Goal: Task Accomplishment & Management: Manage account settings

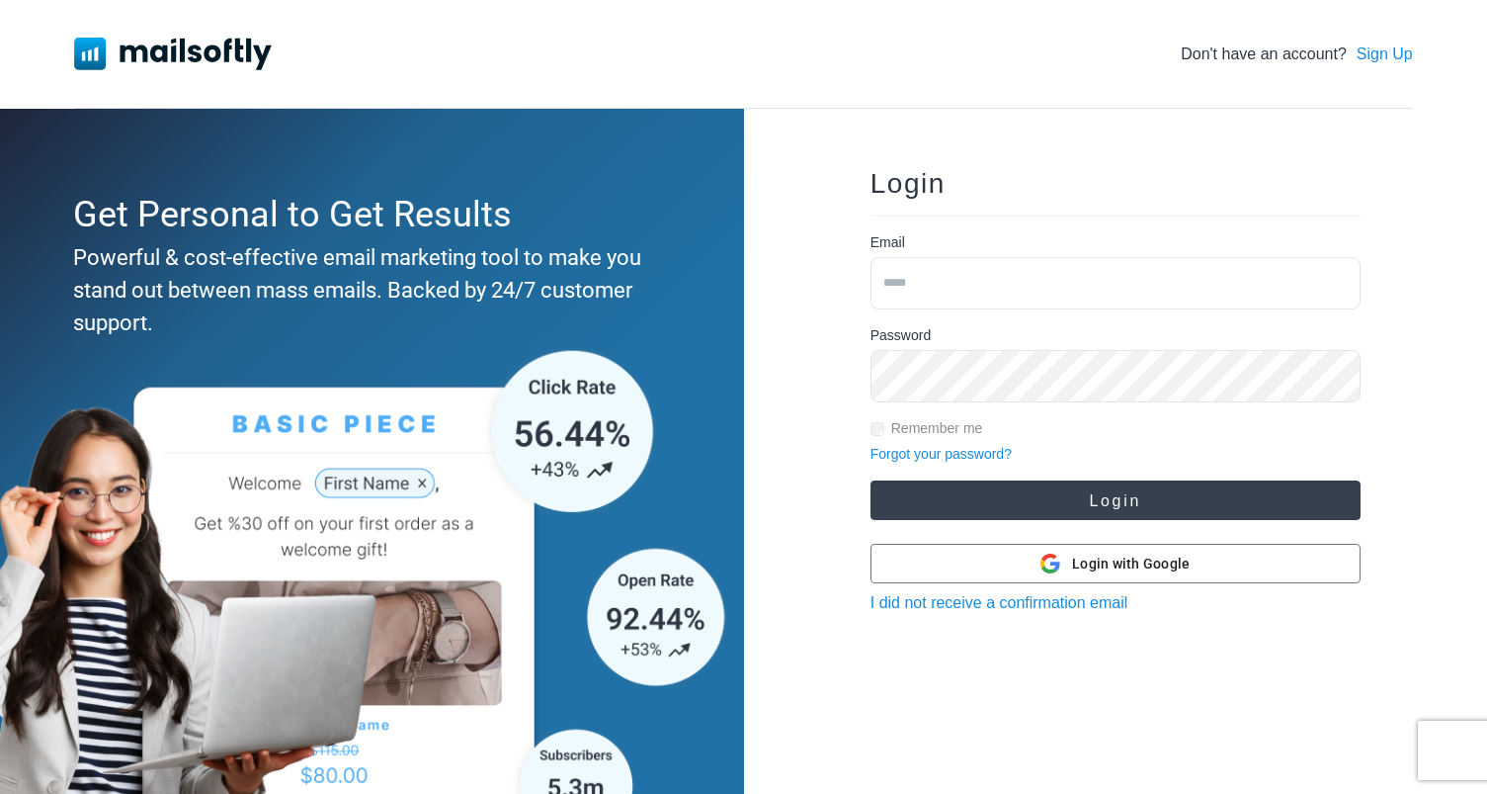
type input "**********"
click at [1093, 504] on button "Login" at bounding box center [1116, 500] width 490 height 40
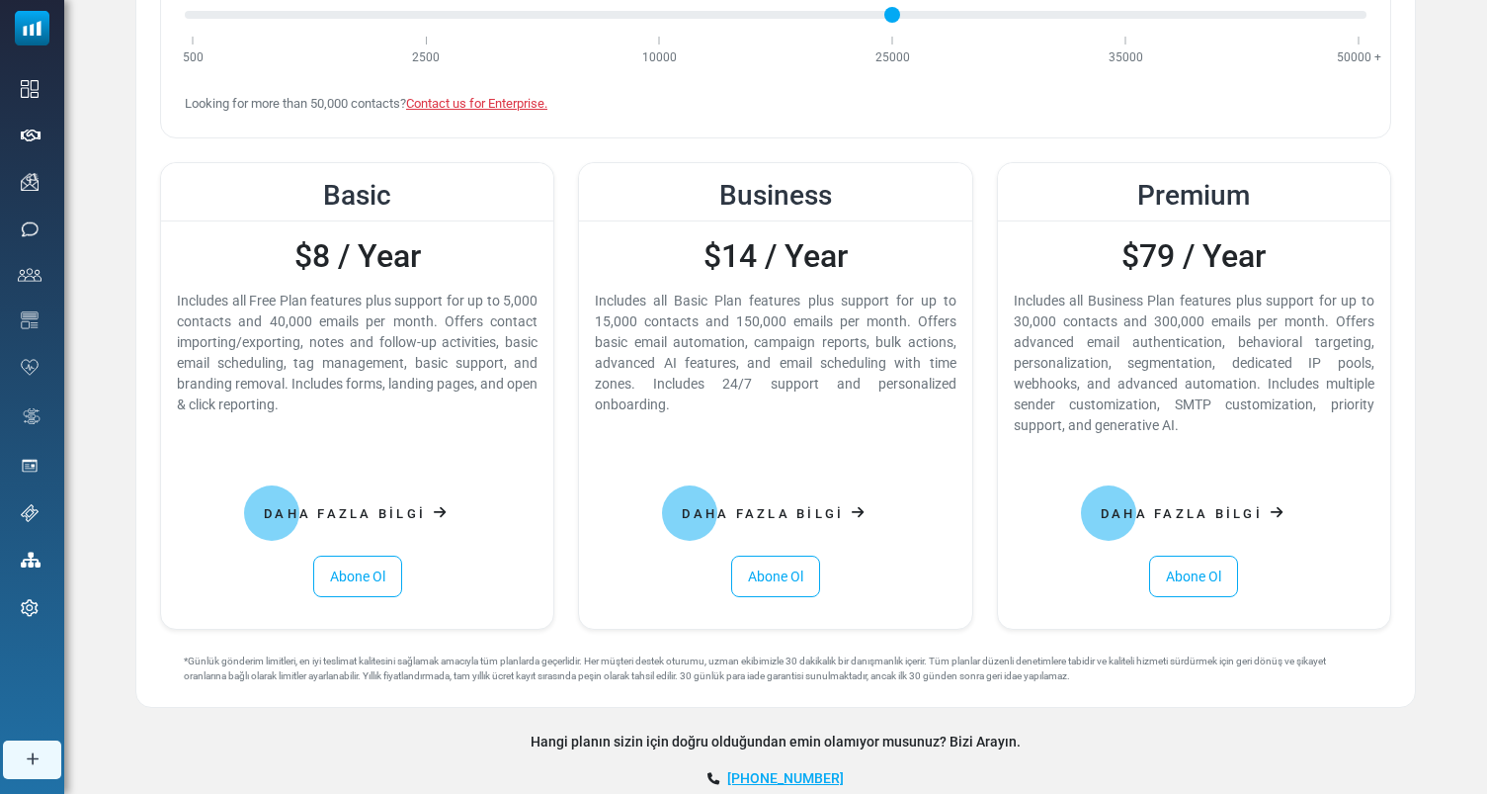
scroll to position [301, 0]
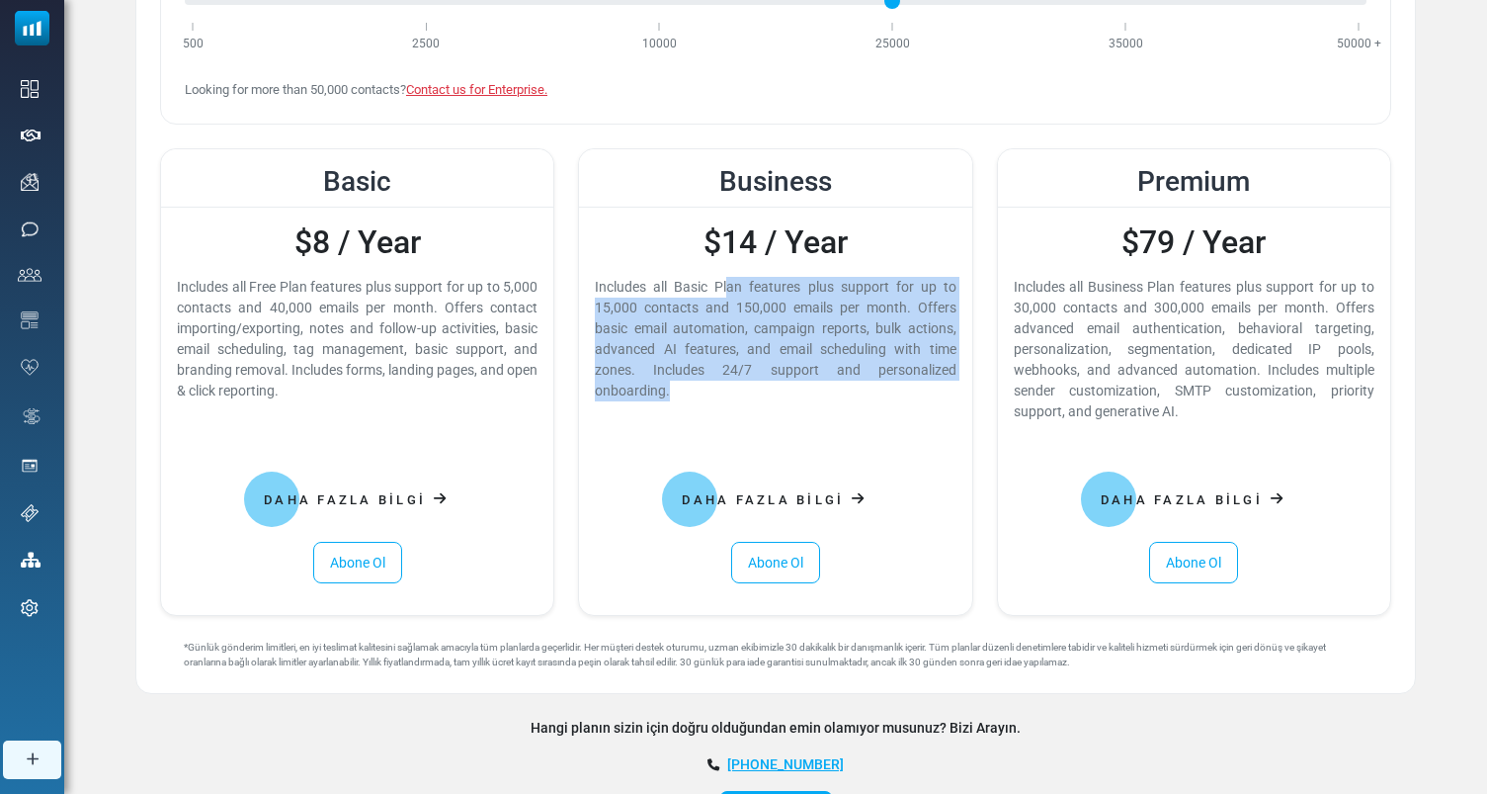
drag, startPoint x: 588, startPoint y: 286, endPoint x: 689, endPoint y: 406, distance: 157.1
click at [689, 406] on div "$14 / Year Includes all Basic Plan features plus support for up to 15,000 conta…" at bounding box center [775, 411] width 392 height 407
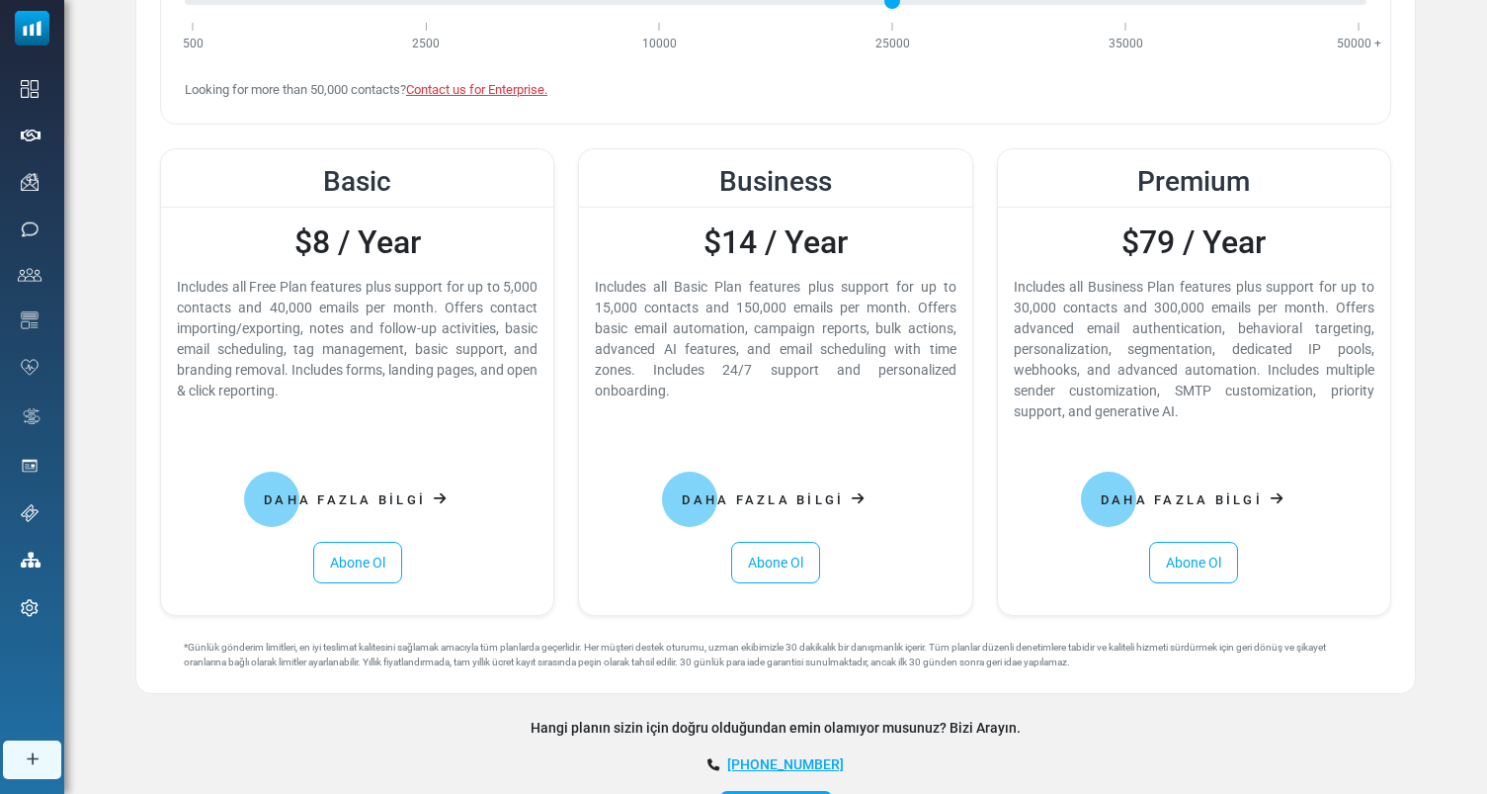
click at [558, 381] on div "Basic $8 / Year Includes all Free Plan features plus support for up to 5,000 co…" at bounding box center [357, 381] width 418 height 467
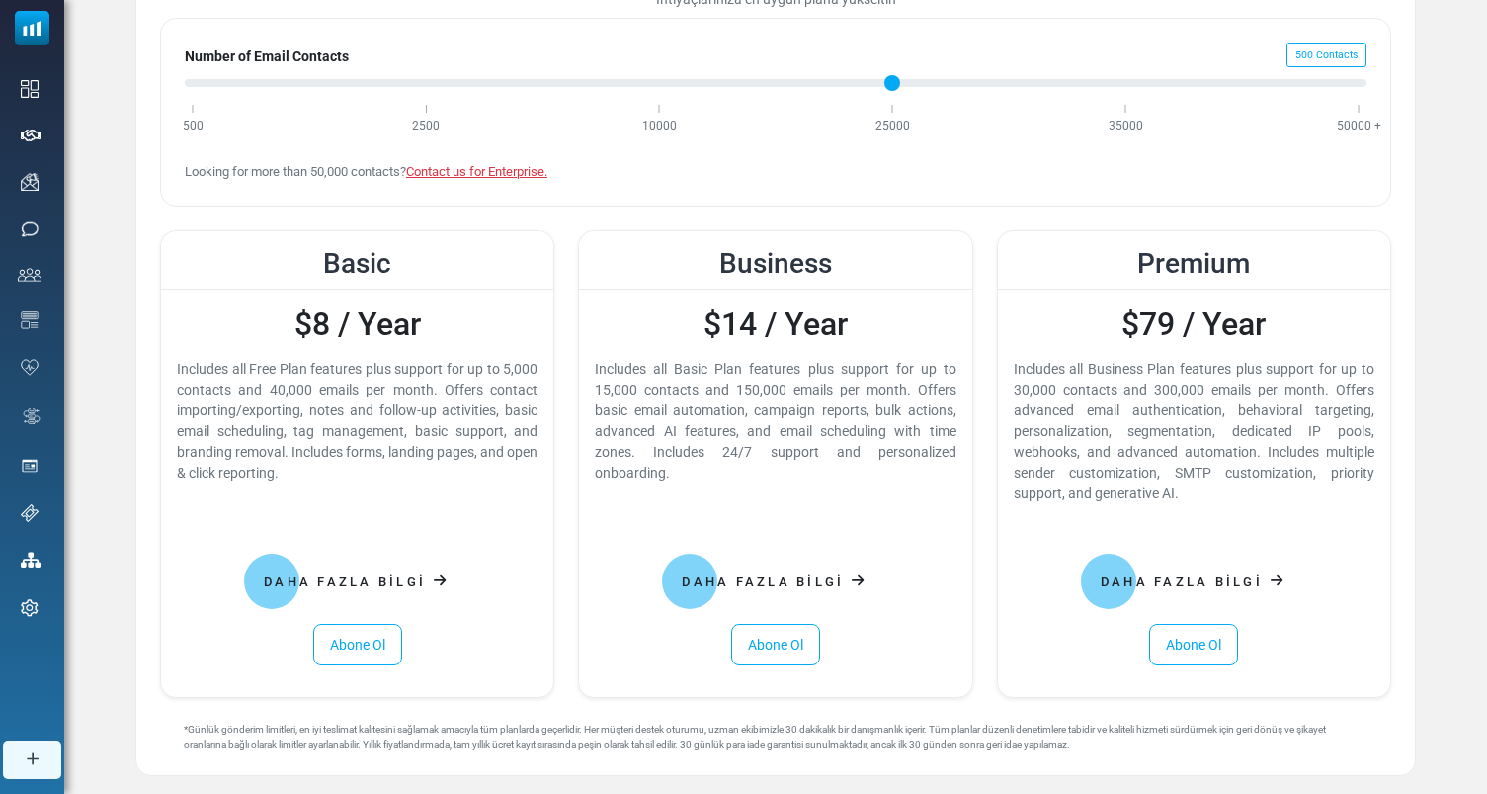
scroll to position [184, 0]
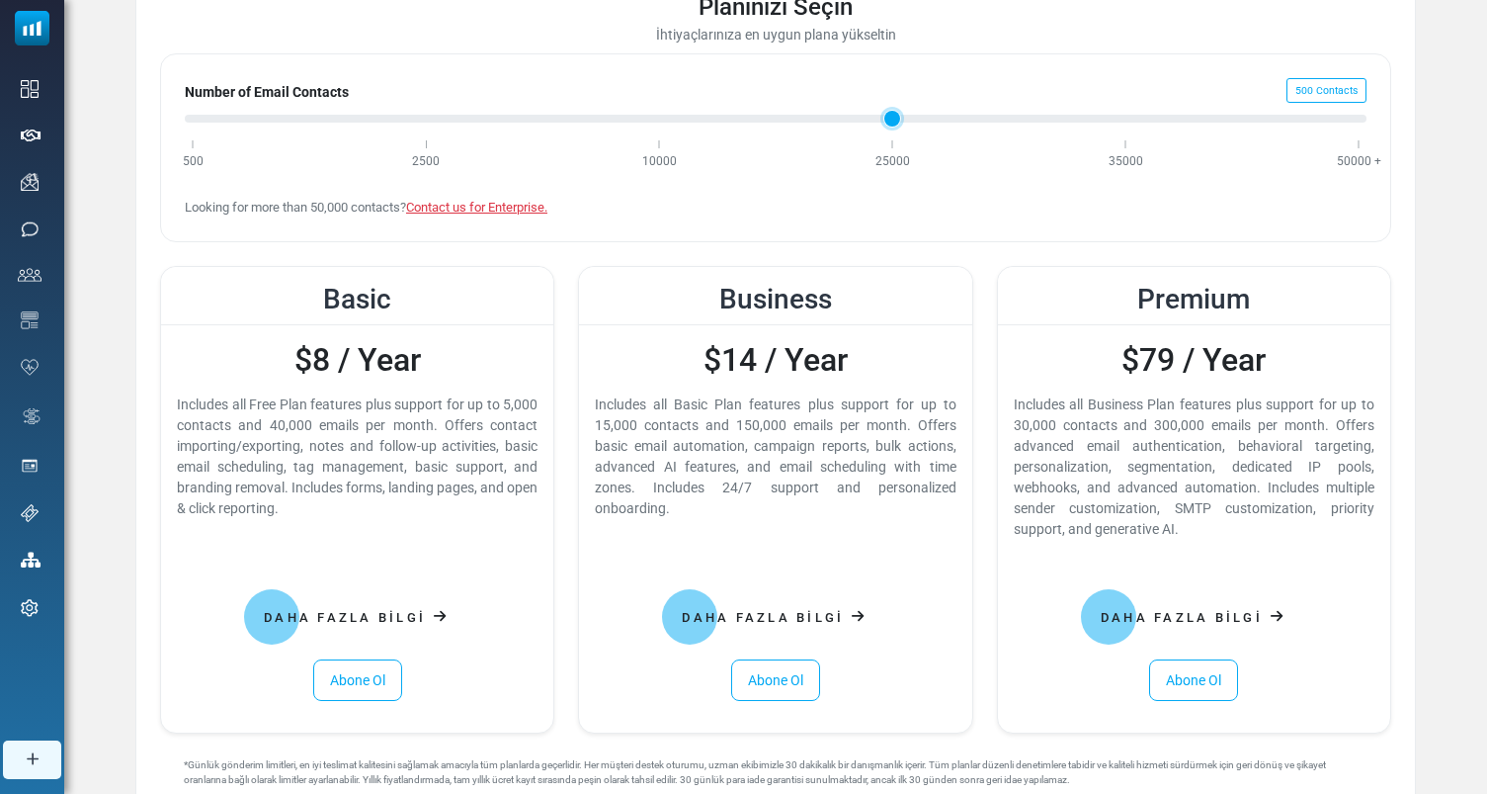
click at [435, 121] on input "Number of Email Contacts" at bounding box center [776, 119] width 1182 height 24
type input "*"
click at [193, 117] on input "Number of Email Contacts" at bounding box center [776, 119] width 1182 height 24
drag, startPoint x: 447, startPoint y: 521, endPoint x: 225, endPoint y: 369, distance: 268.6
click at [225, 369] on div "$8 / Year Includes all Free Plan features plus support for up to 5,000 contacts…" at bounding box center [357, 528] width 392 height 407
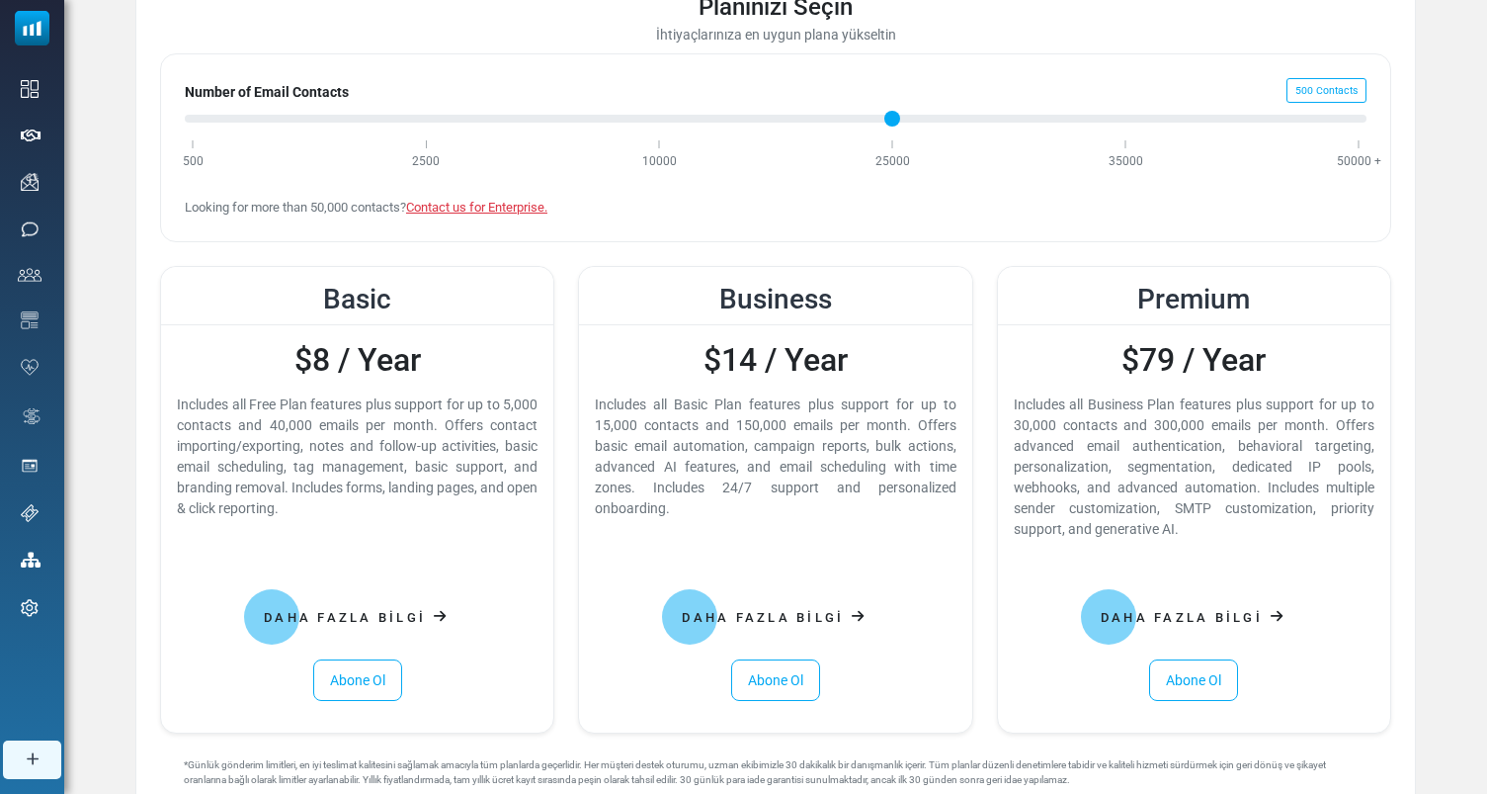
click at [329, 441] on div "Includes all Free Plan features plus support for up to 5,000 contacts and 40,00…" at bounding box center [357, 456] width 361 height 125
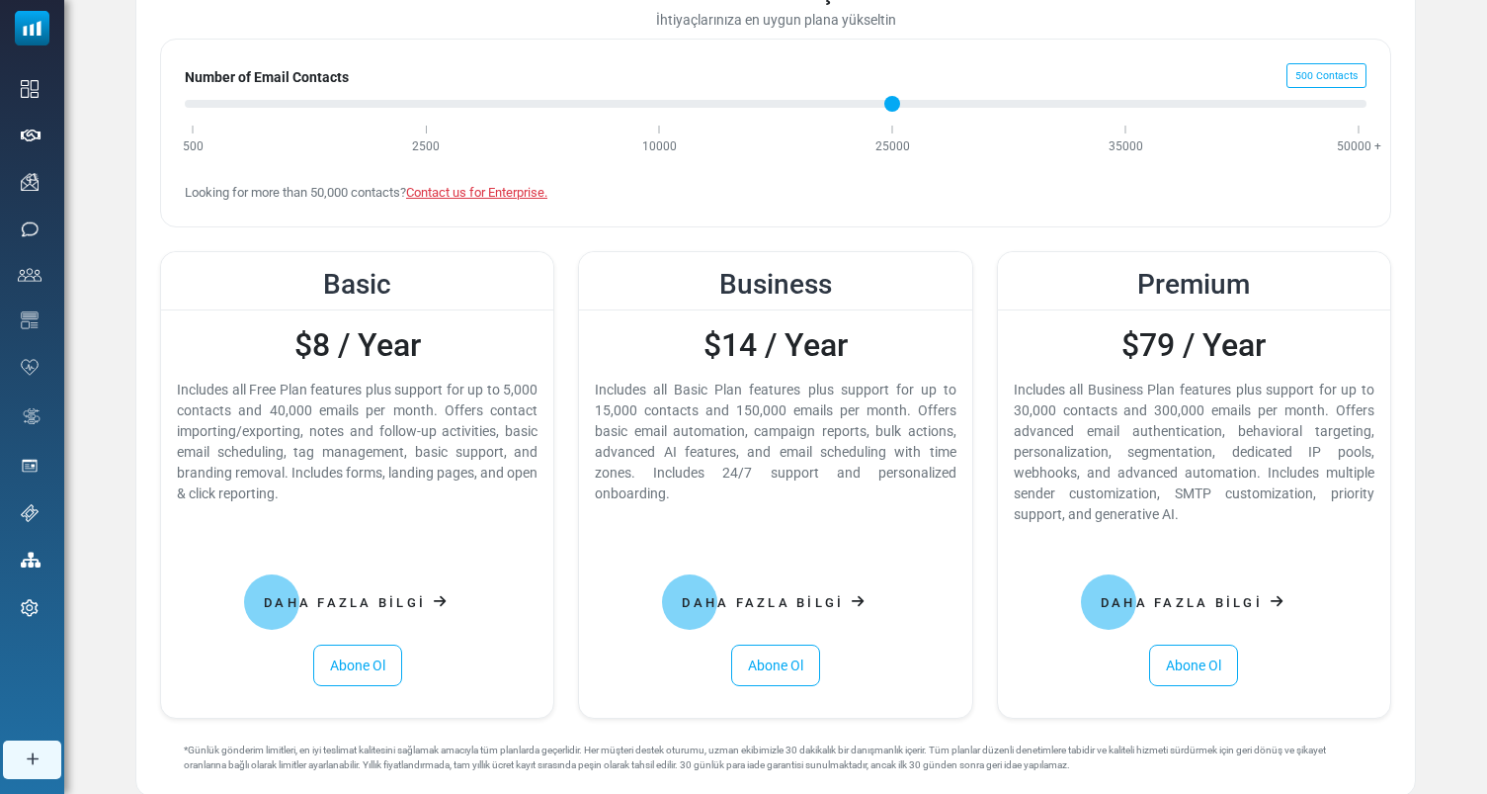
scroll to position [201, 0]
drag, startPoint x: 357, startPoint y: 496, endPoint x: 168, endPoint y: 394, distance: 214.4
click at [168, 394] on div "$8 / Year Includes all Free Plan features plus support for up to 5,000 contacts…" at bounding box center [357, 511] width 392 height 407
click at [190, 391] on div "Includes all Free Plan features plus support for up to 5,000 contacts and 40,00…" at bounding box center [357, 439] width 361 height 125
drag, startPoint x: 177, startPoint y: 383, endPoint x: 379, endPoint y: 500, distance: 233.7
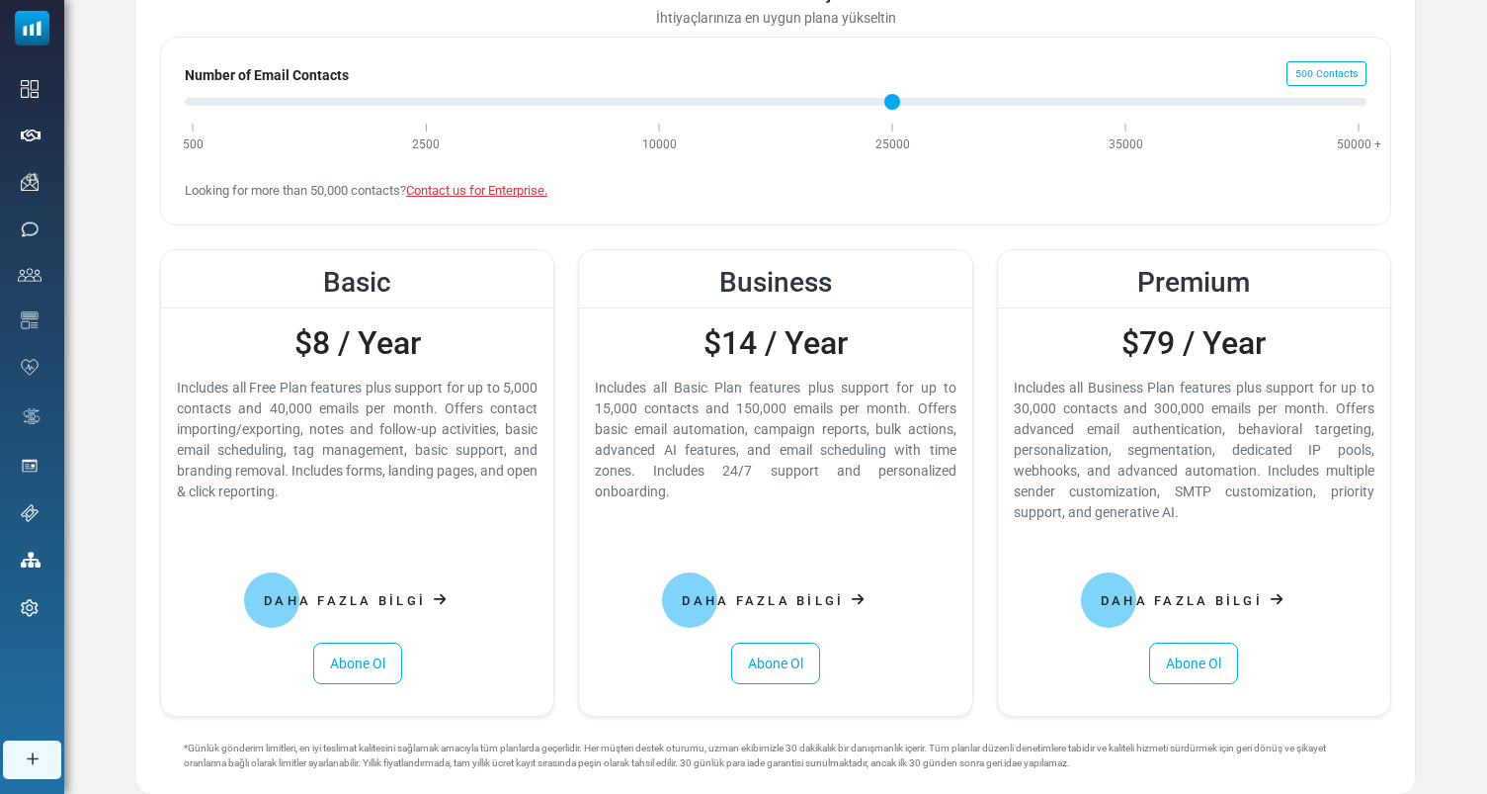
click at [380, 501] on div "$8 / Year Includes all Free Plan features plus support for up to 5,000 contacts…" at bounding box center [357, 511] width 392 height 407
click at [379, 500] on div "Includes all Free Plan features plus support for up to 5,000 contacts and 40,00…" at bounding box center [357, 439] width 361 height 125
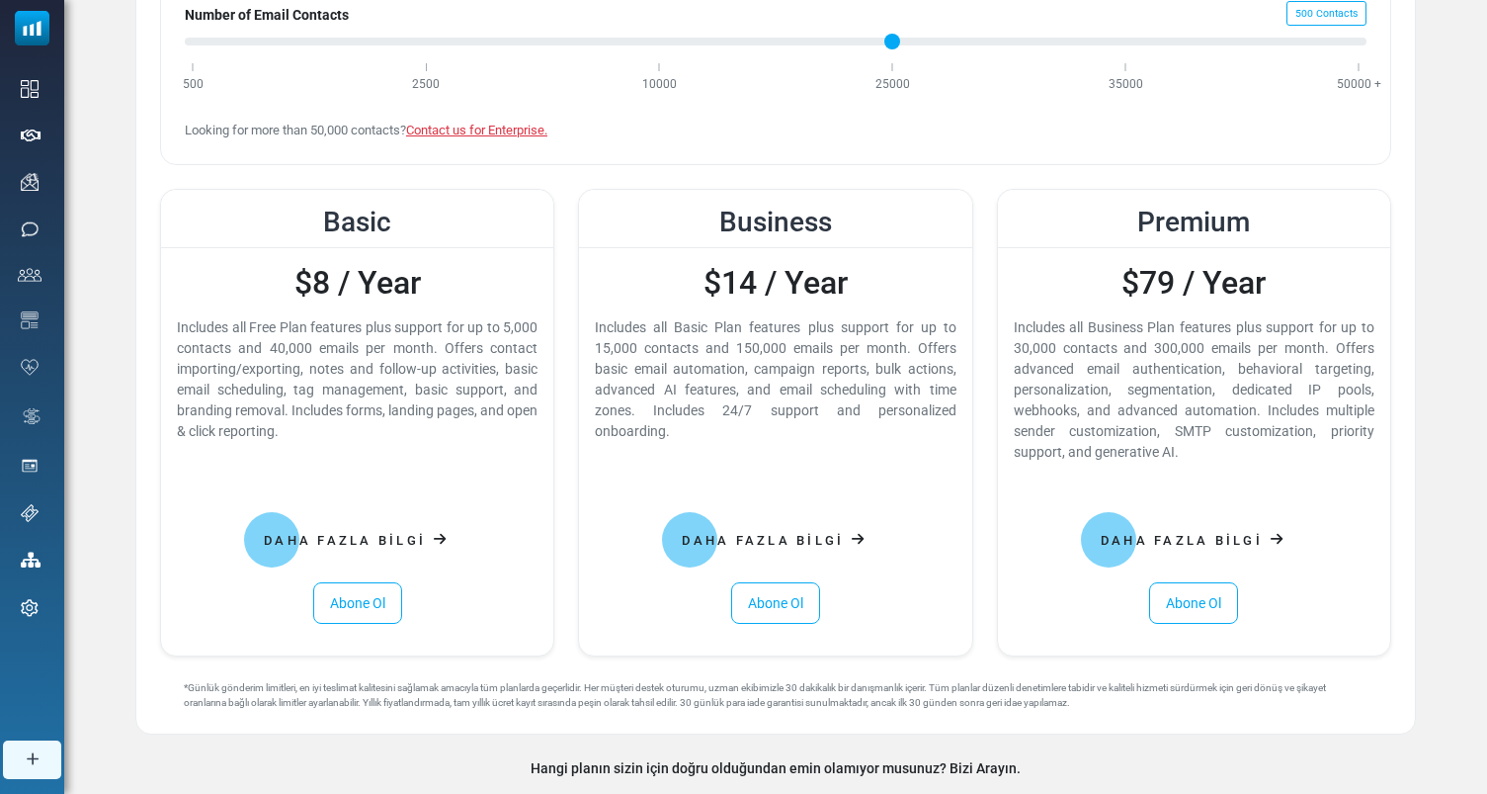
scroll to position [263, 0]
click at [348, 440] on div "$8 / Year Includes all Free Plan features plus support for up to 5,000 contacts…" at bounding box center [357, 449] width 392 height 407
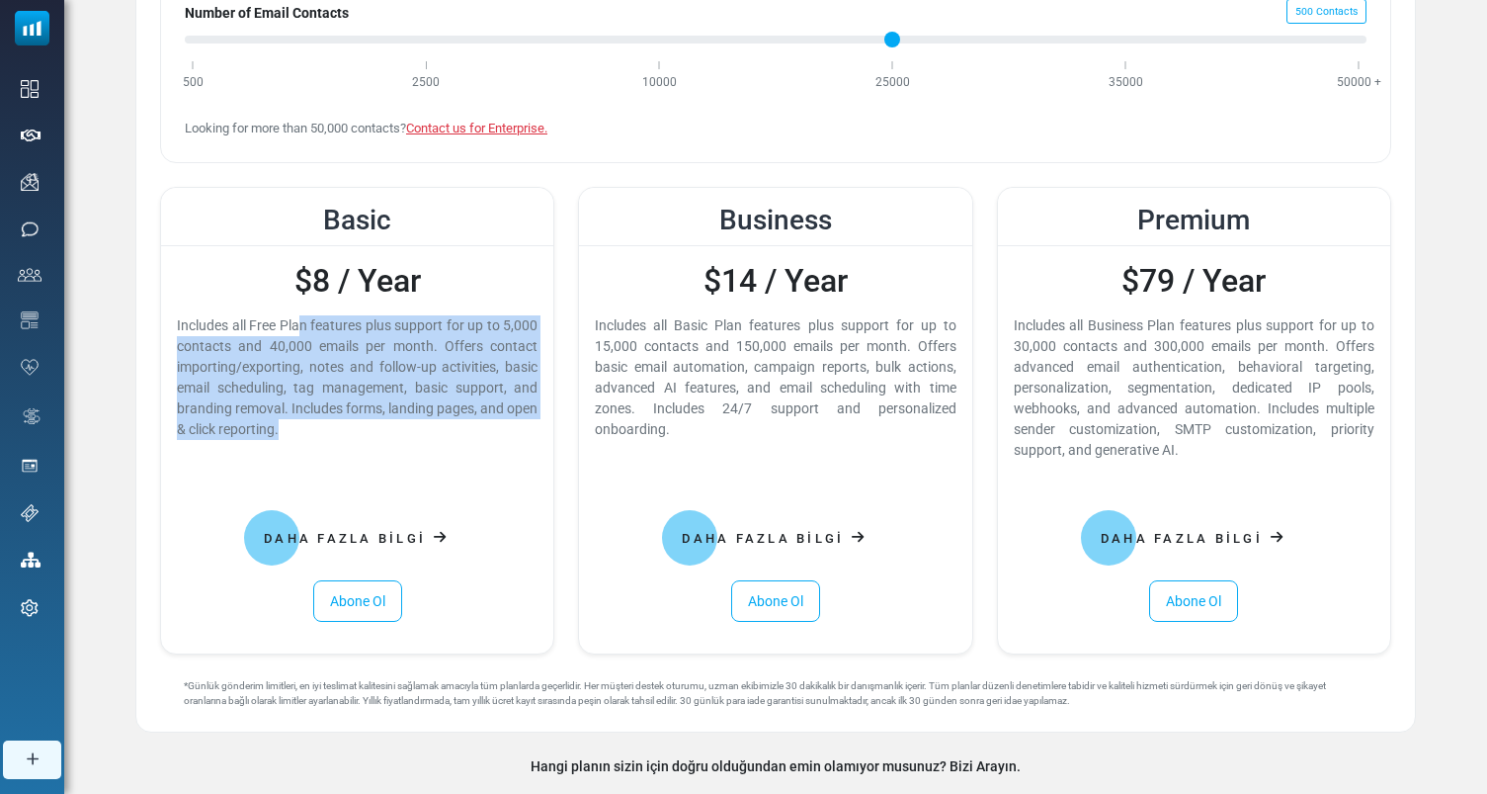
drag, startPoint x: 348, startPoint y: 440, endPoint x: 157, endPoint y: 324, distance: 223.0
click at [157, 324] on div "Basic $8 / Year Includes all Free Plan features plus support for up to 5,000 co…" at bounding box center [357, 420] width 418 height 467
click at [263, 368] on div "Includes all Free Plan features plus support for up to 5,000 contacts and 40,00…" at bounding box center [357, 377] width 361 height 125
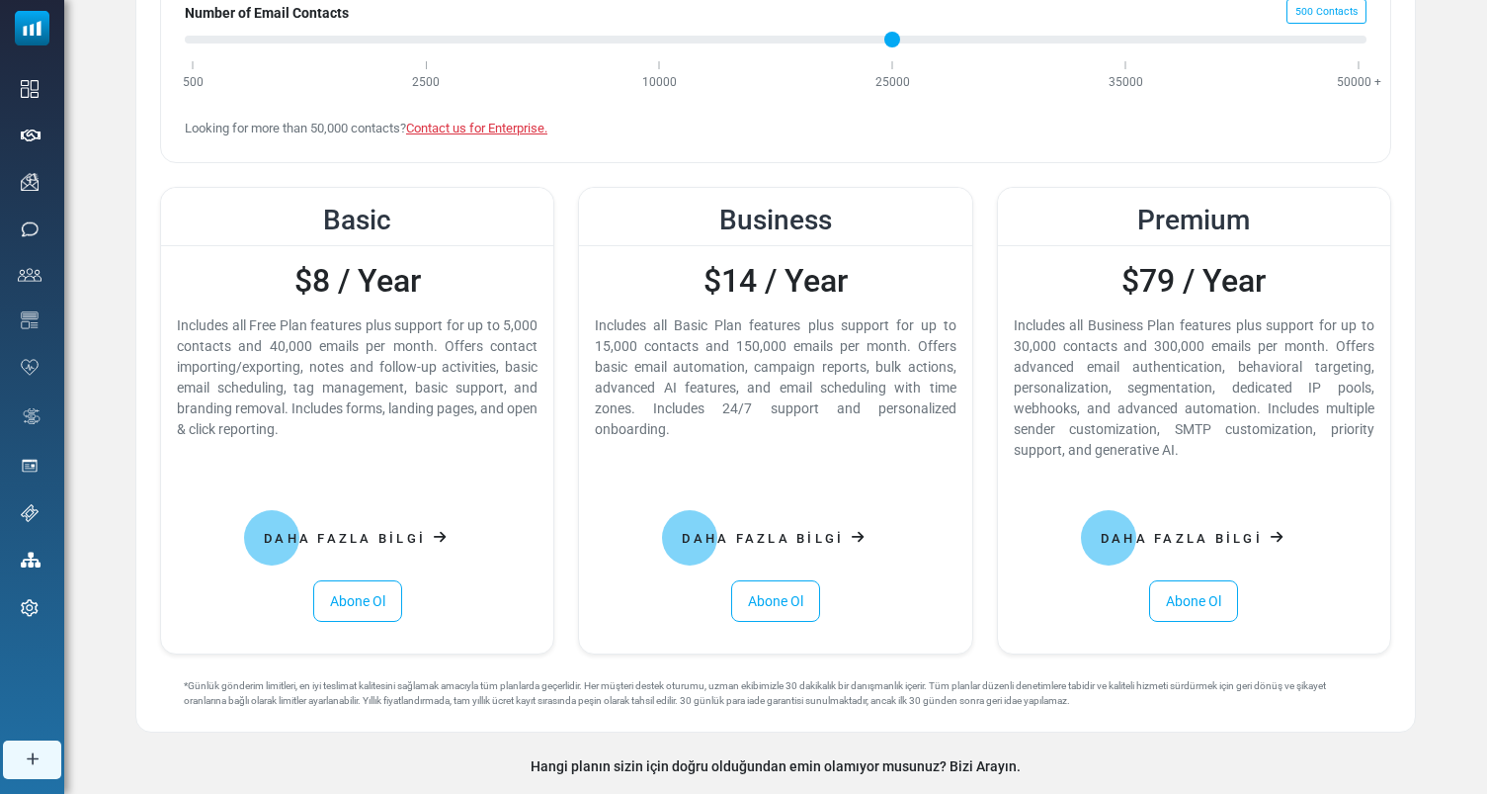
drag, startPoint x: 333, startPoint y: 431, endPoint x: 178, endPoint y: 322, distance: 189.4
click at [178, 322] on div "Includes all Free Plan features plus support for up to 5,000 contacts and 40,00…" at bounding box center [357, 377] width 361 height 125
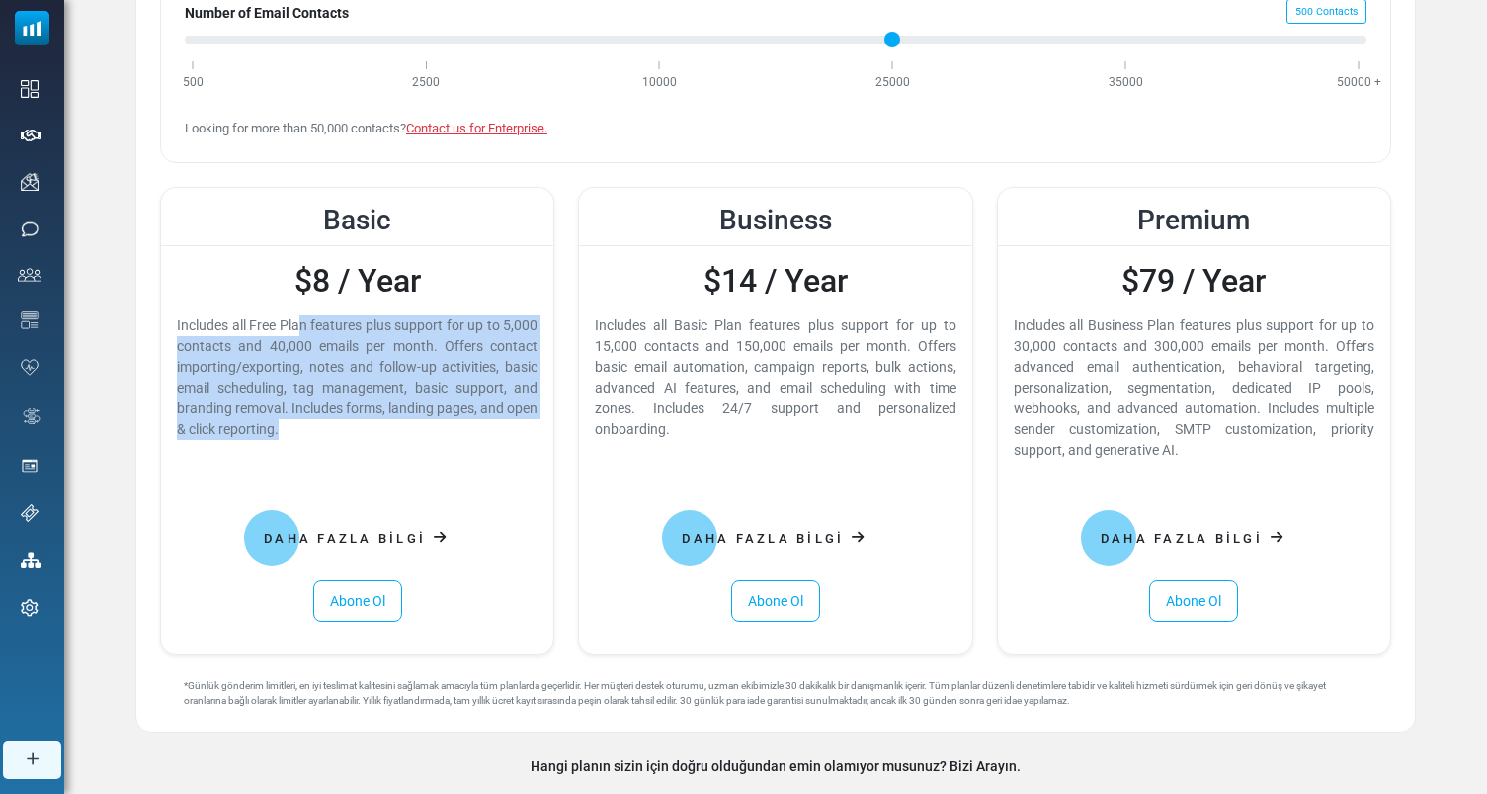
drag, startPoint x: 178, startPoint y: 322, endPoint x: 319, endPoint y: 431, distance: 178.3
click at [319, 431] on div "Includes all Free Plan features plus support for up to 5,000 contacts and 40,00…" at bounding box center [357, 377] width 361 height 125
drag, startPoint x: 319, startPoint y: 431, endPoint x: 181, endPoint y: 323, distance: 175.3
click at [181, 322] on div "Includes all Free Plan features plus support for up to 5,000 contacts and 40,00…" at bounding box center [357, 377] width 361 height 125
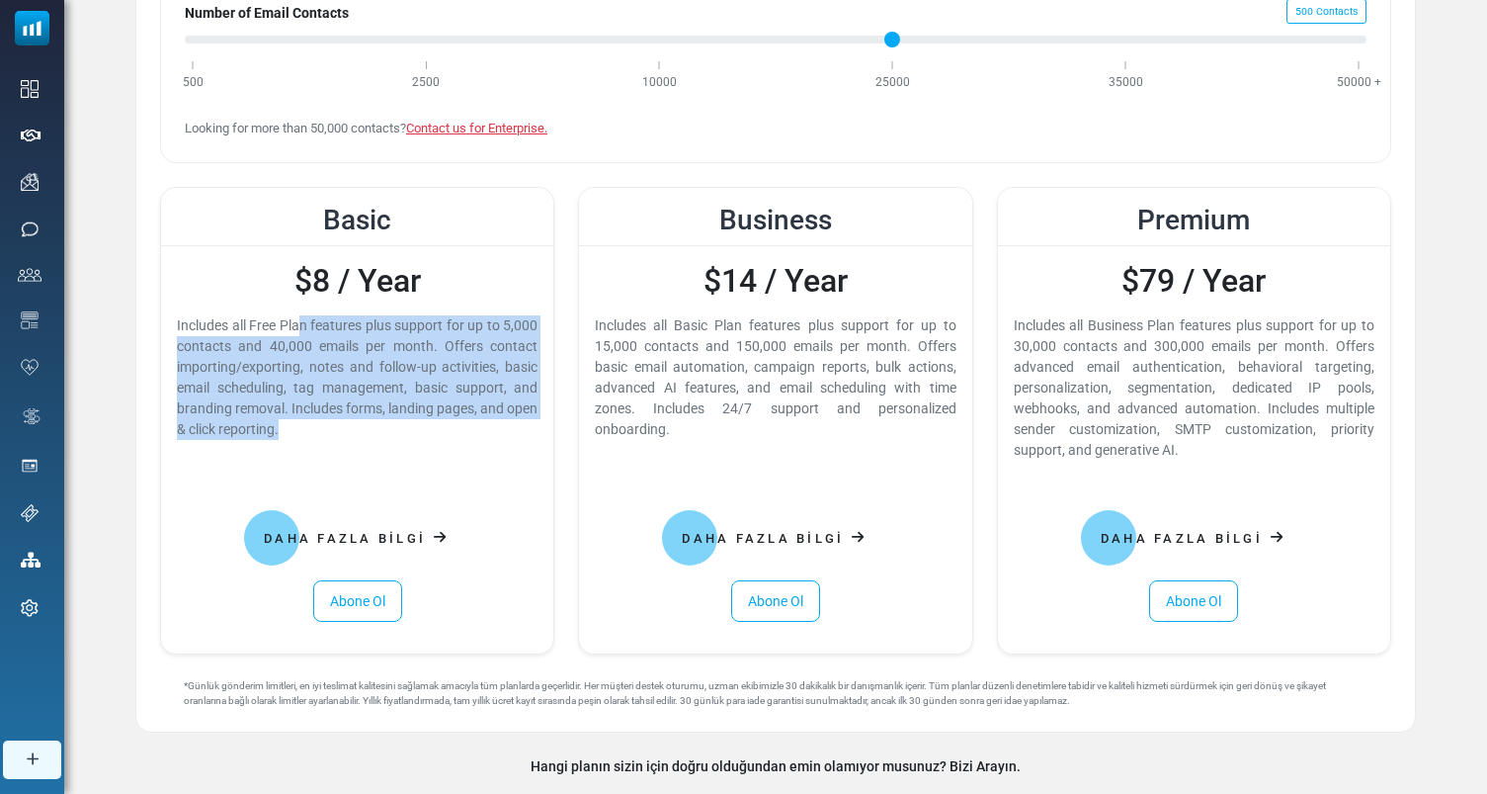
click at [181, 323] on div "Includes all Free Plan features plus support for up to 5,000 contacts and 40,00…" at bounding box center [357, 377] width 361 height 125
drag, startPoint x: 181, startPoint y: 323, endPoint x: 363, endPoint y: 447, distance: 219.8
click at [364, 447] on div "$8 / Year Includes all Free Plan features plus support for up to 5,000 contacts…" at bounding box center [357, 449] width 392 height 407
click at [363, 447] on div "$8 / Year Includes all Free Plan features plus support for up to 5,000 contacts…" at bounding box center [357, 449] width 392 height 407
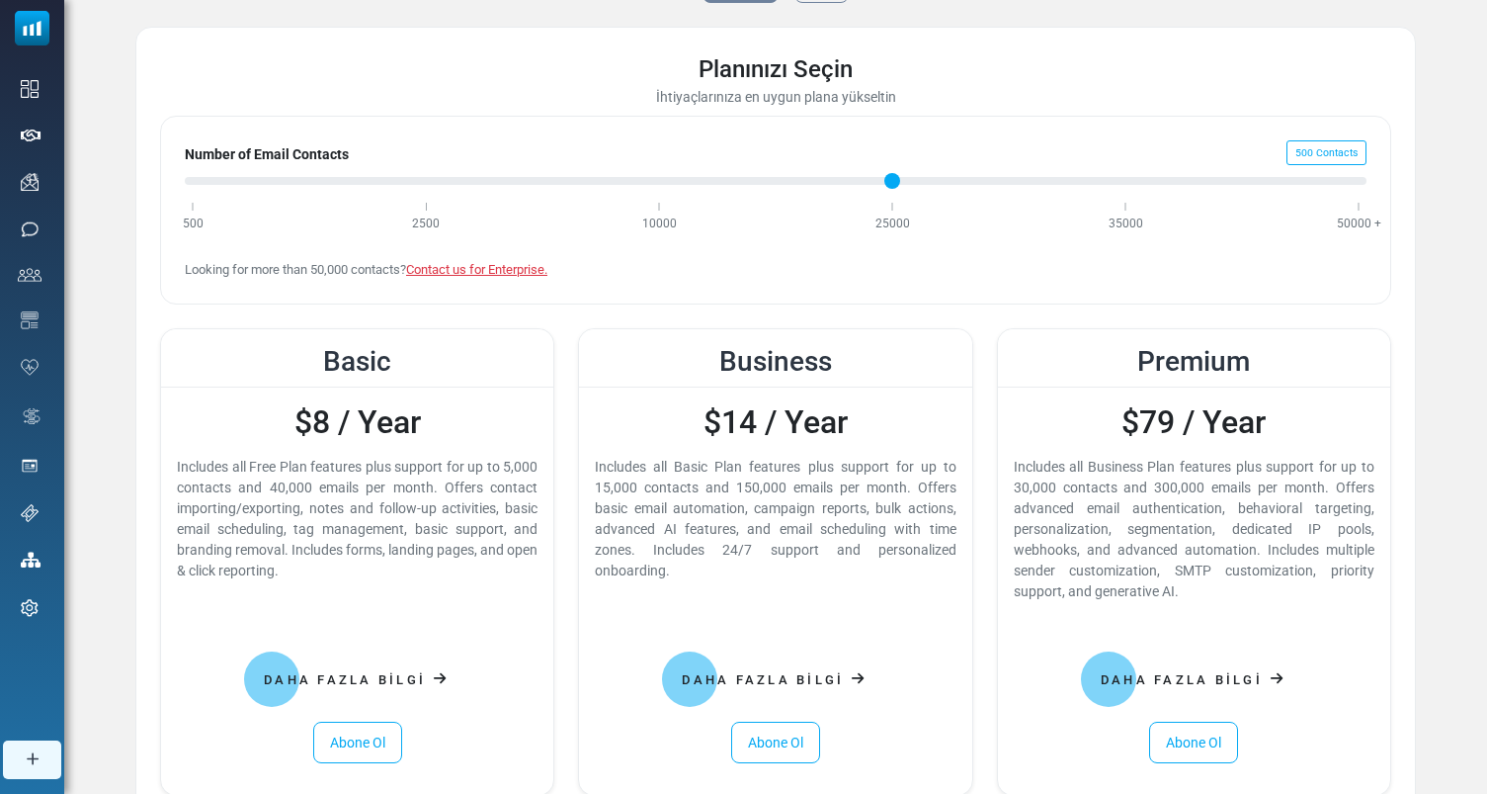
scroll to position [112, 0]
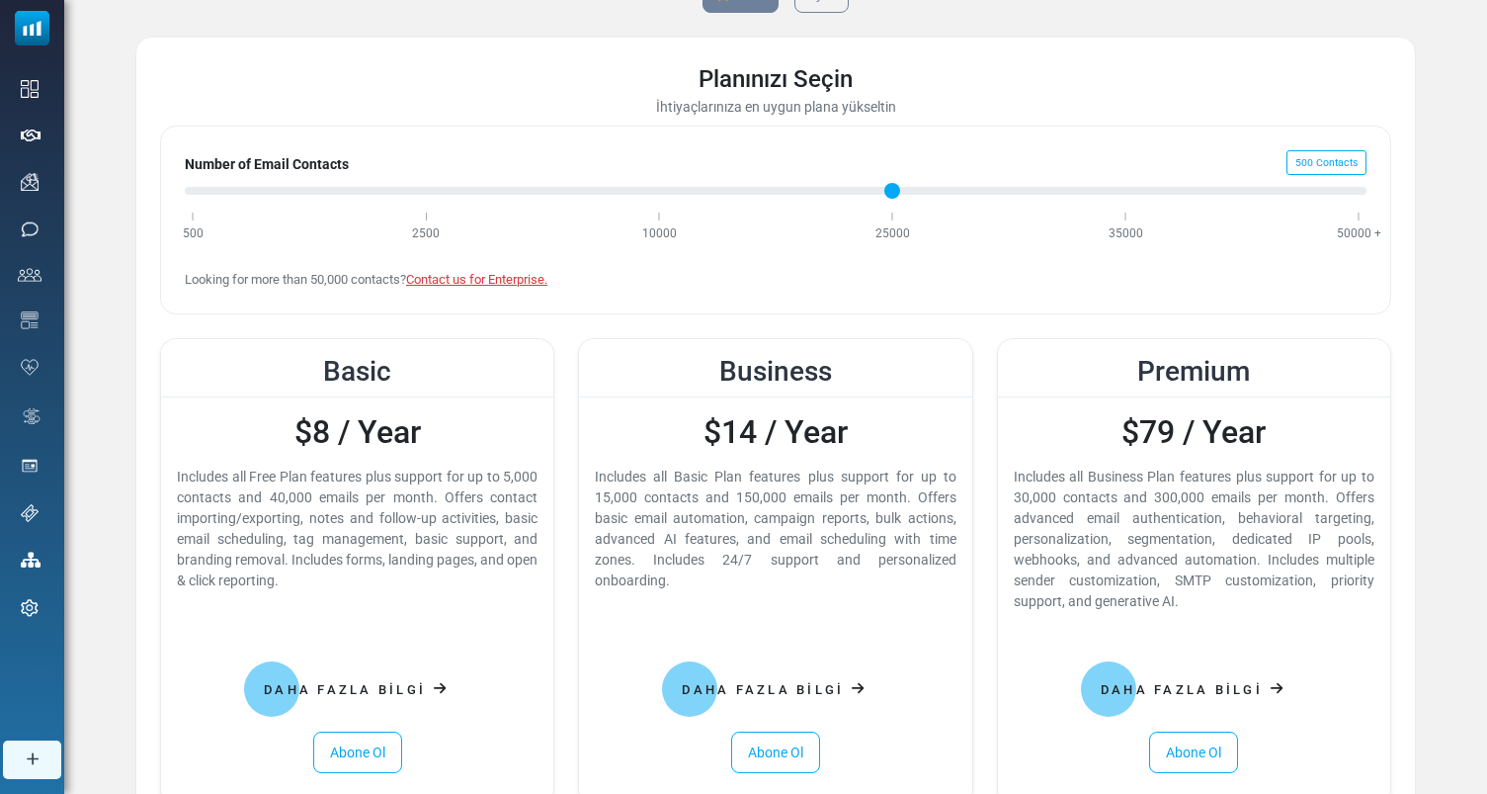
drag, startPoint x: 692, startPoint y: 585, endPoint x: 599, endPoint y: 479, distance: 140.7
click at [599, 479] on div "Includes all Basic Plan features plus support for up to 15,000 contacts and 150…" at bounding box center [775, 528] width 361 height 125
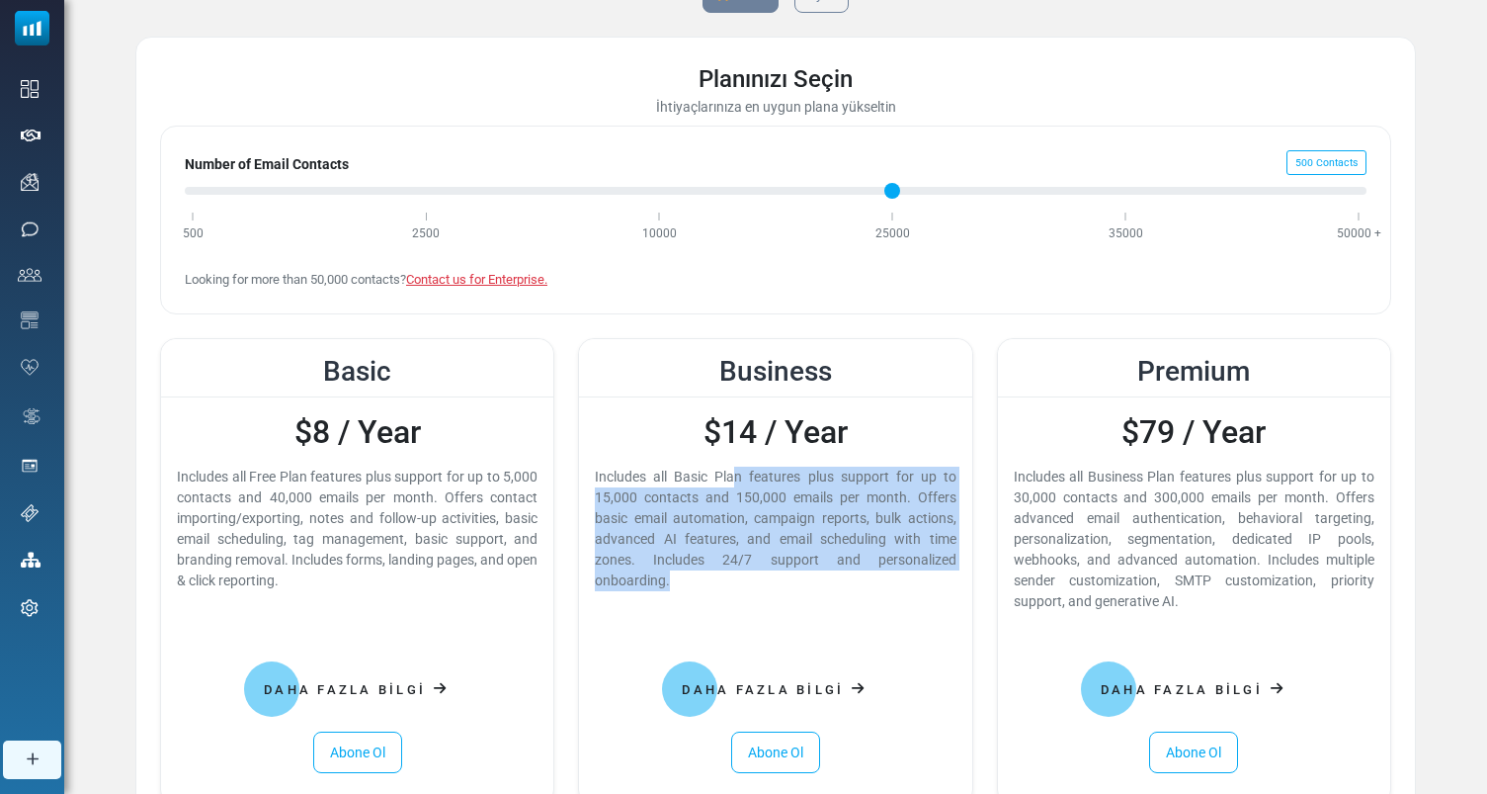
drag, startPoint x: 597, startPoint y: 479, endPoint x: 676, endPoint y: 592, distance: 137.6
click at [678, 592] on div "$14 / Year Includes all Basic Plan features plus support for up to 15,000 conta…" at bounding box center [775, 600] width 392 height 407
click at [676, 592] on div "$14 / Year Includes all Basic Plan features plus support for up to 15,000 conta…" at bounding box center [775, 600] width 392 height 407
drag, startPoint x: 676, startPoint y: 592, endPoint x: 596, endPoint y: 468, distance: 147.2
click at [596, 468] on div "$14 / Year Includes all Basic Plan features plus support for up to 15,000 conta…" at bounding box center [775, 600] width 392 height 407
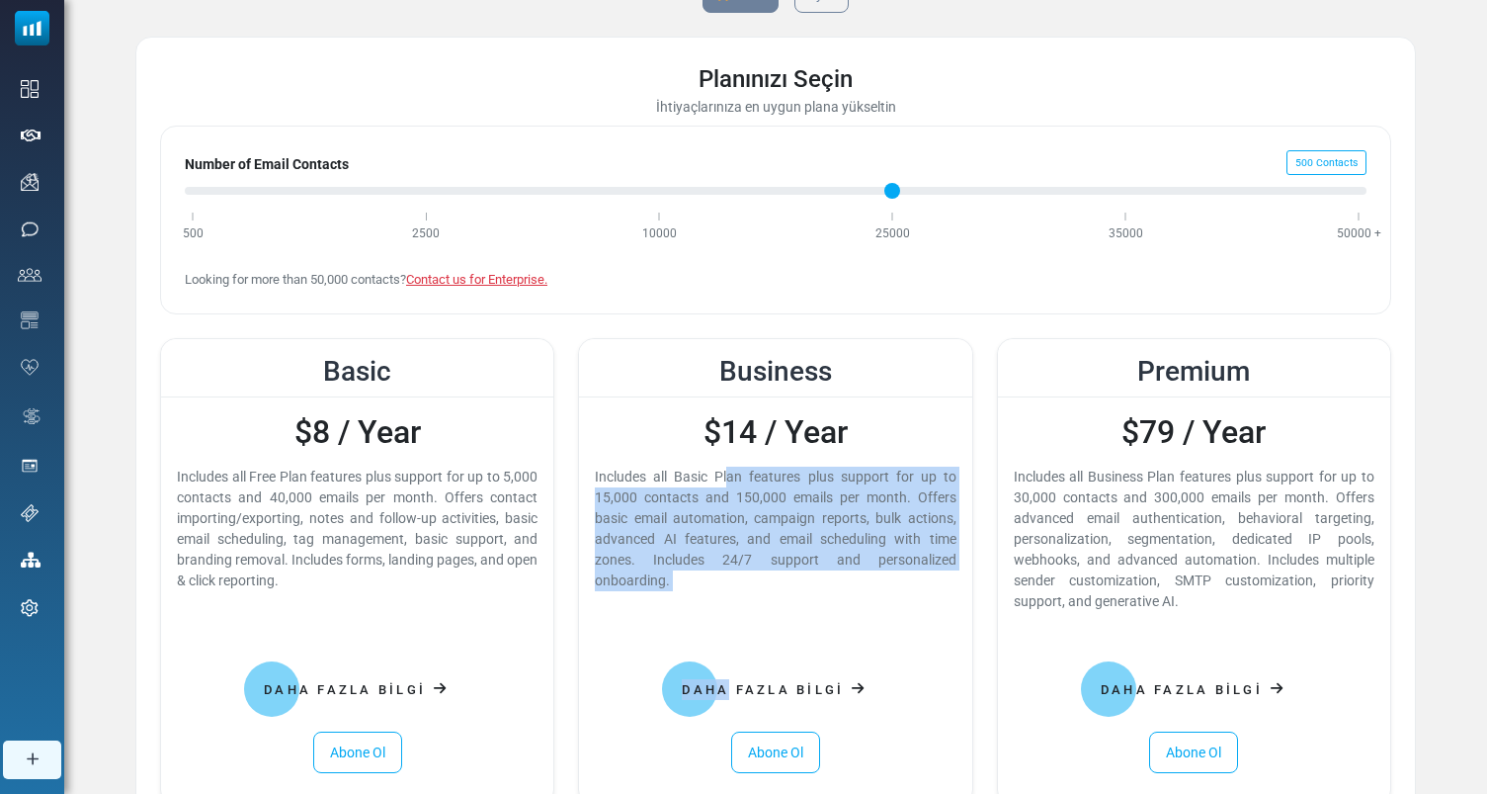
click at [596, 468] on div "Includes all Basic Plan features plus support for up to 15,000 contacts and 150…" at bounding box center [775, 528] width 361 height 125
drag, startPoint x: 591, startPoint y: 468, endPoint x: 678, endPoint y: 589, distance: 148.6
click at [678, 589] on div "$14 / Year Includes all Basic Plan features plus support for up to 15,000 conta…" at bounding box center [775, 600] width 392 height 407
click at [677, 589] on div "Includes all Basic Plan features plus support for up to 15,000 contacts and 150…" at bounding box center [775, 528] width 361 height 125
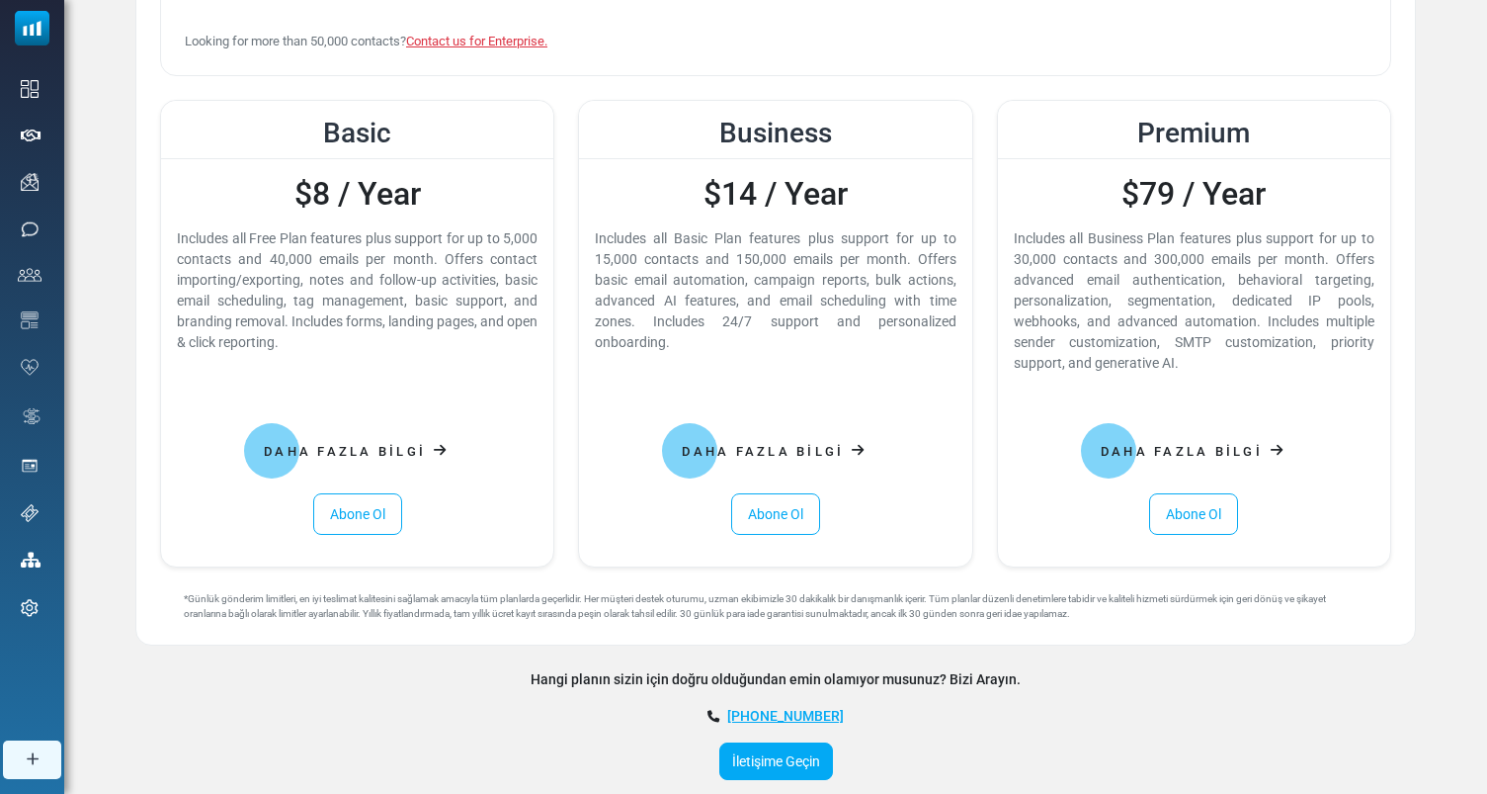
scroll to position [359, 0]
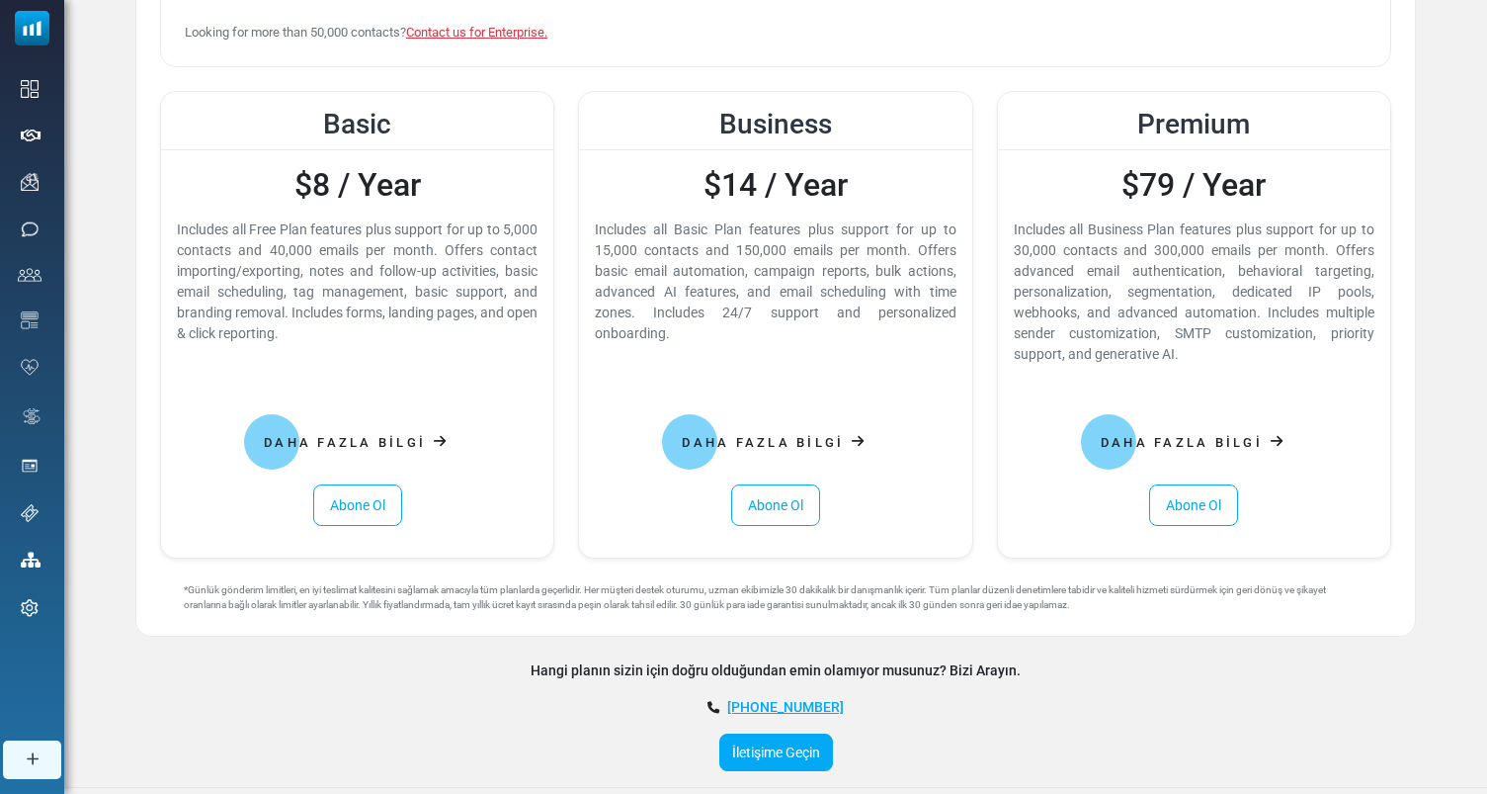
drag, startPoint x: 335, startPoint y: 329, endPoint x: 181, endPoint y: 248, distance: 174.2
click at [181, 248] on div "Includes all Free Plan features plus support for up to 5,000 contacts and 40,00…" at bounding box center [357, 281] width 361 height 125
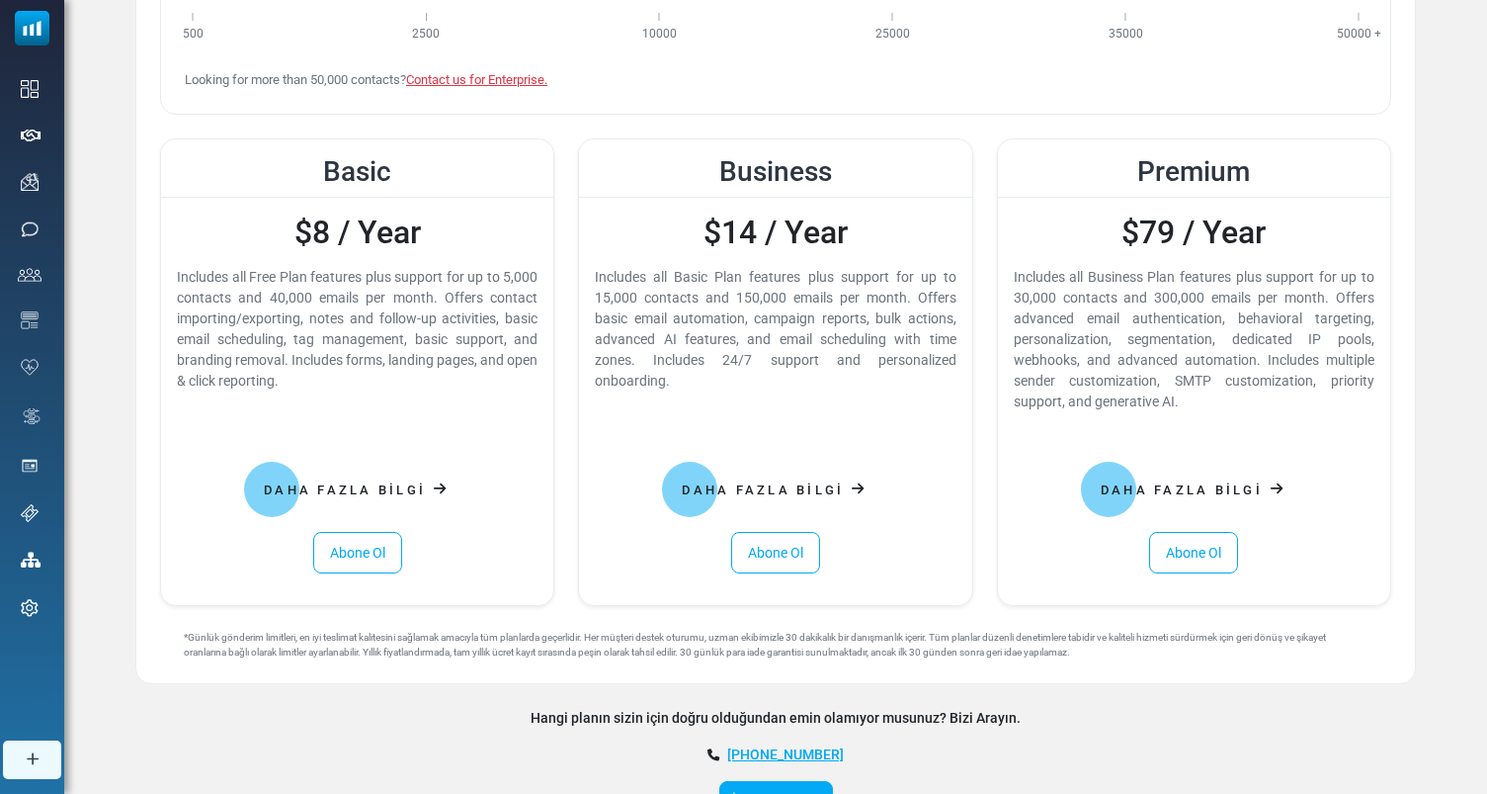
scroll to position [348, 0]
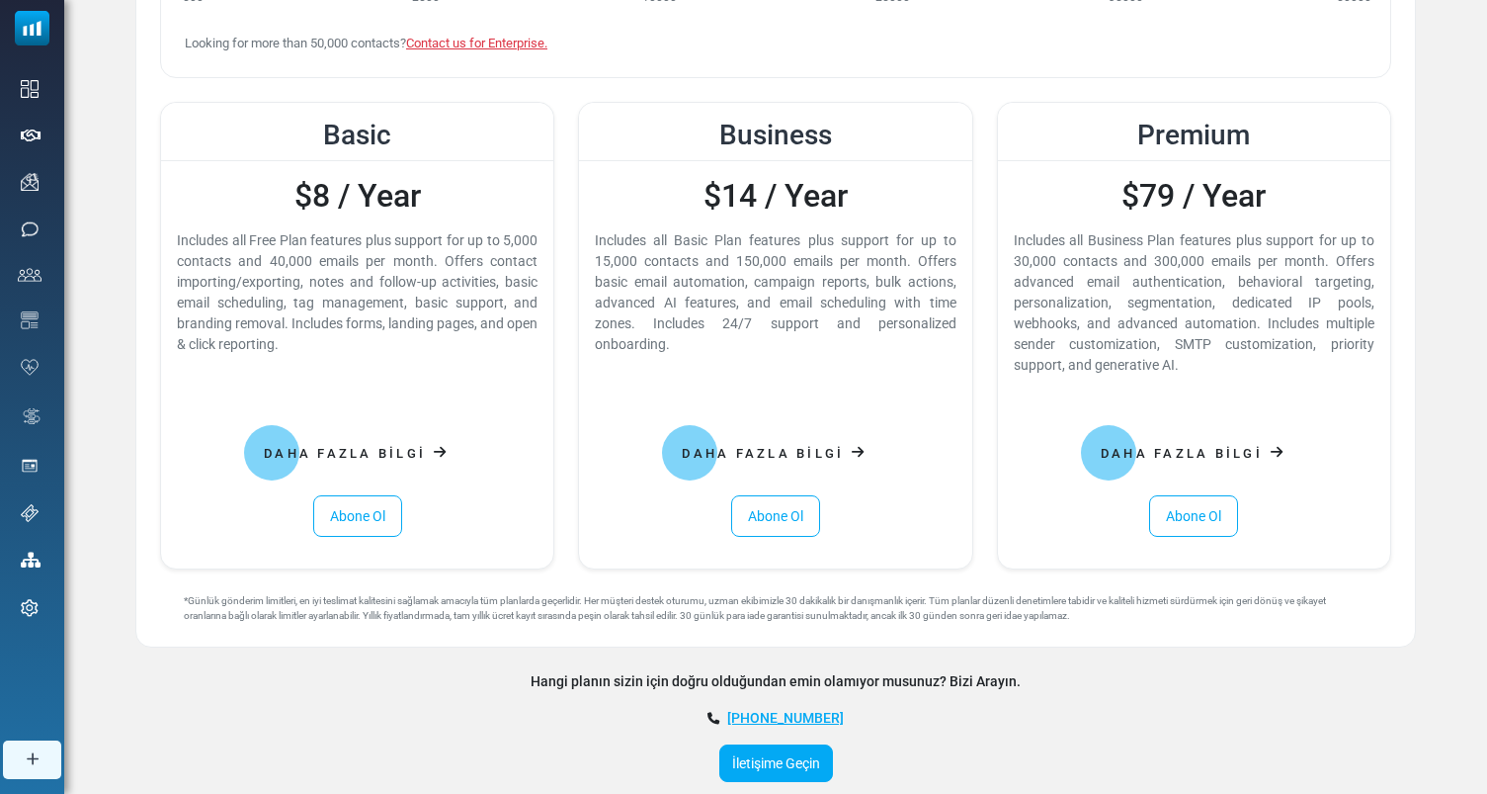
click at [823, 342] on div "Includes all Basic Plan features plus support for up to 15,000 contacts and 150…" at bounding box center [775, 292] width 361 height 125
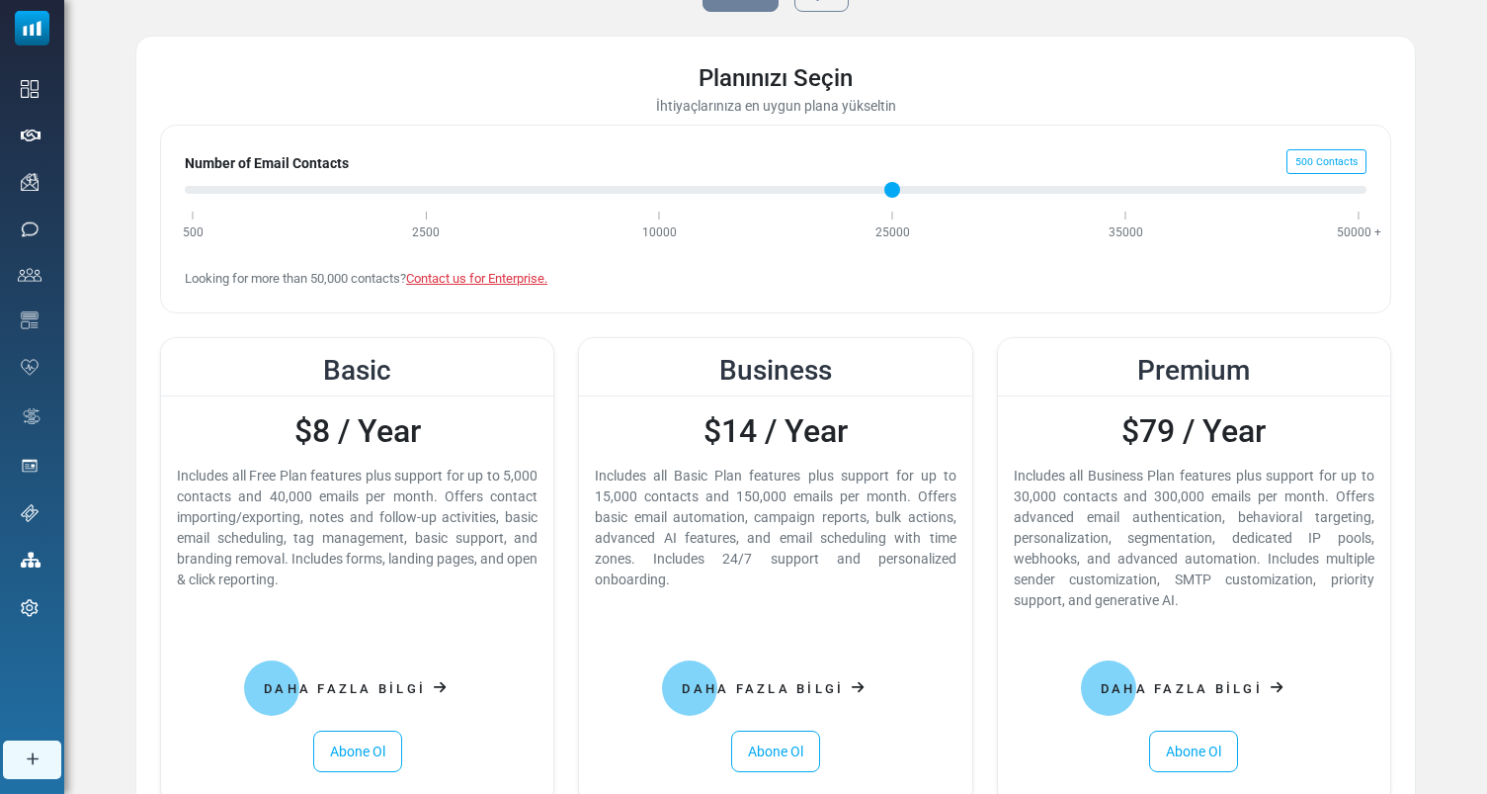
scroll to position [99, 0]
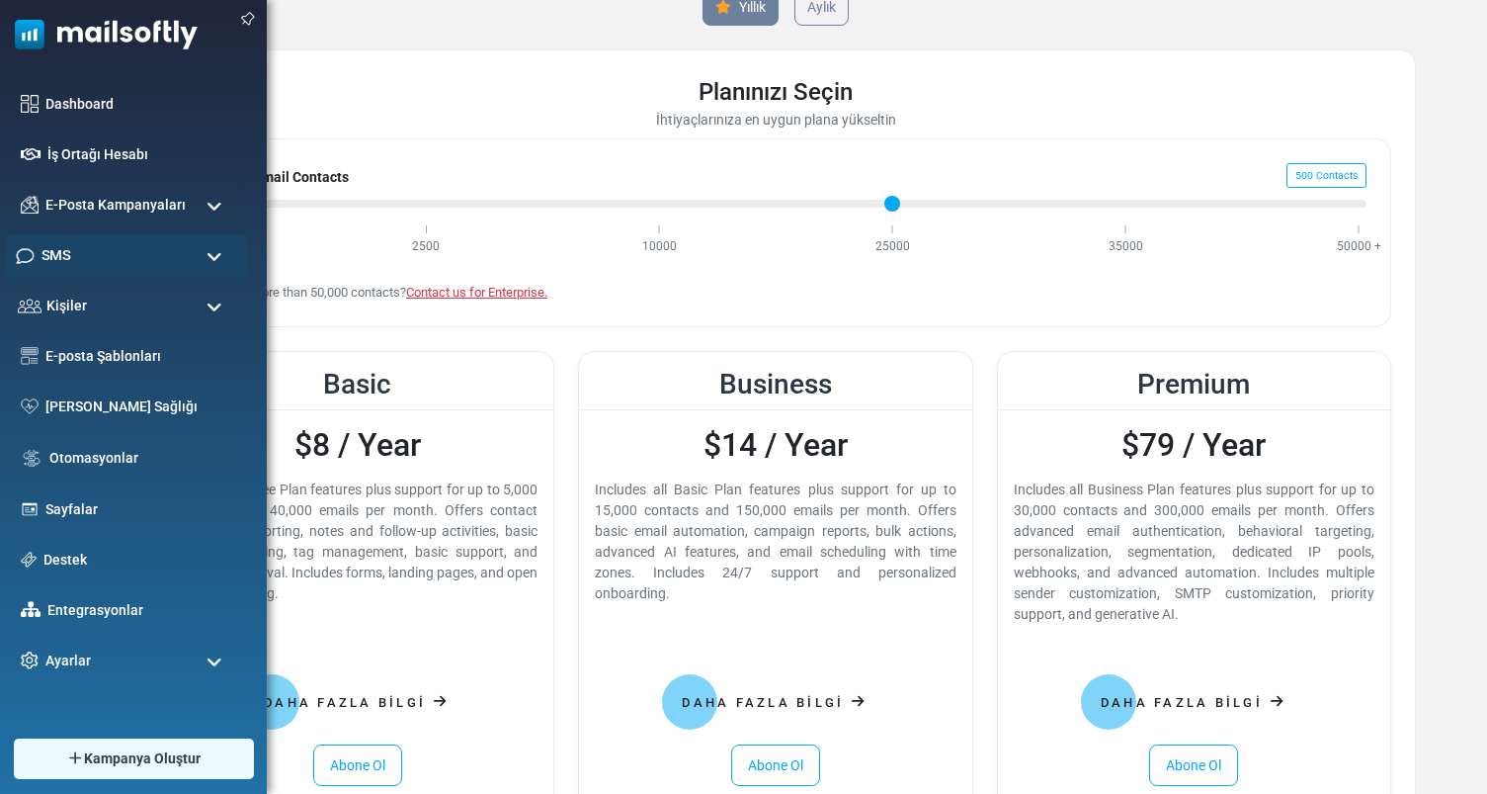
click at [179, 247] on div "SMS" at bounding box center [126, 255] width 243 height 42
click at [153, 264] on div "SMS" at bounding box center [126, 255] width 243 height 42
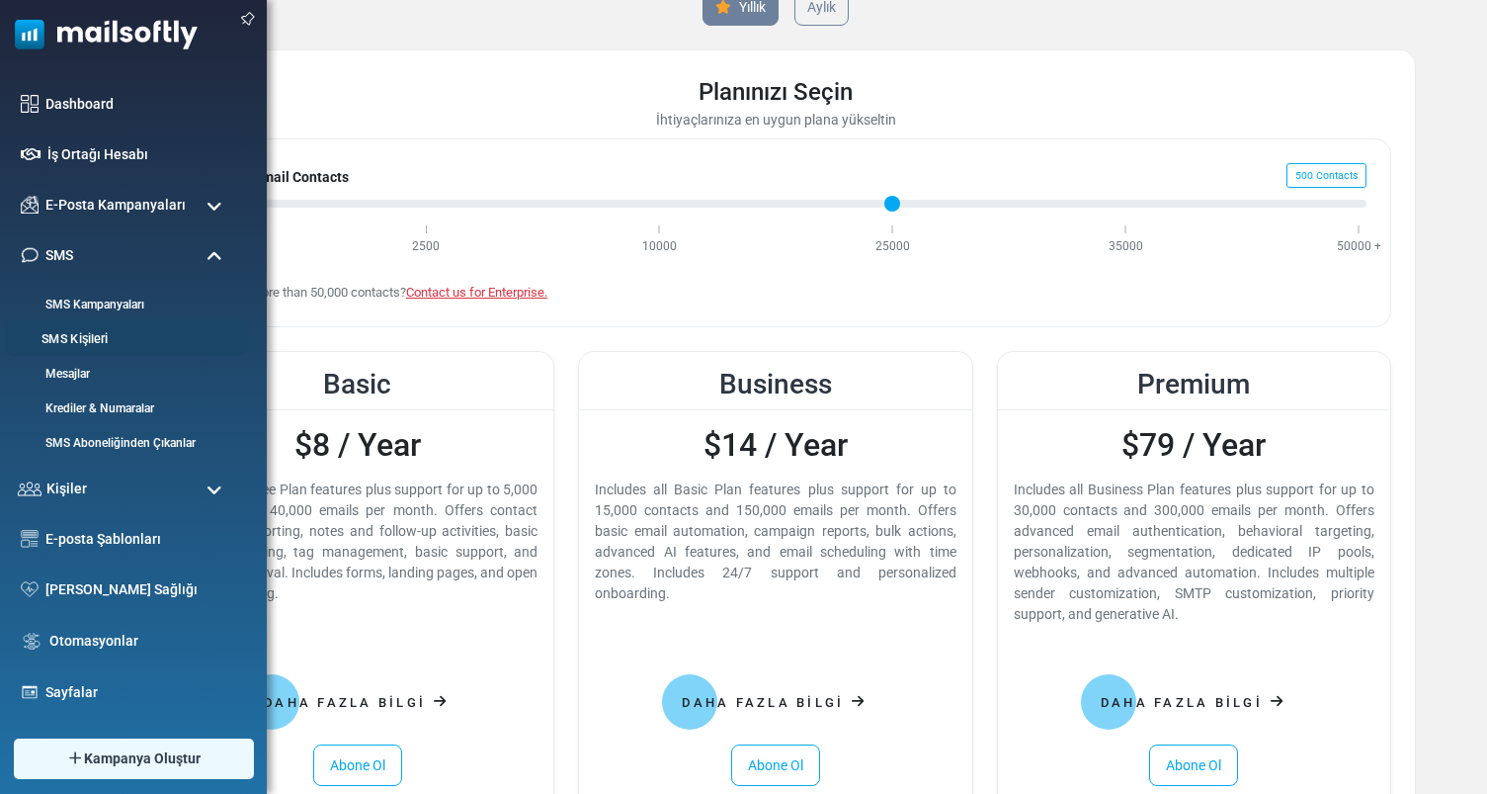
click at [81, 328] on li "SMS Kişileri" at bounding box center [126, 337] width 243 height 37
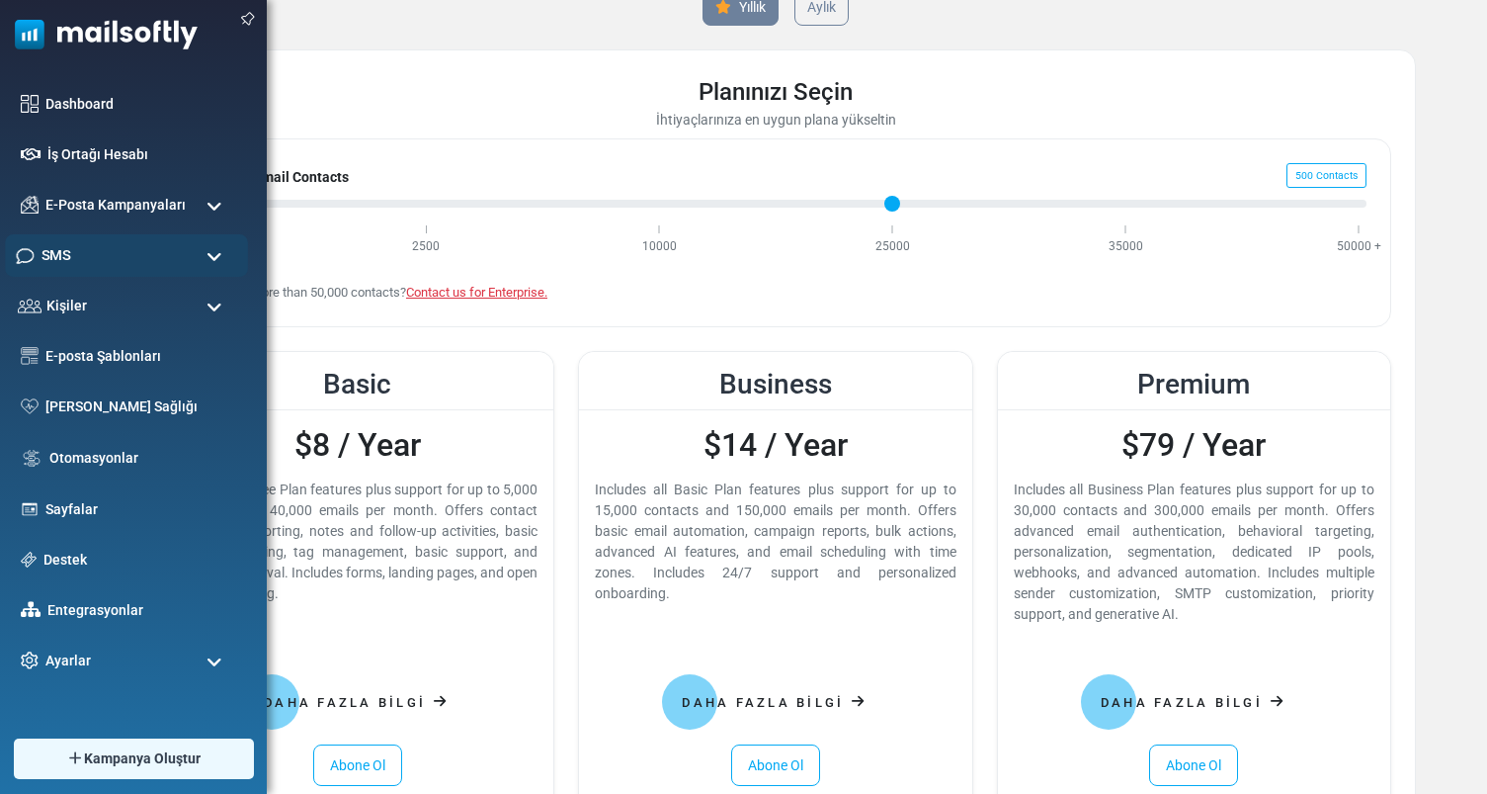
click at [117, 262] on div "SMS" at bounding box center [126, 255] width 243 height 42
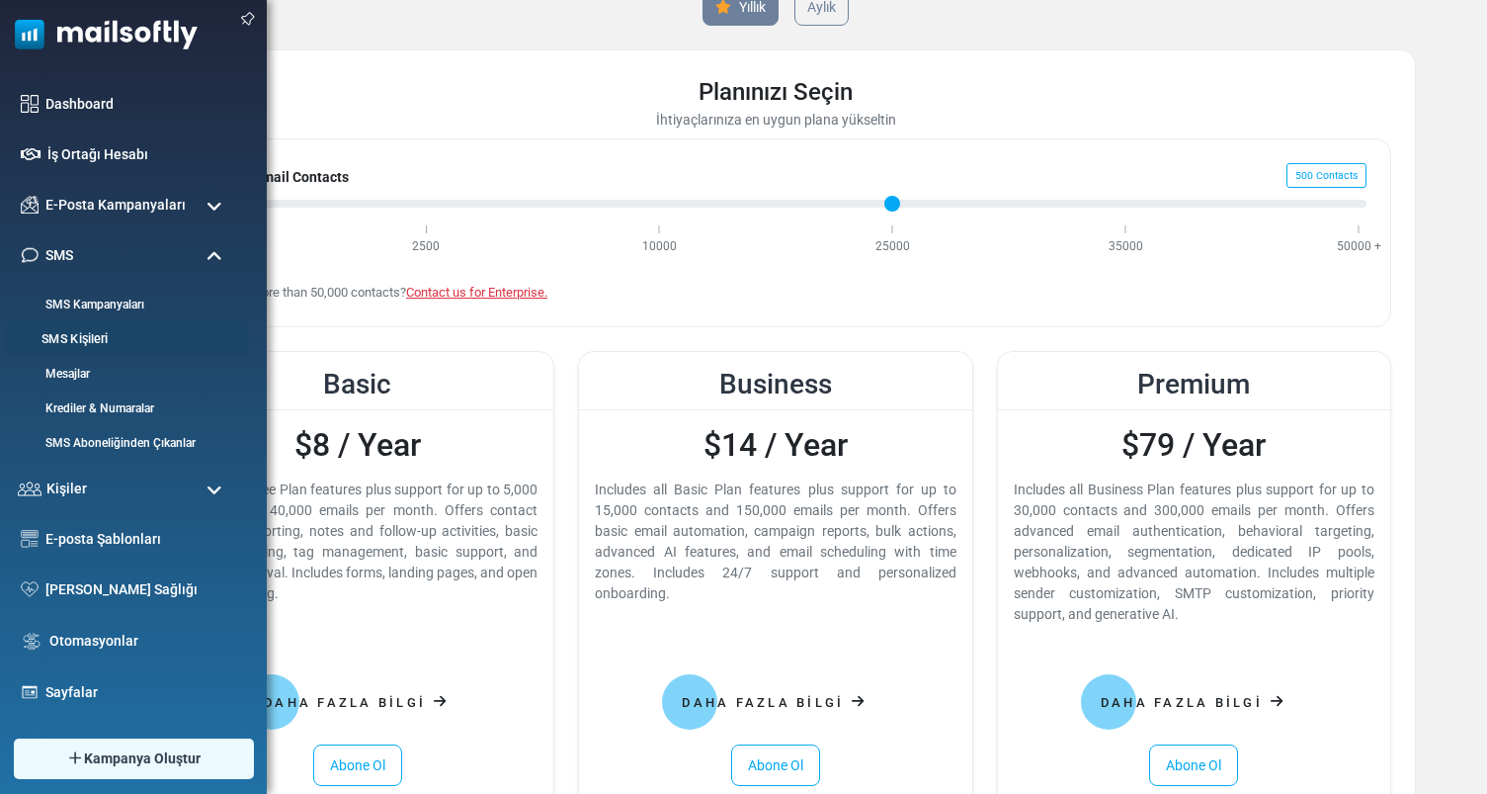
click at [76, 337] on link "SMS Kişileri" at bounding box center [123, 339] width 237 height 19
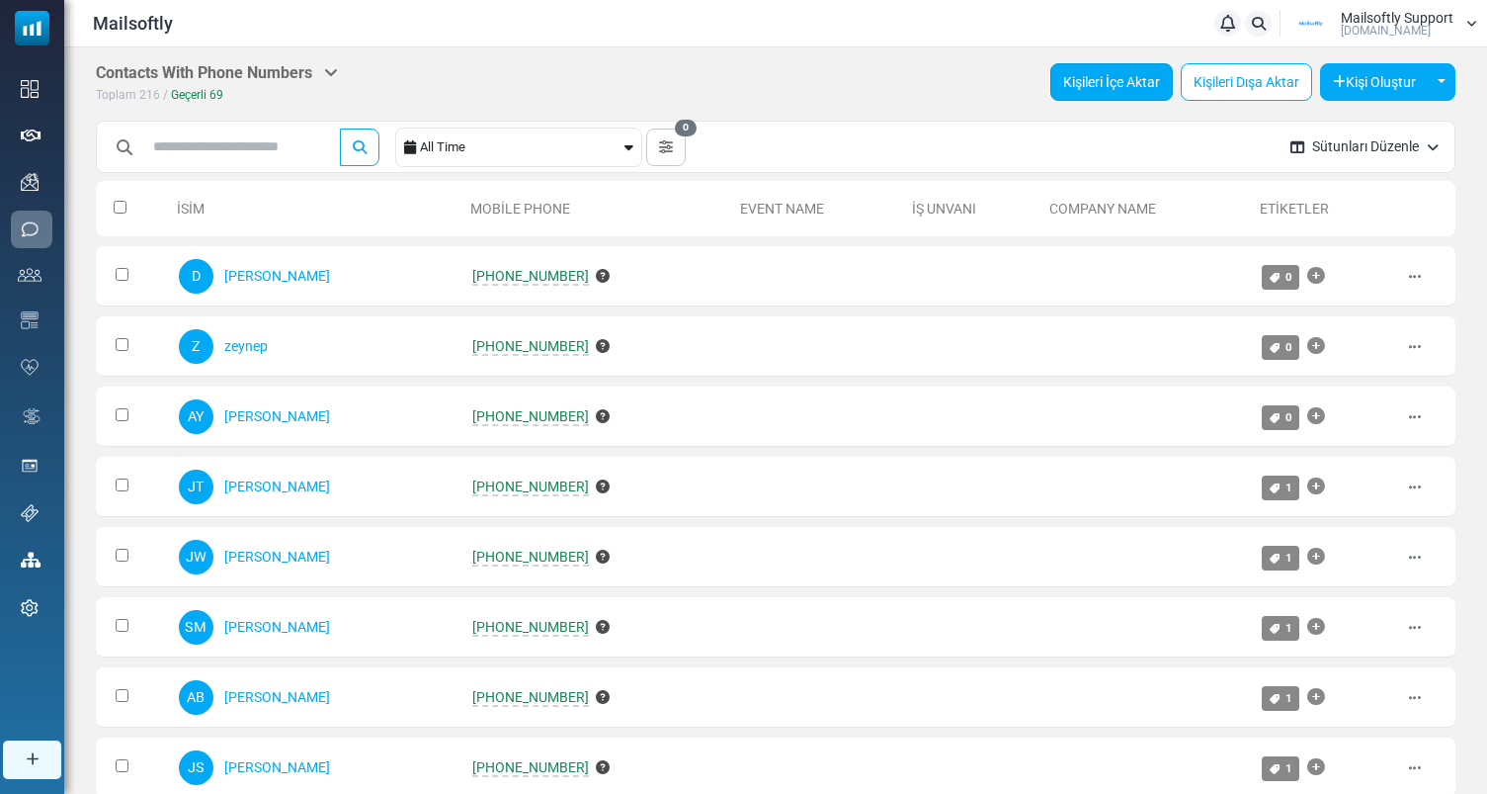
click at [1098, 79] on link "Kişileri İçe Aktar" at bounding box center [1111, 82] width 123 height 38
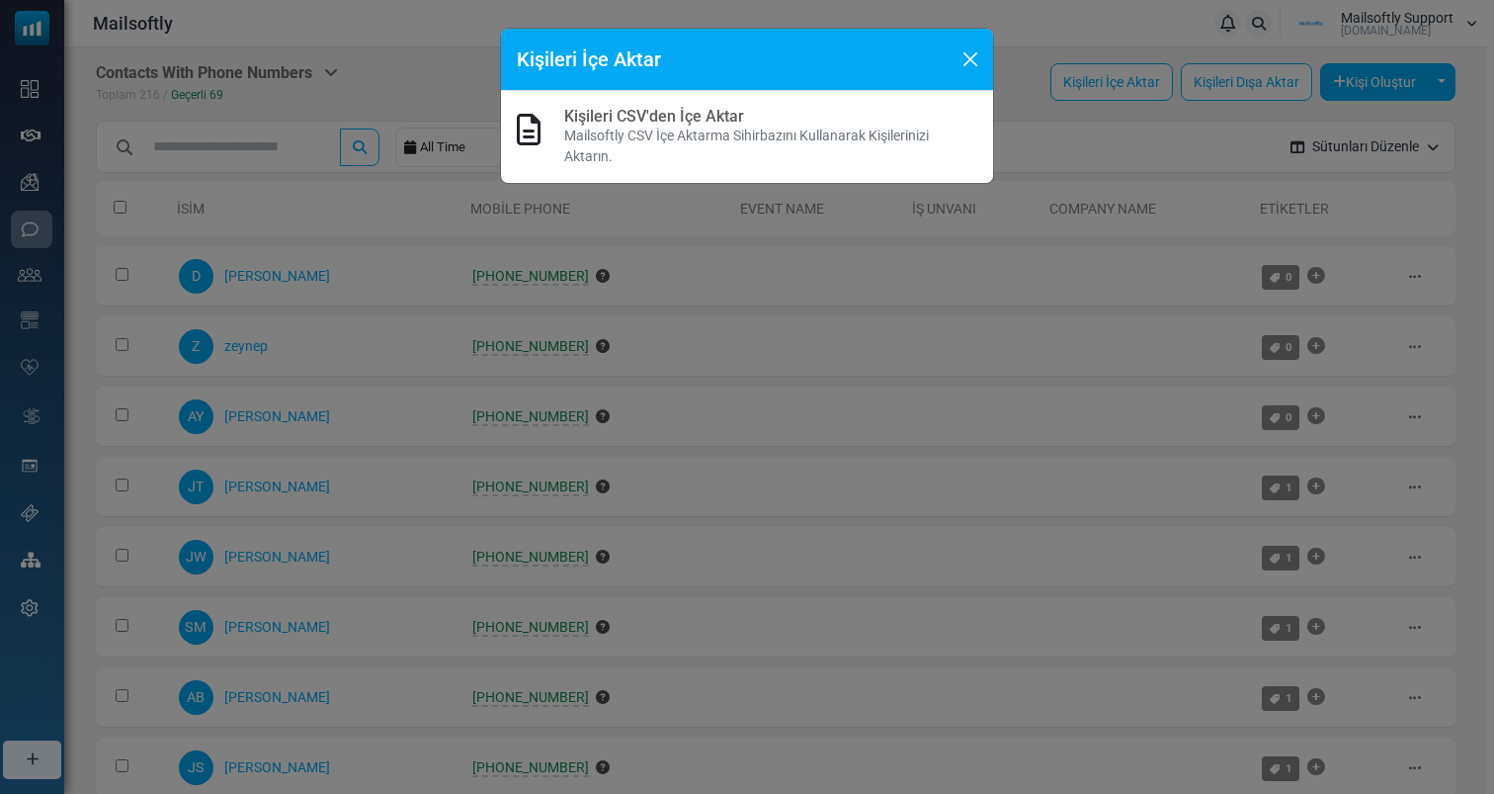
click at [649, 113] on link "Kişileri CSV'den İçe Aktar" at bounding box center [654, 116] width 180 height 19
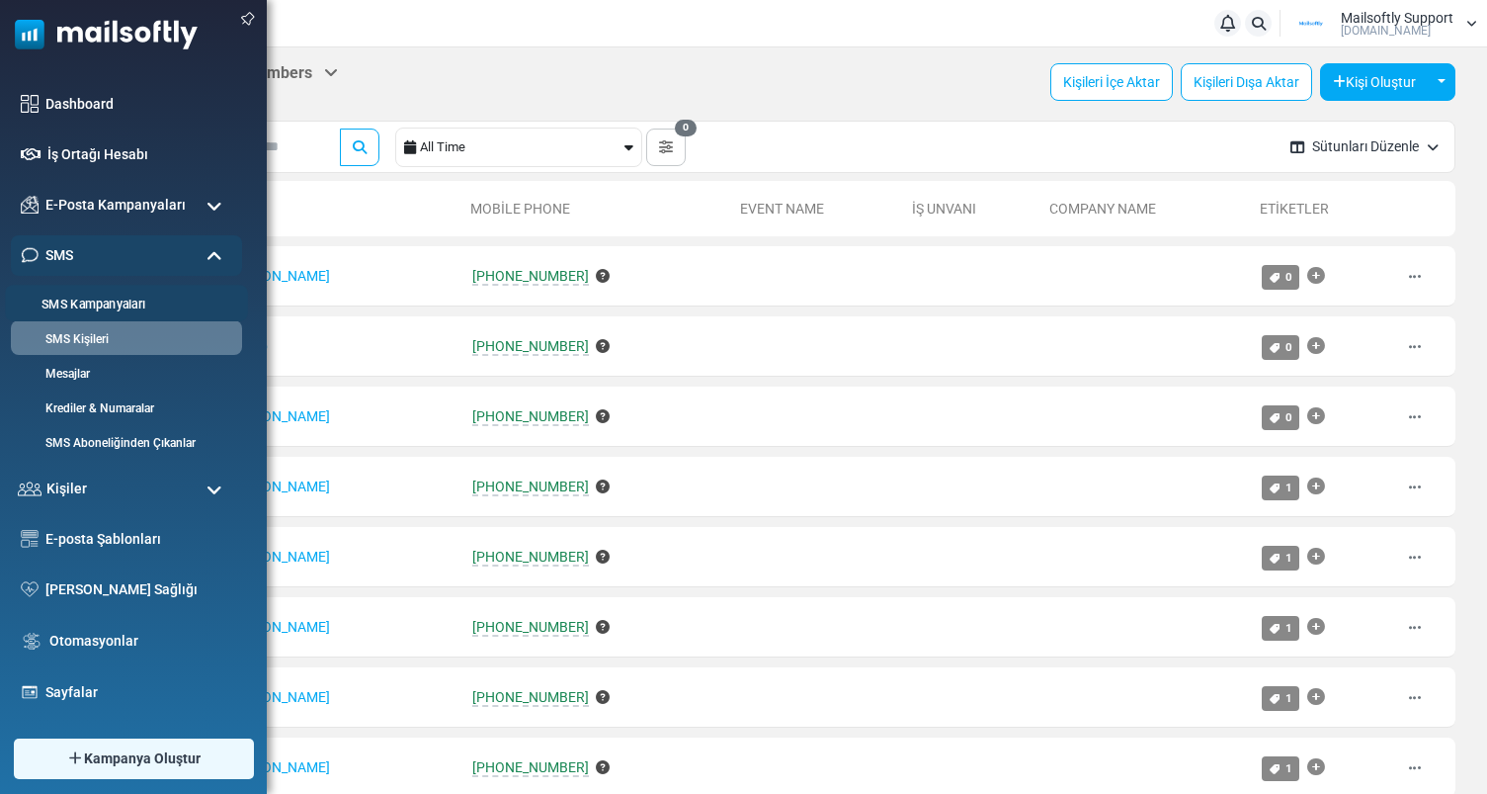
click at [107, 306] on link "SMS Kampanyaları" at bounding box center [123, 304] width 237 height 19
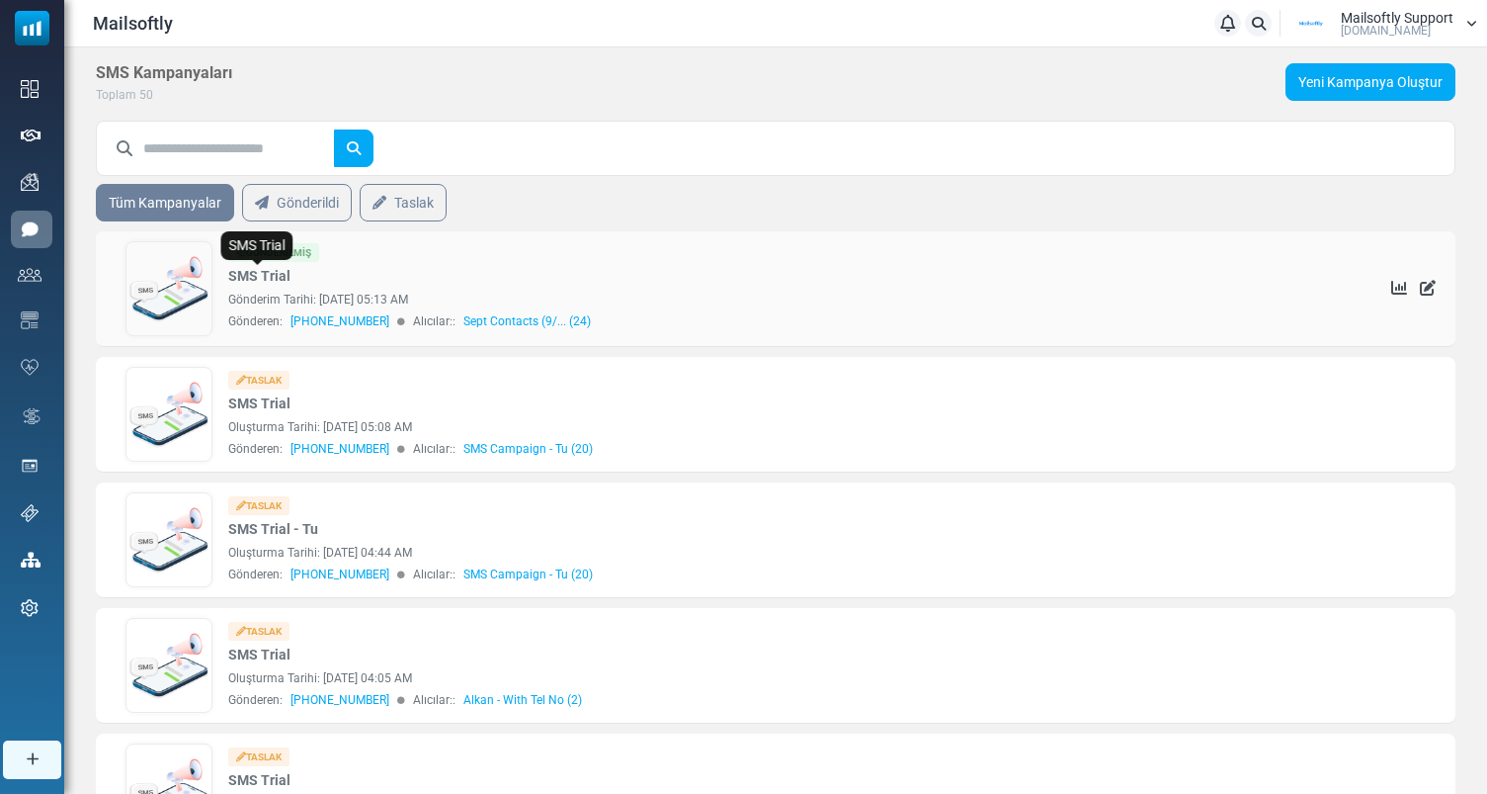
click at [267, 272] on link "SMS Trial" at bounding box center [259, 276] width 62 height 21
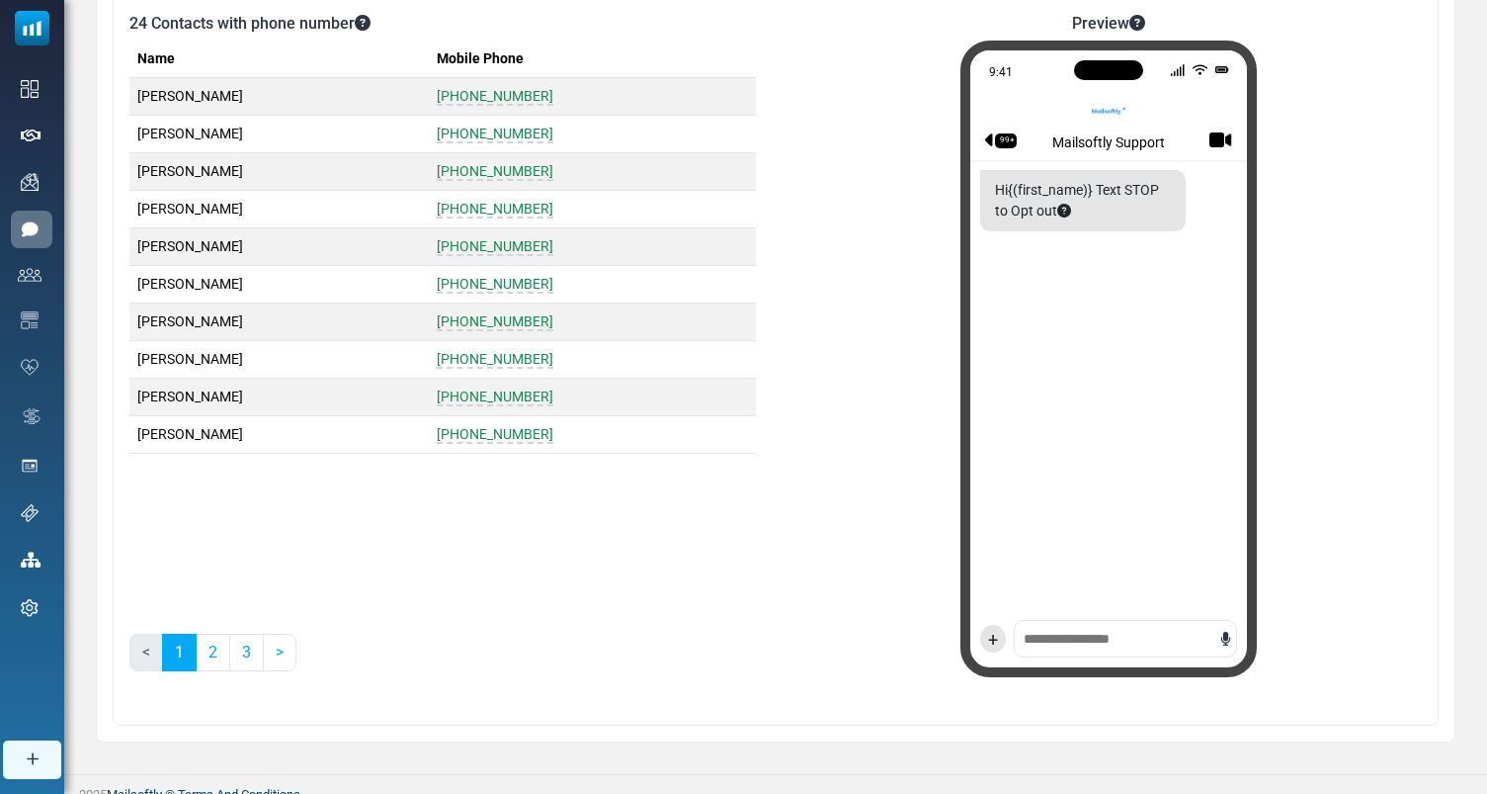
scroll to position [354, 0]
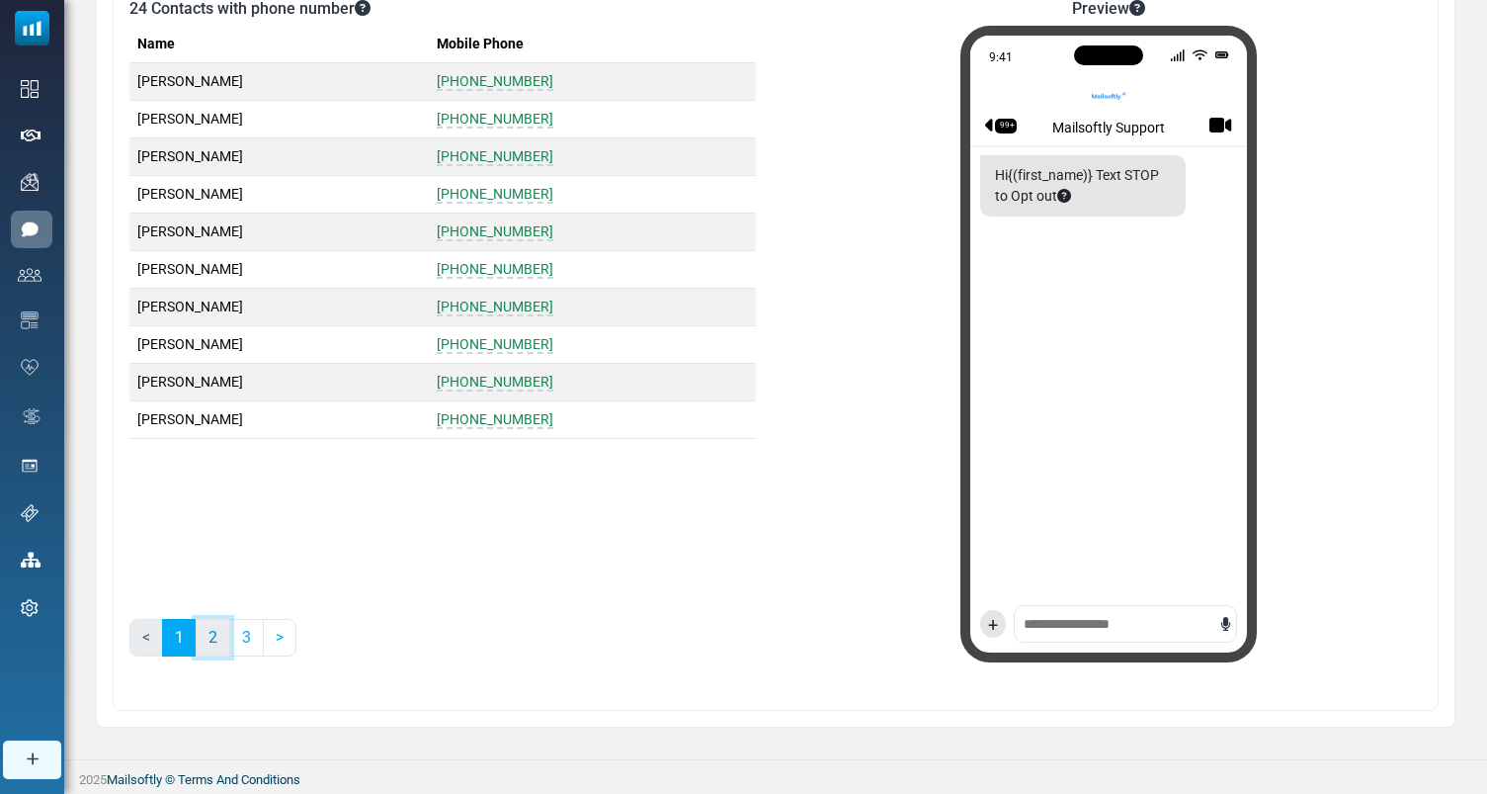
click at [217, 639] on link "2" at bounding box center [213, 638] width 35 height 38
click at [253, 636] on link "3" at bounding box center [246, 638] width 35 height 38
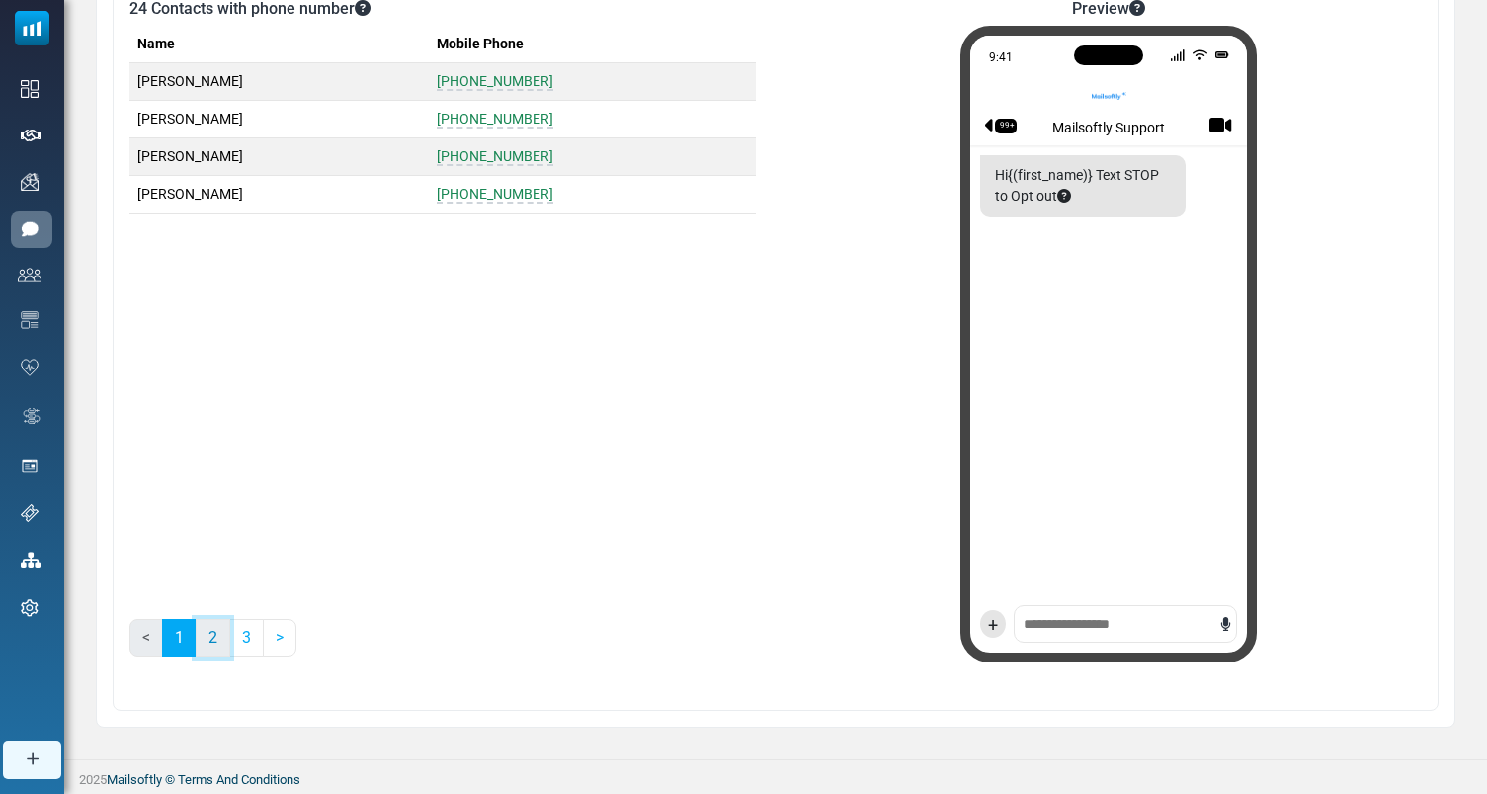
click at [206, 643] on link "2" at bounding box center [213, 638] width 35 height 38
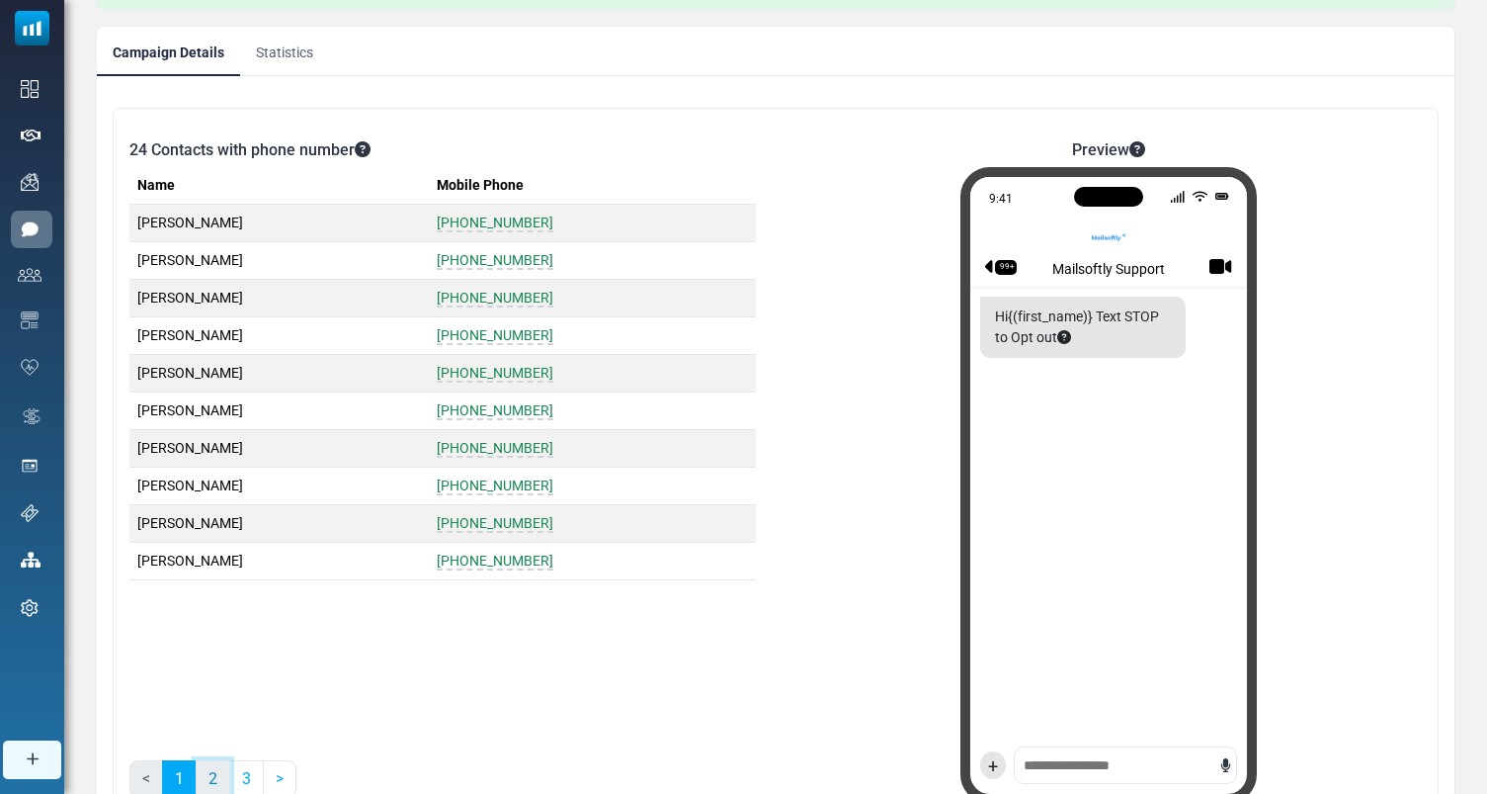
scroll to position [0, 0]
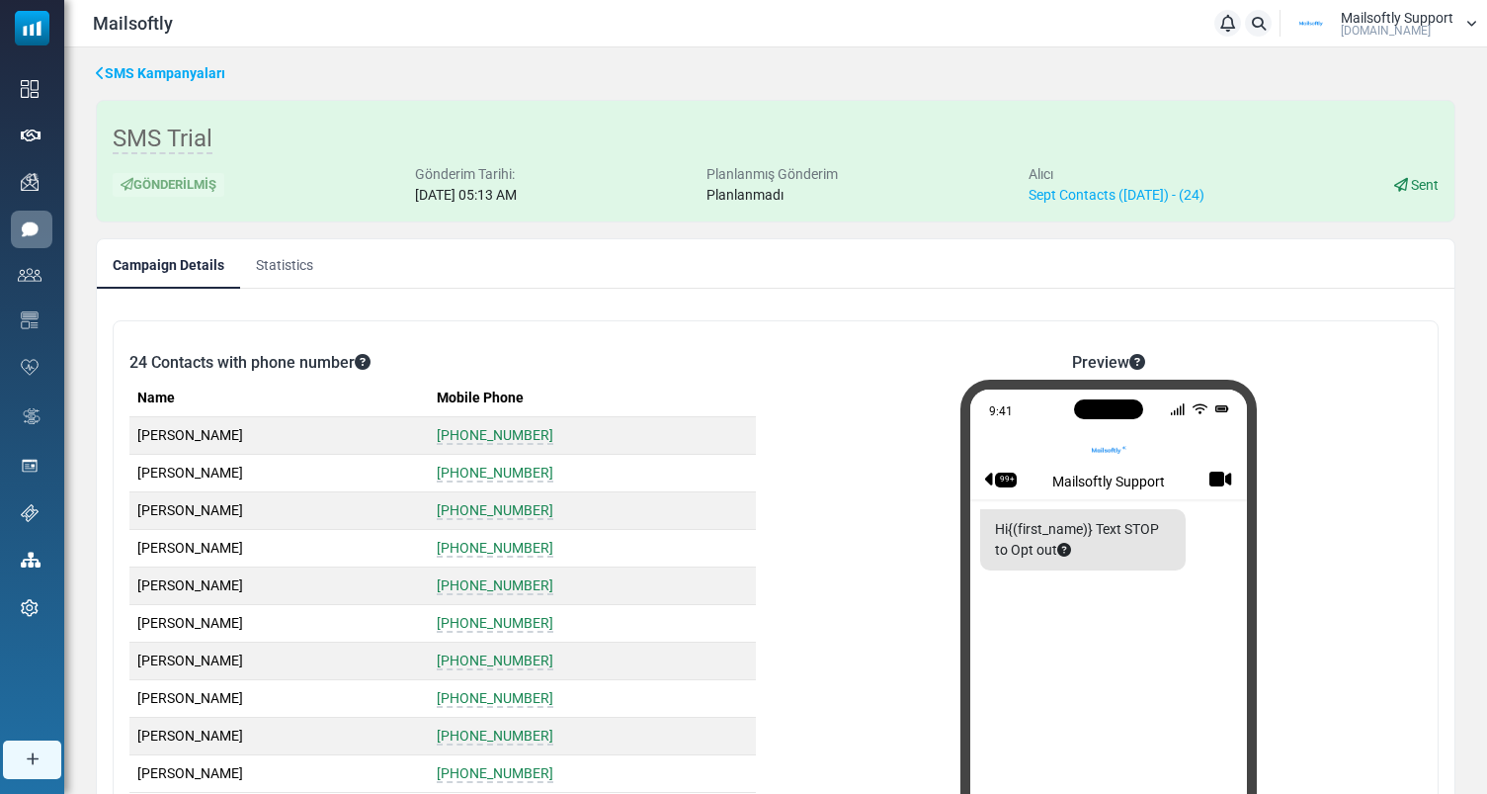
click at [143, 75] on link "SMS Kampanyaları" at bounding box center [160, 73] width 129 height 21
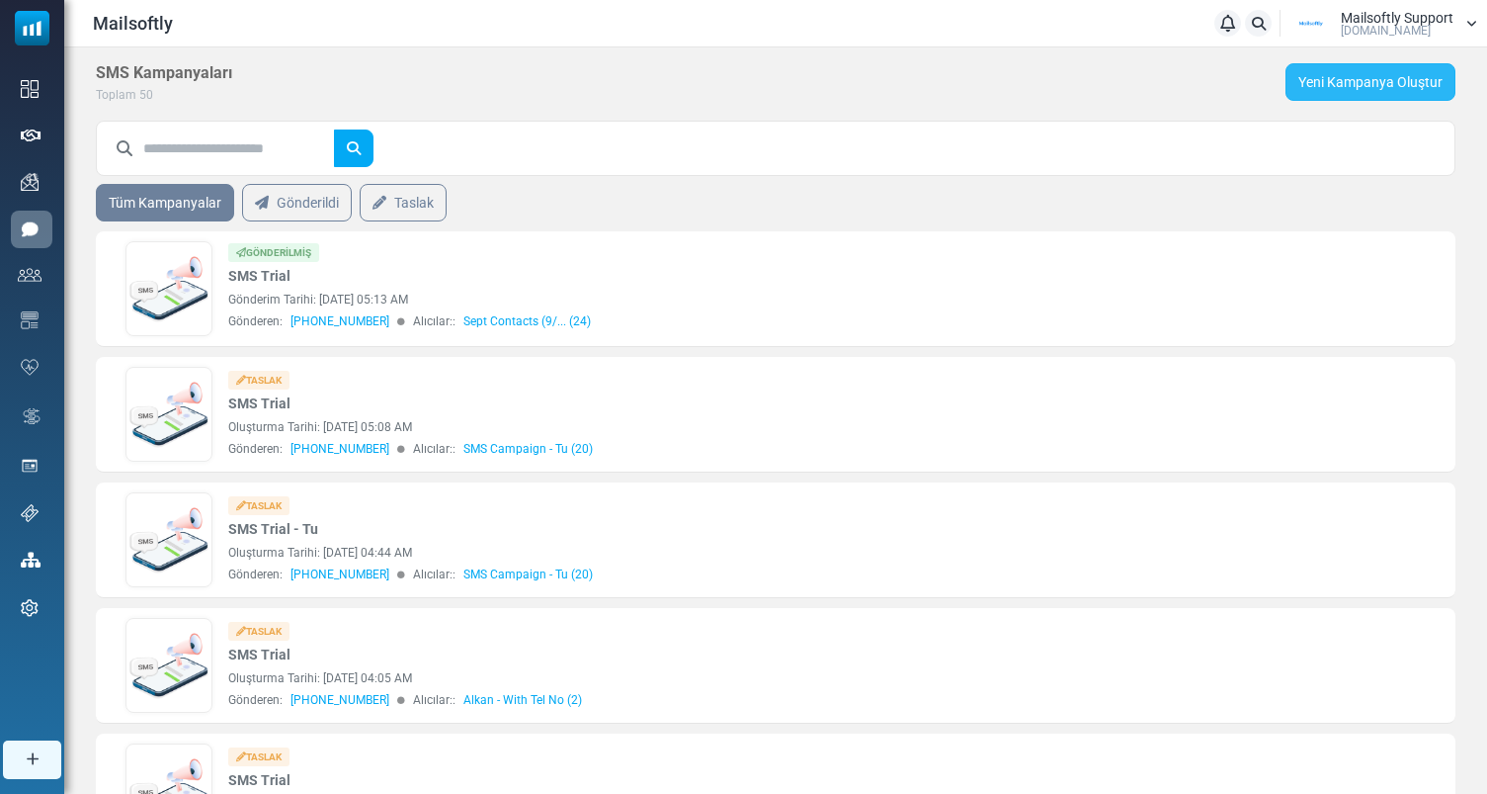
click at [1330, 69] on link "Yeni Kampanya Oluştur" at bounding box center [1371, 82] width 170 height 38
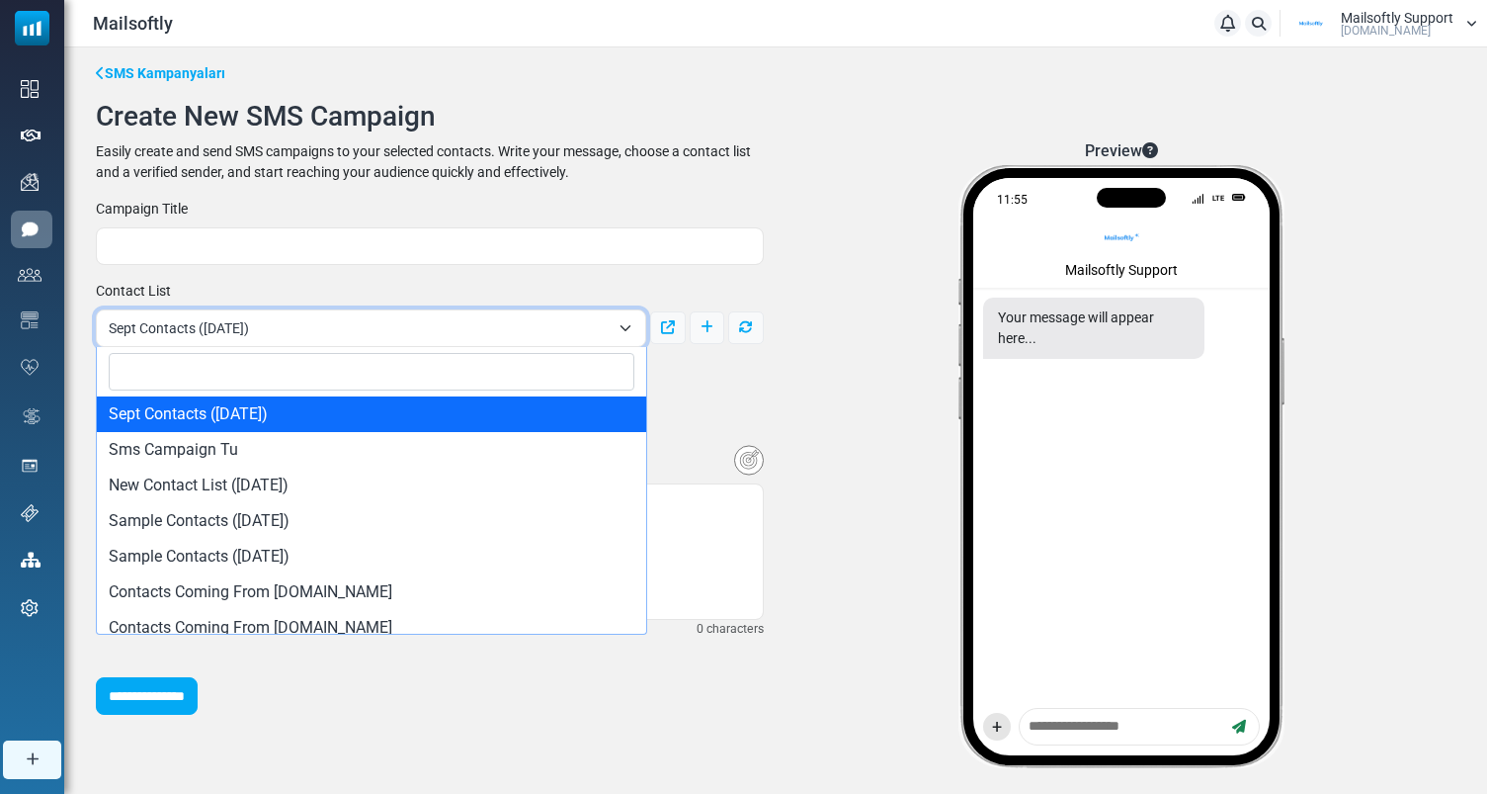
click at [441, 320] on span "Sept Contacts (9/4/2025)" at bounding box center [359, 328] width 501 height 24
click at [549, 279] on div "**********" at bounding box center [430, 457] width 692 height 516
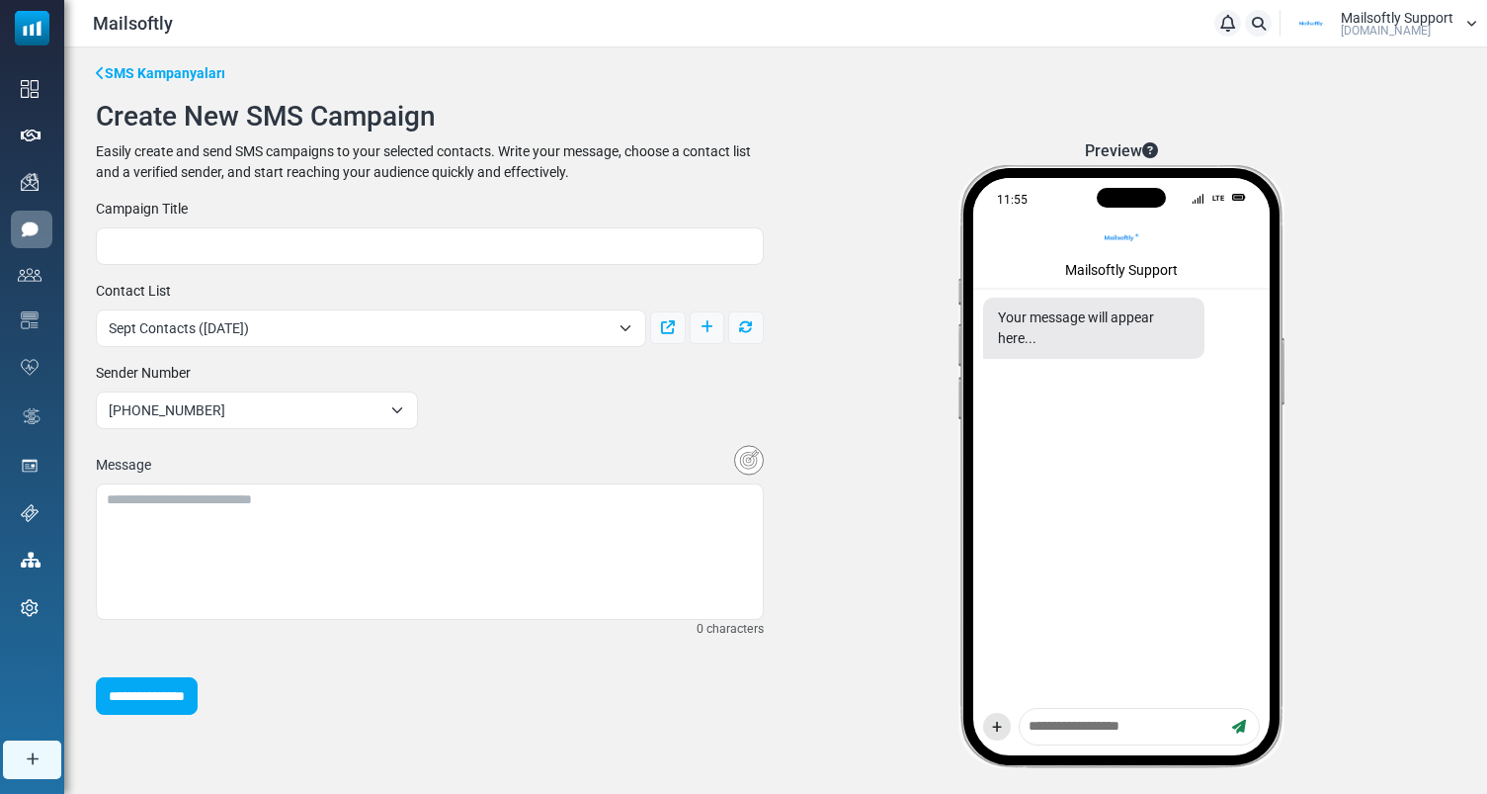
click at [188, 75] on link "SMS Kampanyaları" at bounding box center [160, 73] width 129 height 21
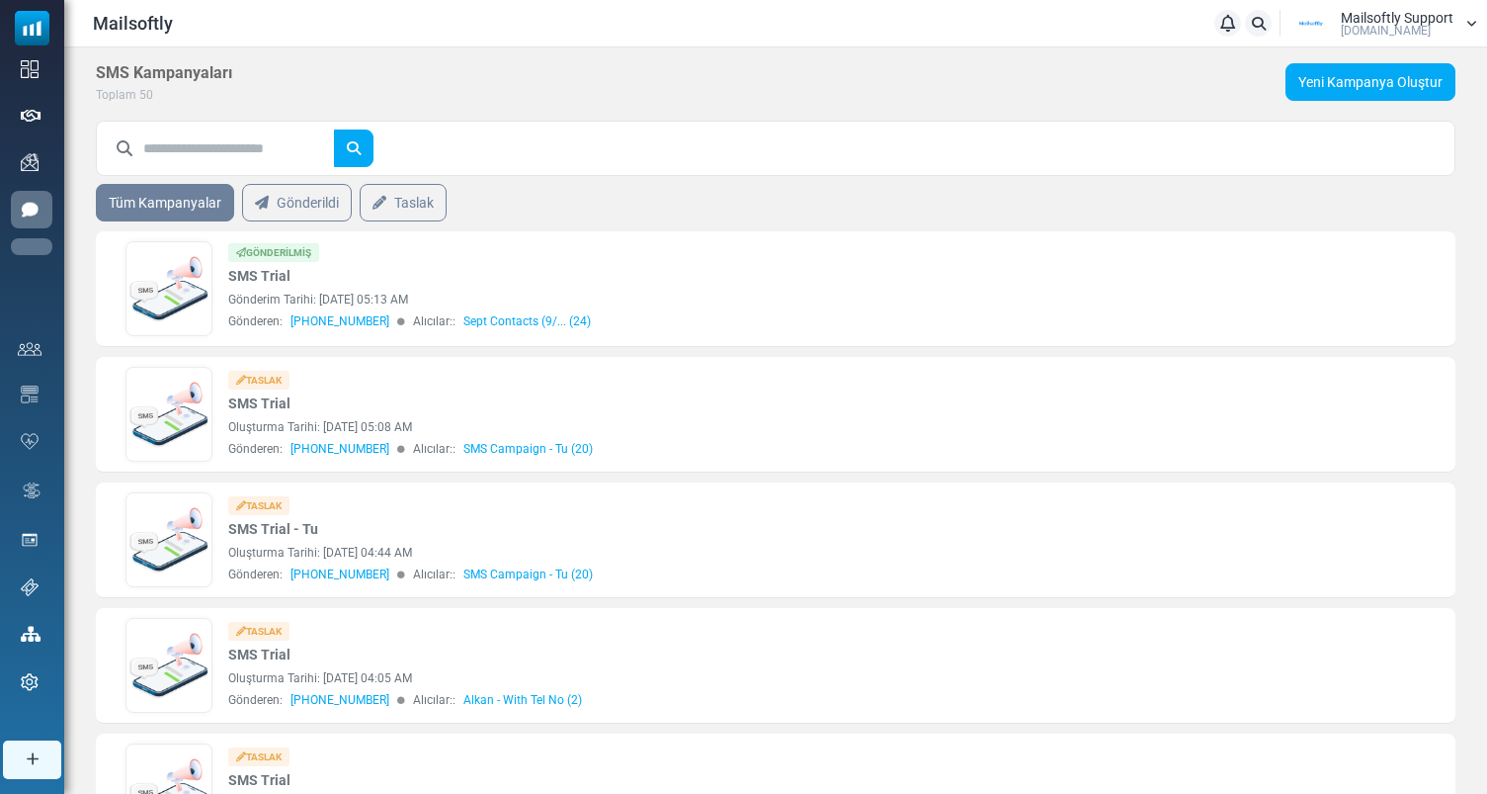
click at [0, 0] on link "Destek" at bounding box center [0, 0] width 0 height 0
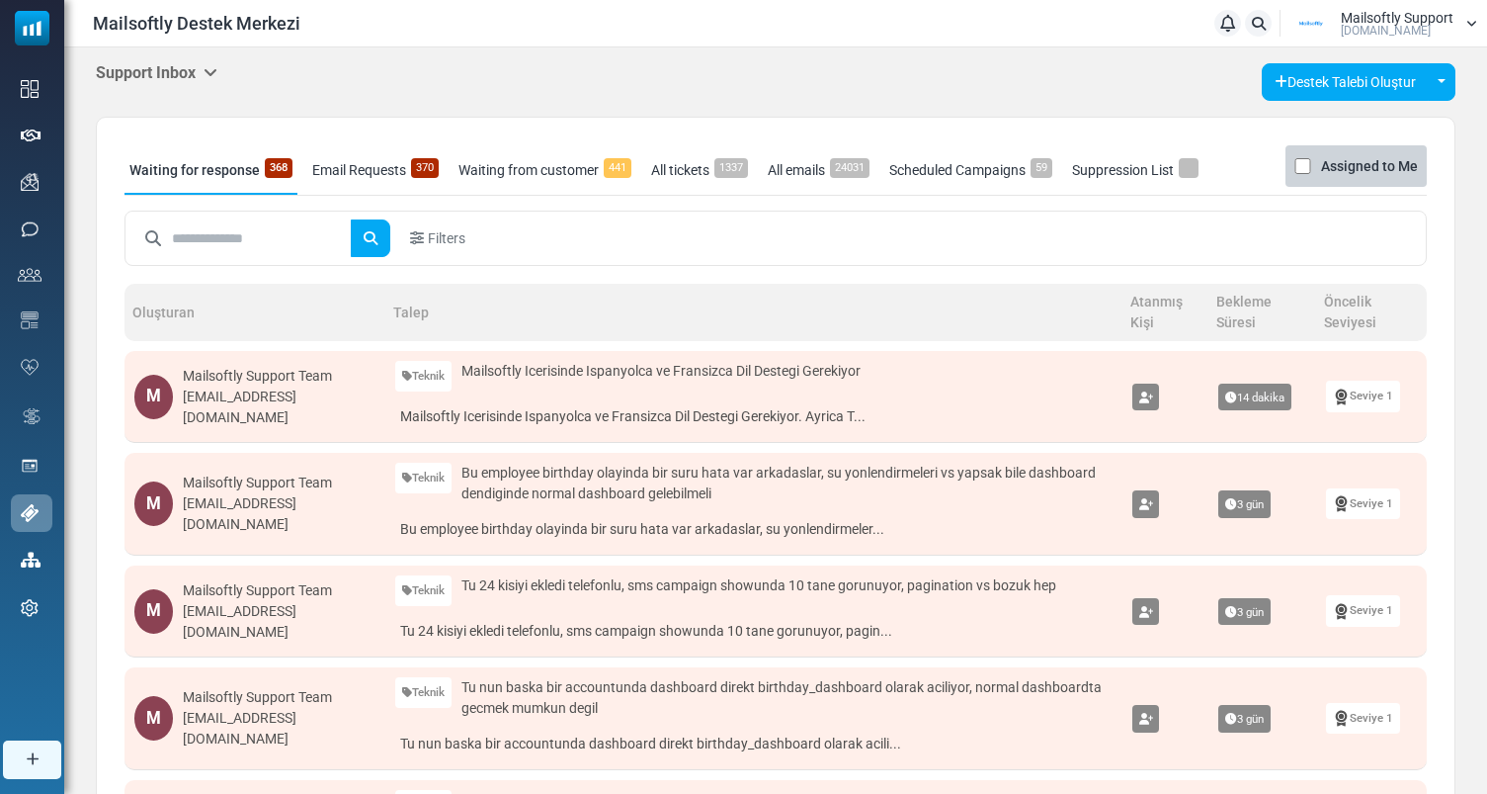
click at [181, 74] on h5 "Support Inbox" at bounding box center [157, 72] width 122 height 19
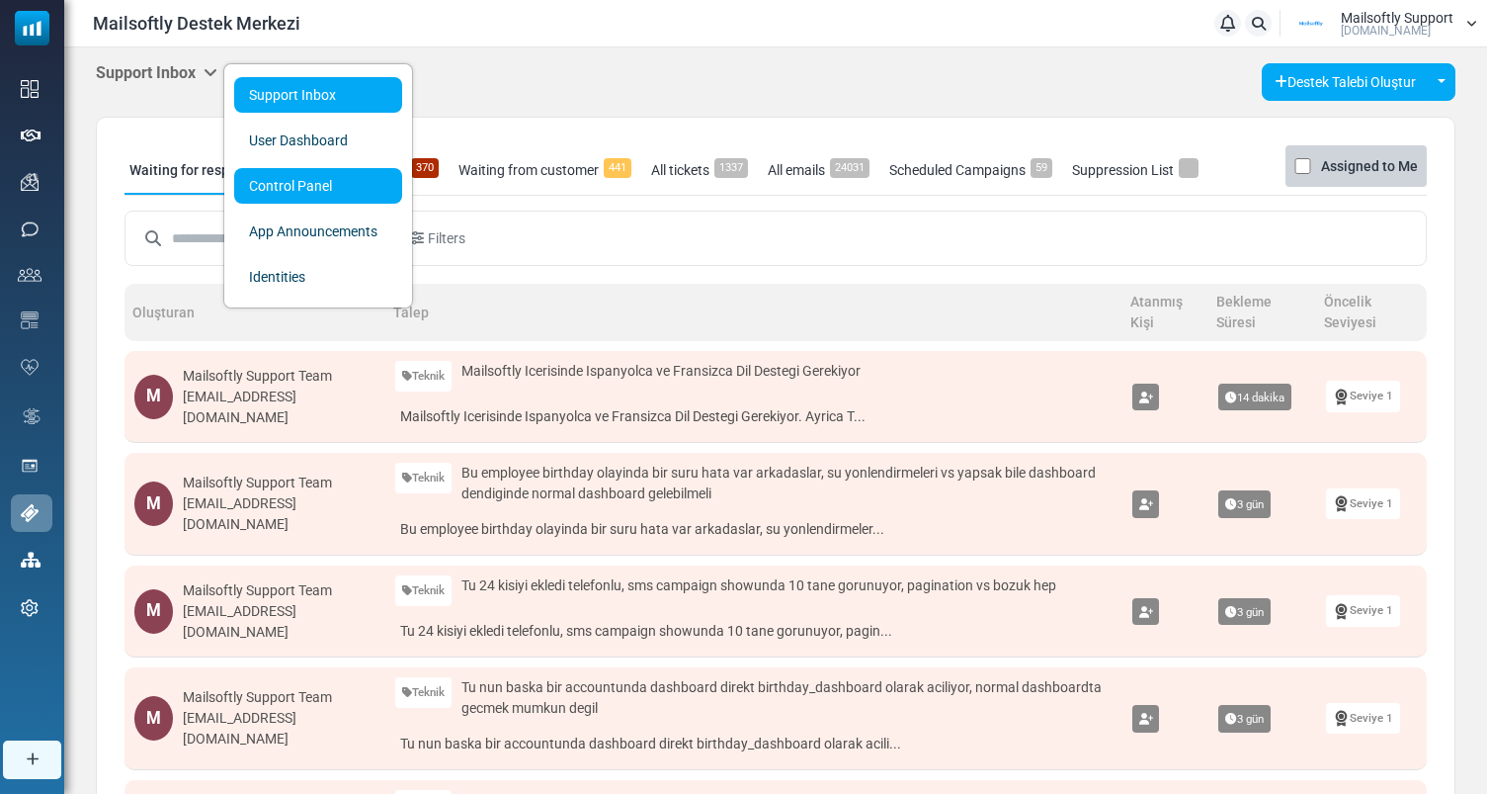
click at [283, 178] on link "Control Panel" at bounding box center [318, 186] width 168 height 36
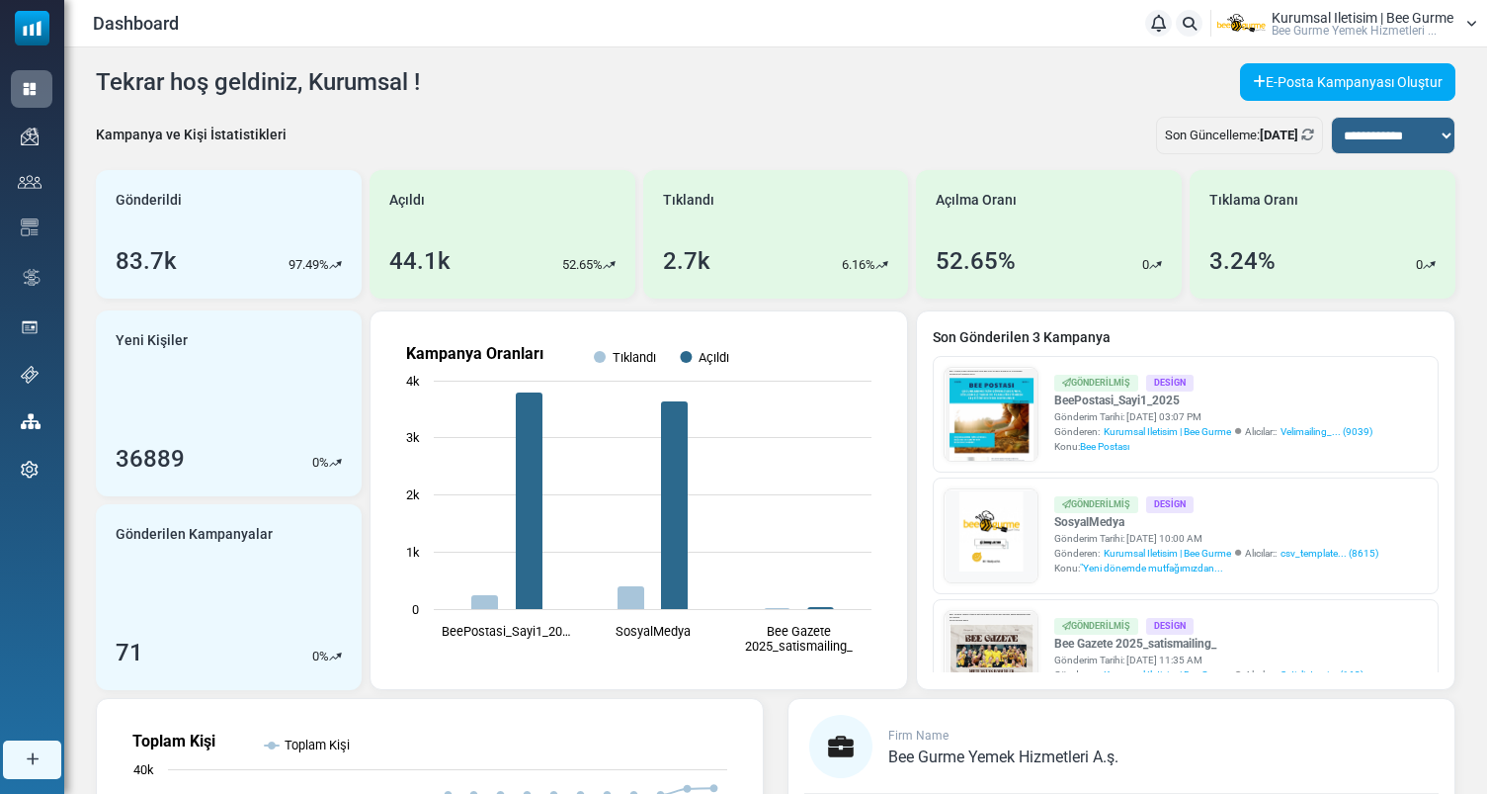
click at [1393, 27] on span "Bee Gurme Yemek Hizmetleri ..." at bounding box center [1354, 31] width 165 height 12
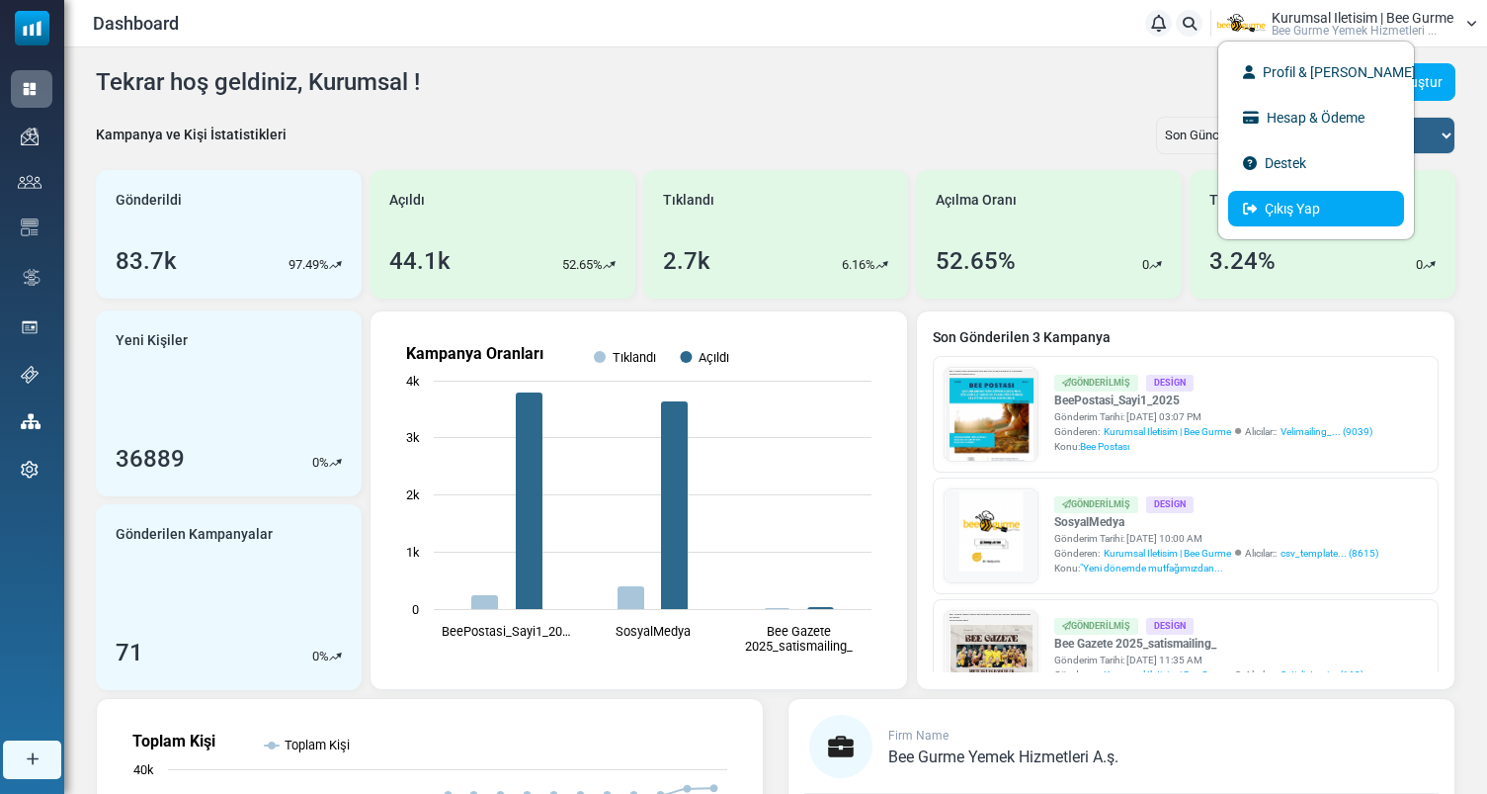
click at [1314, 207] on link "Çıkış Yap" at bounding box center [1316, 209] width 176 height 36
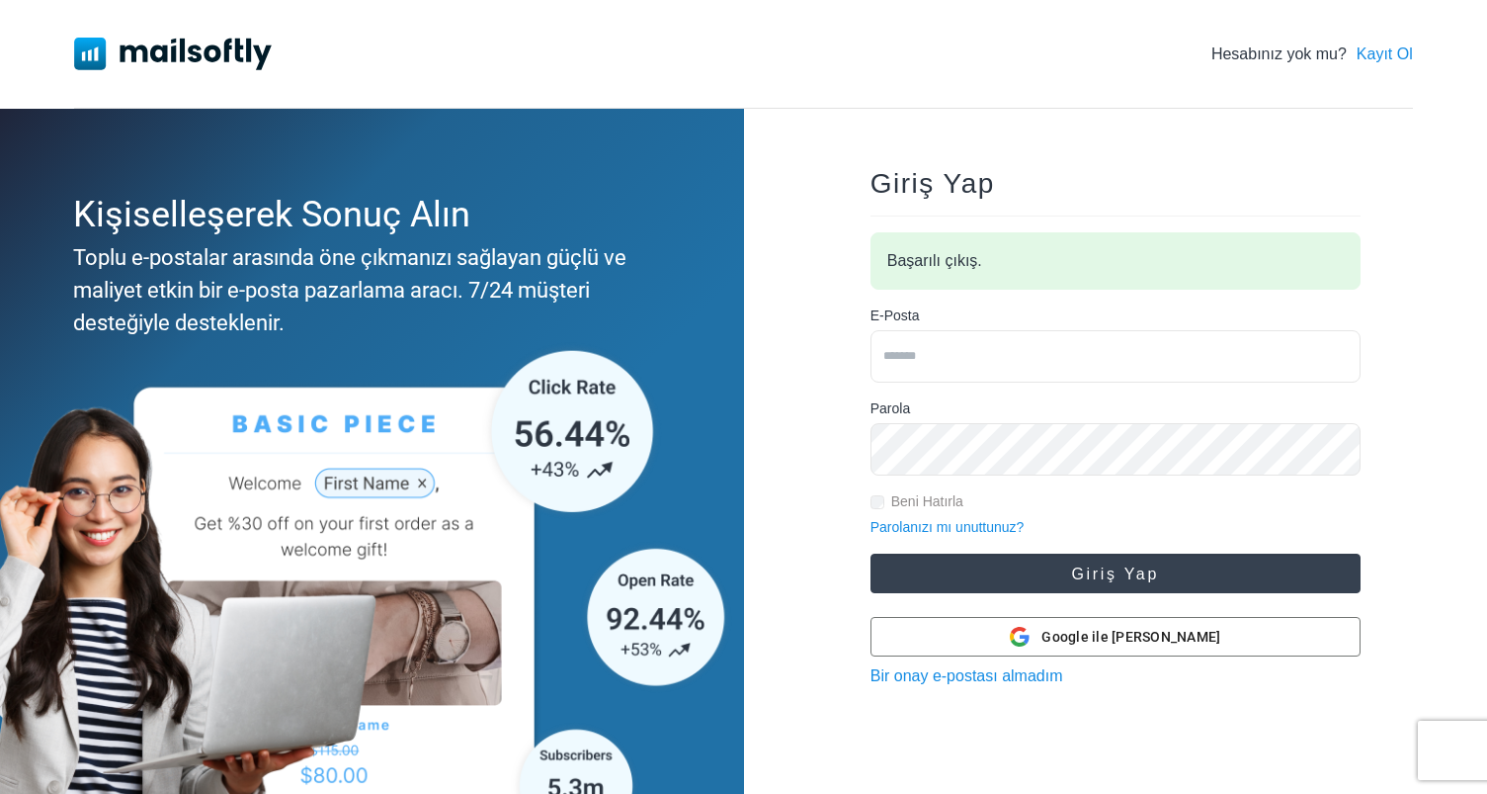
type input "**********"
click at [1134, 571] on button "Giriş Yap" at bounding box center [1116, 573] width 490 height 40
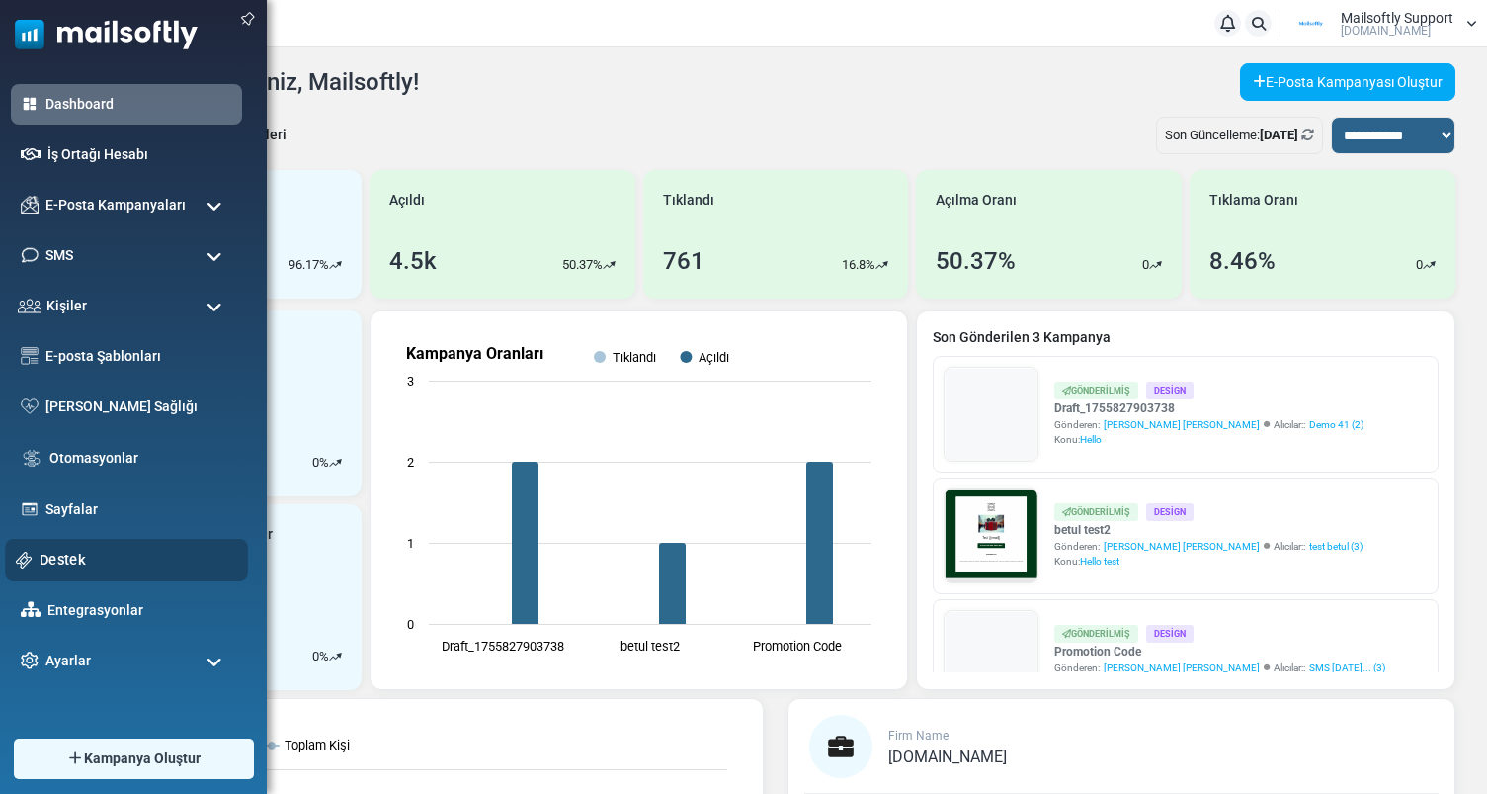
click at [71, 562] on link "Destek" at bounding box center [139, 559] width 198 height 22
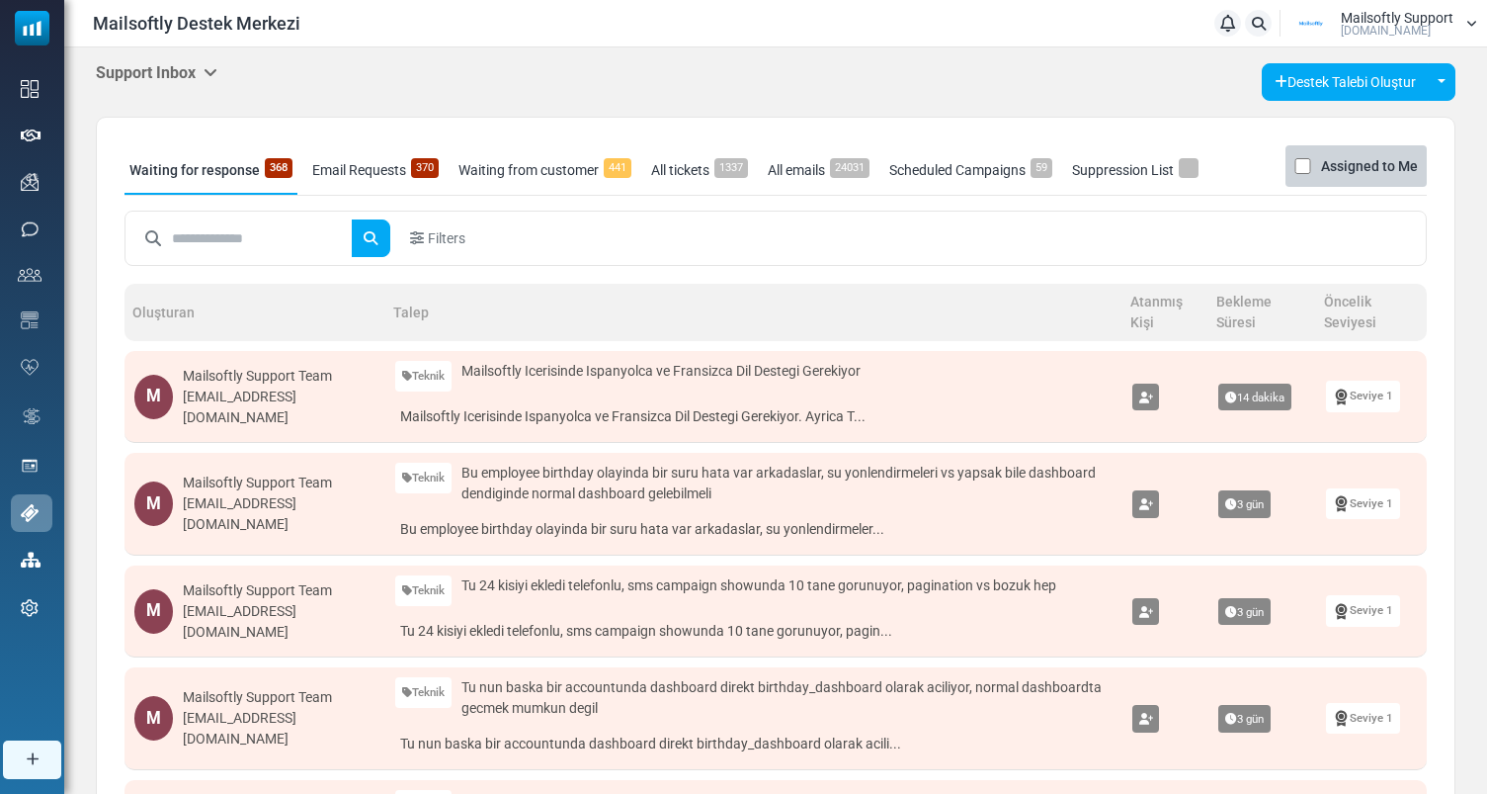
click at [233, 244] on input "text" at bounding box center [262, 238] width 180 height 38
click at [221, 64] on div "Support Inbox Support Inbox User Dashboard Control Panel App Announcements Iden…" at bounding box center [776, 82] width 1360 height 38
click at [212, 67] on icon at bounding box center [211, 72] width 14 height 16
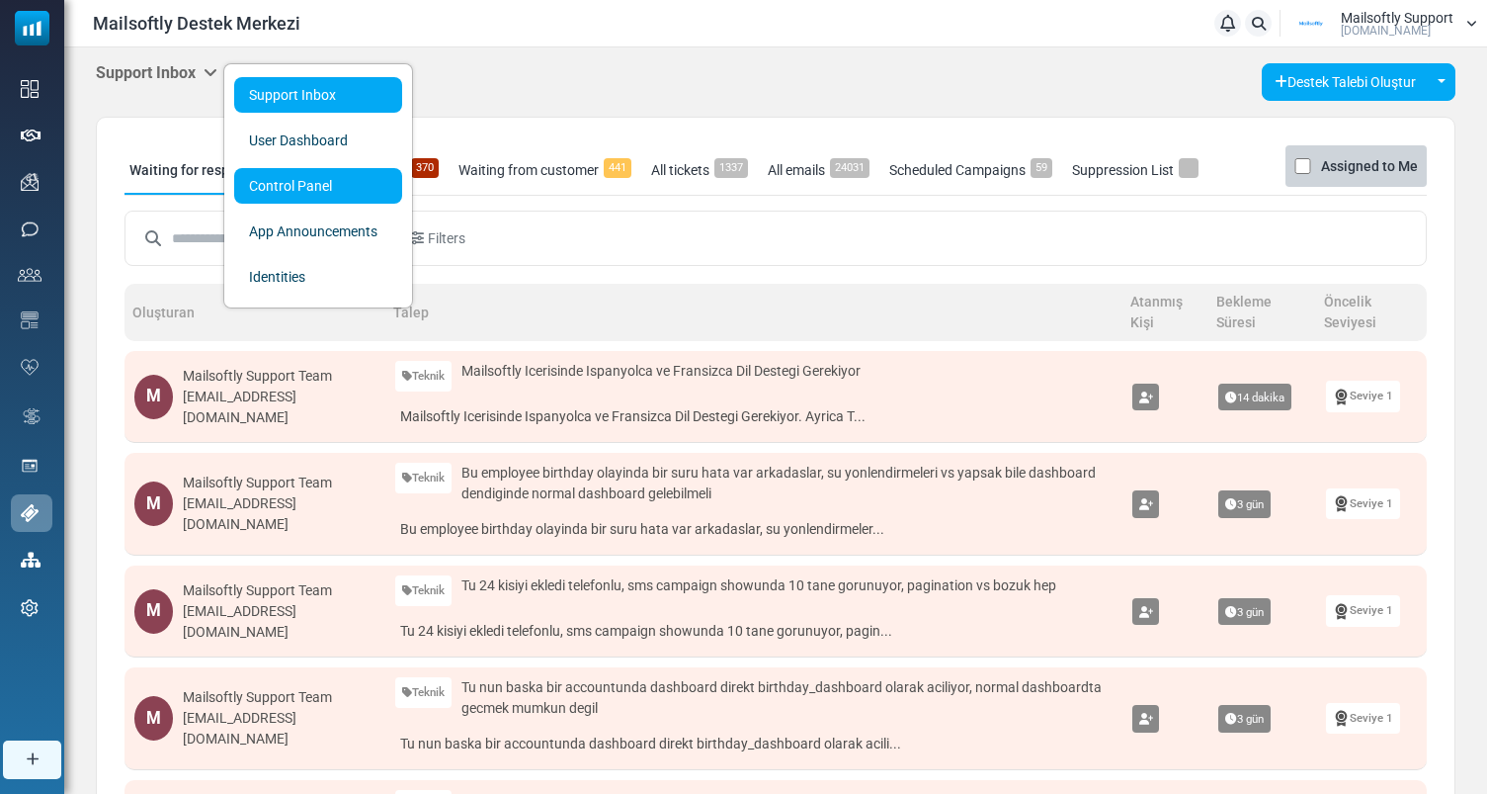
click at [306, 172] on link "Control Panel" at bounding box center [318, 186] width 168 height 36
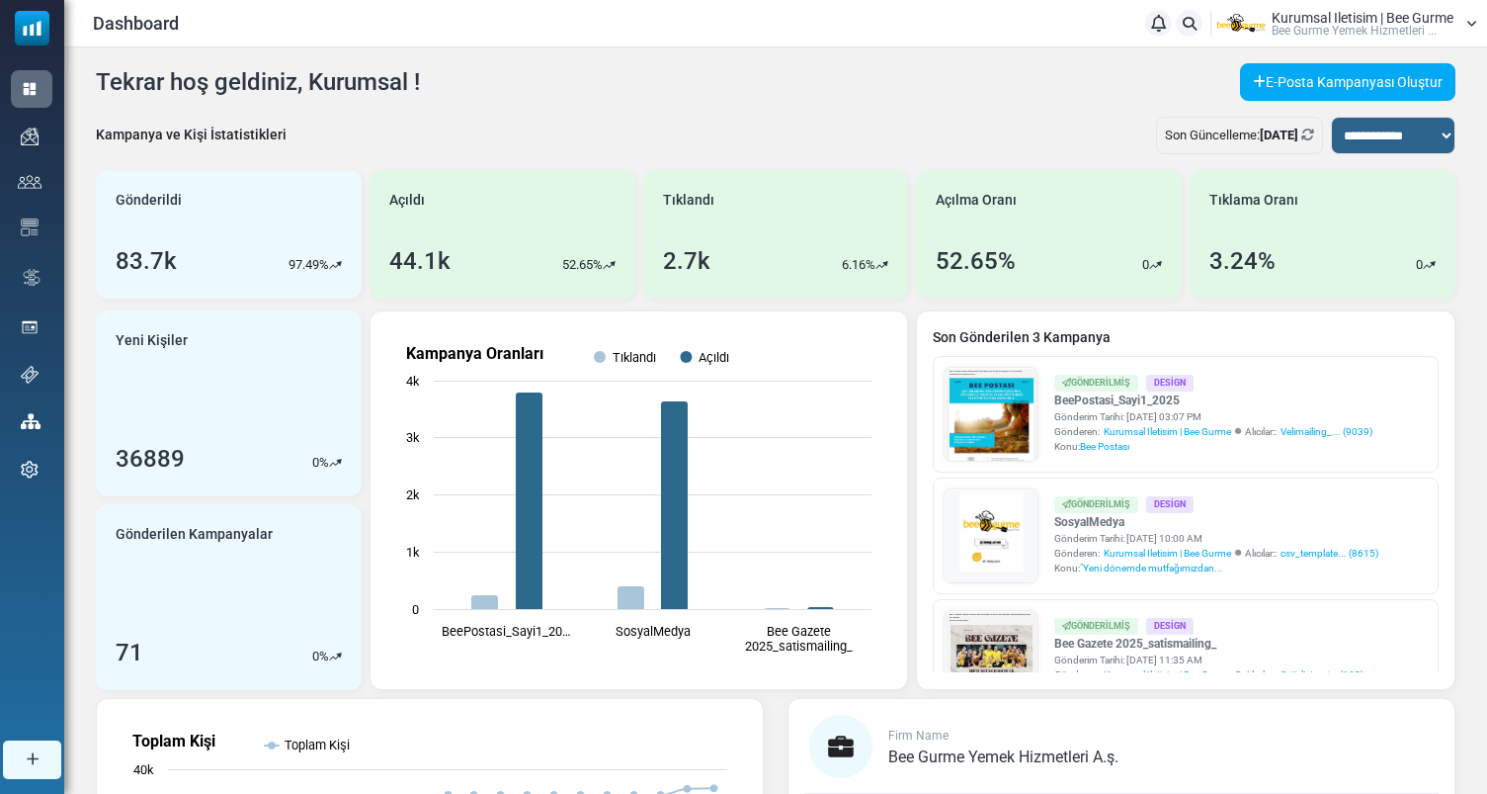
click at [1440, 28] on div "Kurumsal Iletisim | Bee Gurme Bee Gurme Yemek Hizmetleri ..." at bounding box center [1363, 24] width 182 height 26
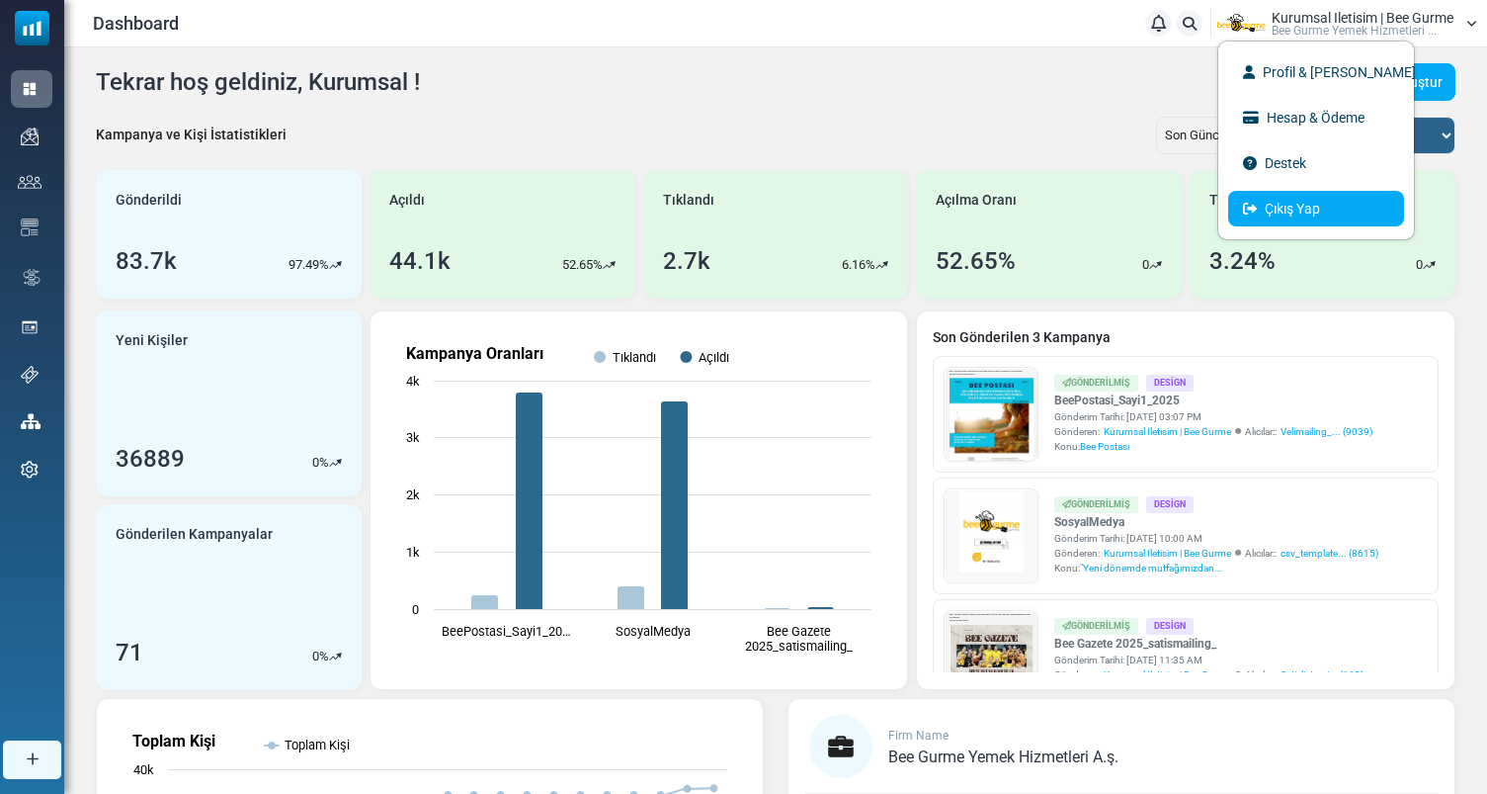
click at [1294, 219] on link "Çıkış Yap" at bounding box center [1316, 209] width 176 height 36
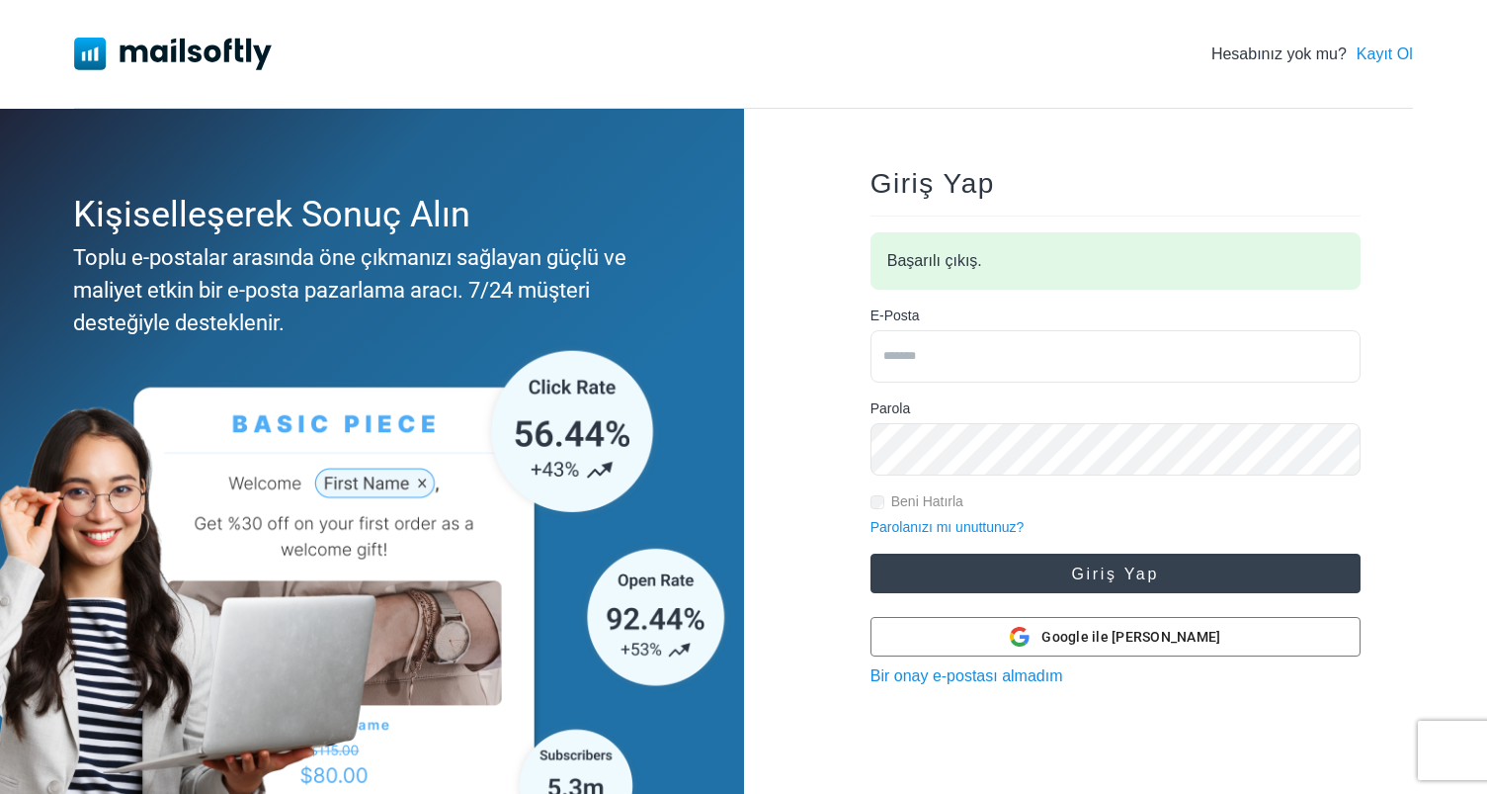
type input "**********"
click at [1112, 590] on button "Giriş Yap" at bounding box center [1116, 573] width 490 height 40
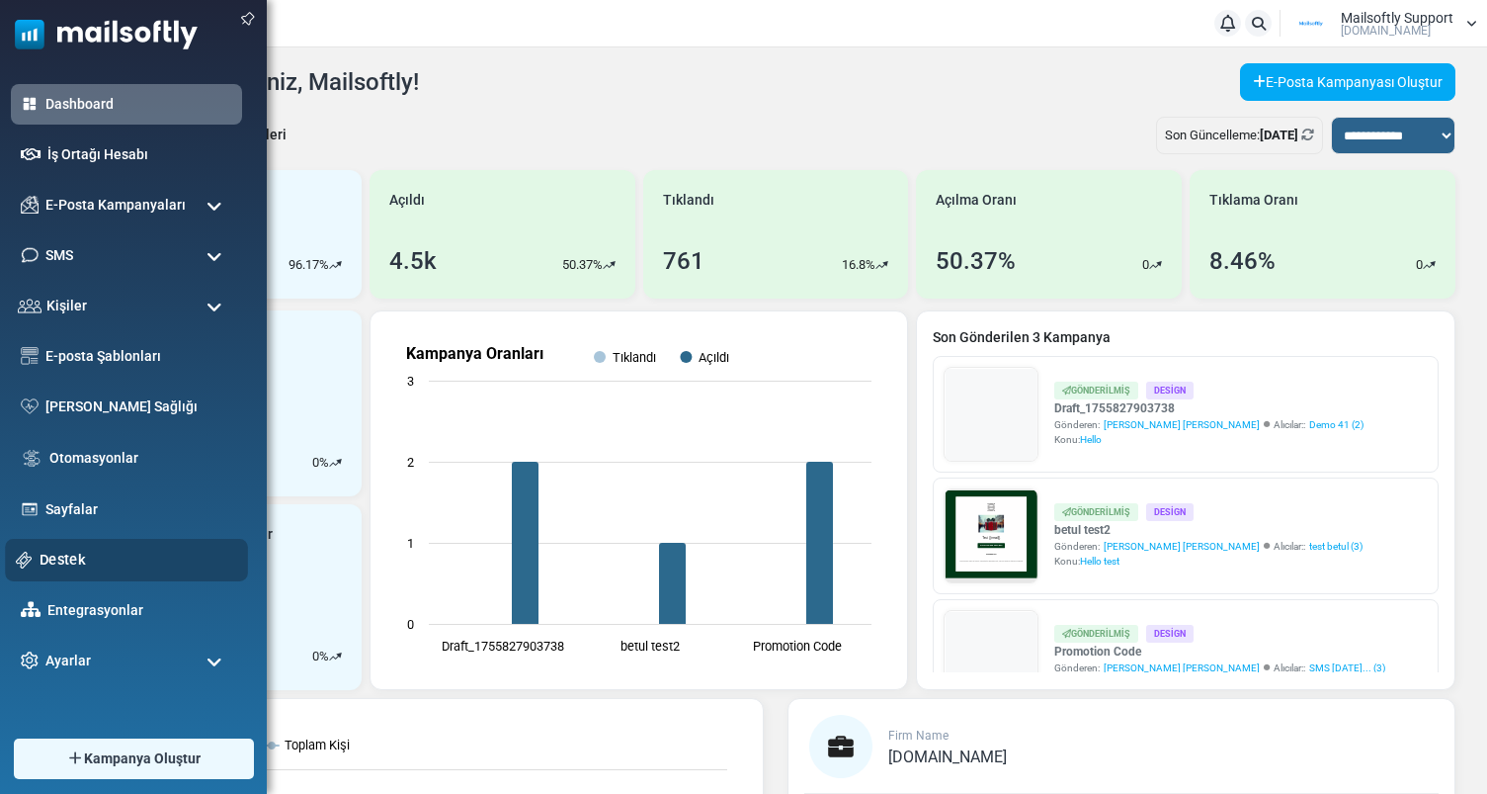
click at [53, 551] on link "Destek" at bounding box center [139, 559] width 198 height 22
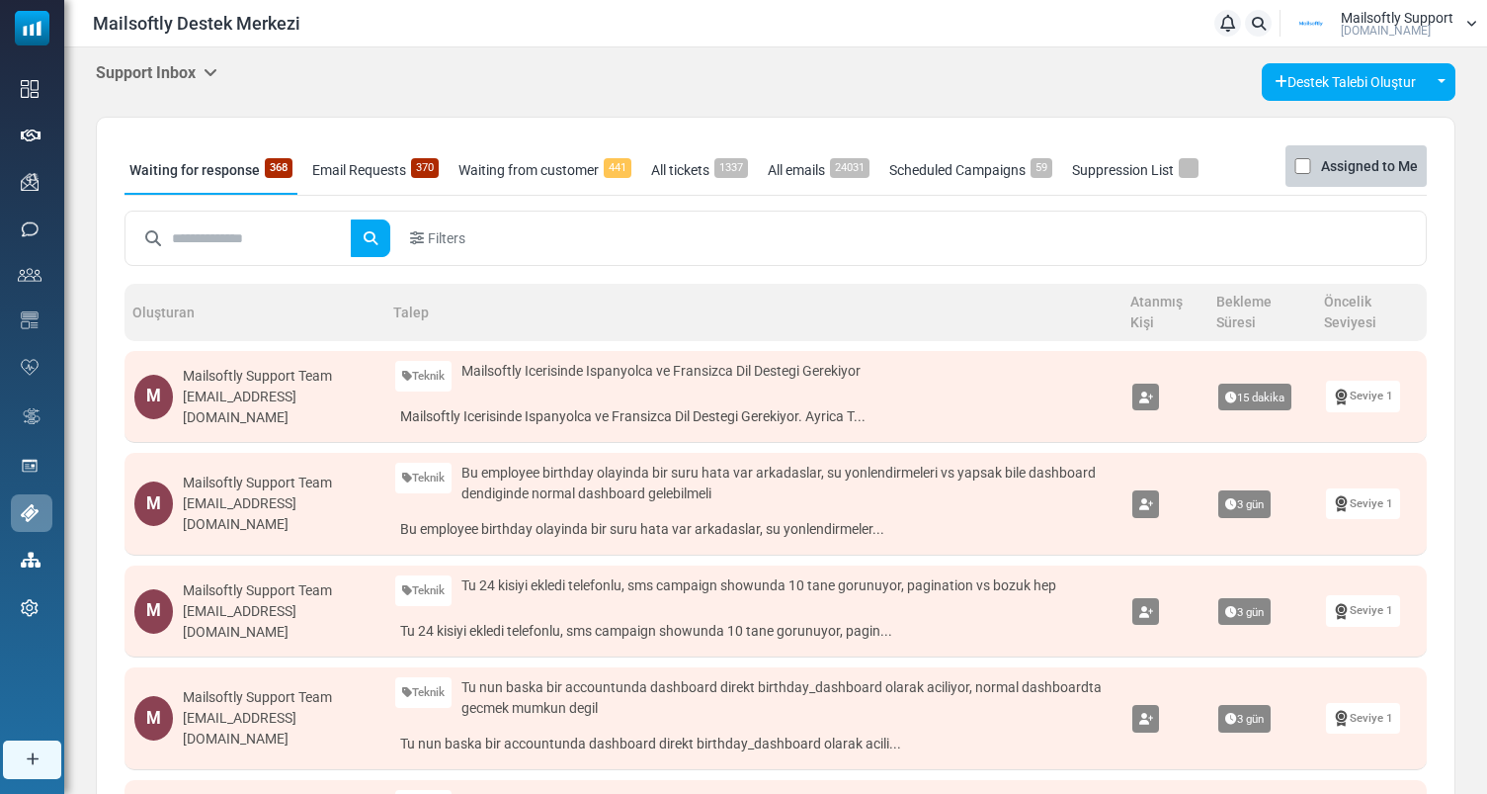
click at [197, 68] on h5 "Support Inbox" at bounding box center [157, 72] width 122 height 19
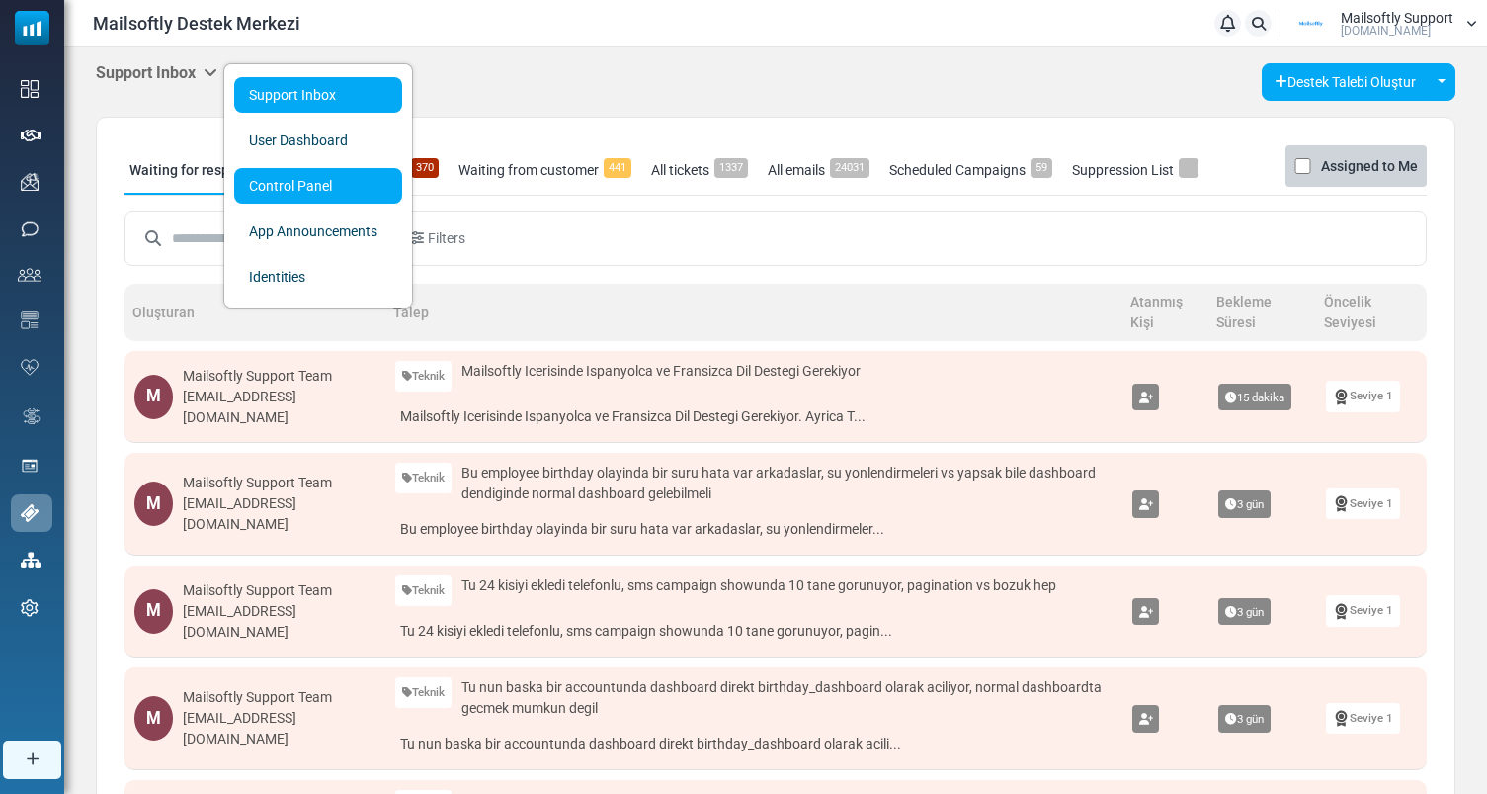
click at [289, 178] on link "Control Panel" at bounding box center [318, 186] width 168 height 36
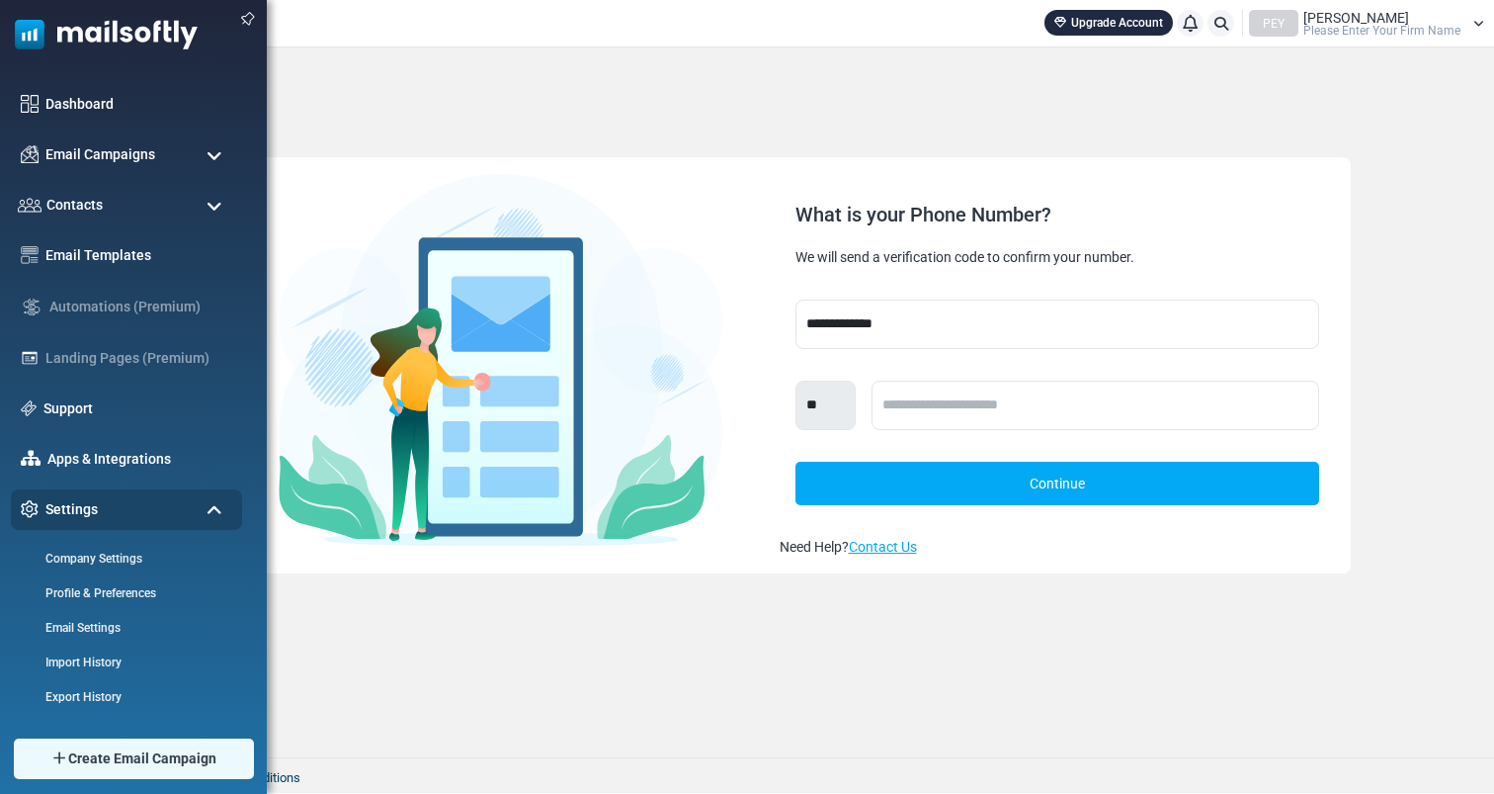
click at [40, 39] on img at bounding box center [99, 29] width 198 height 59
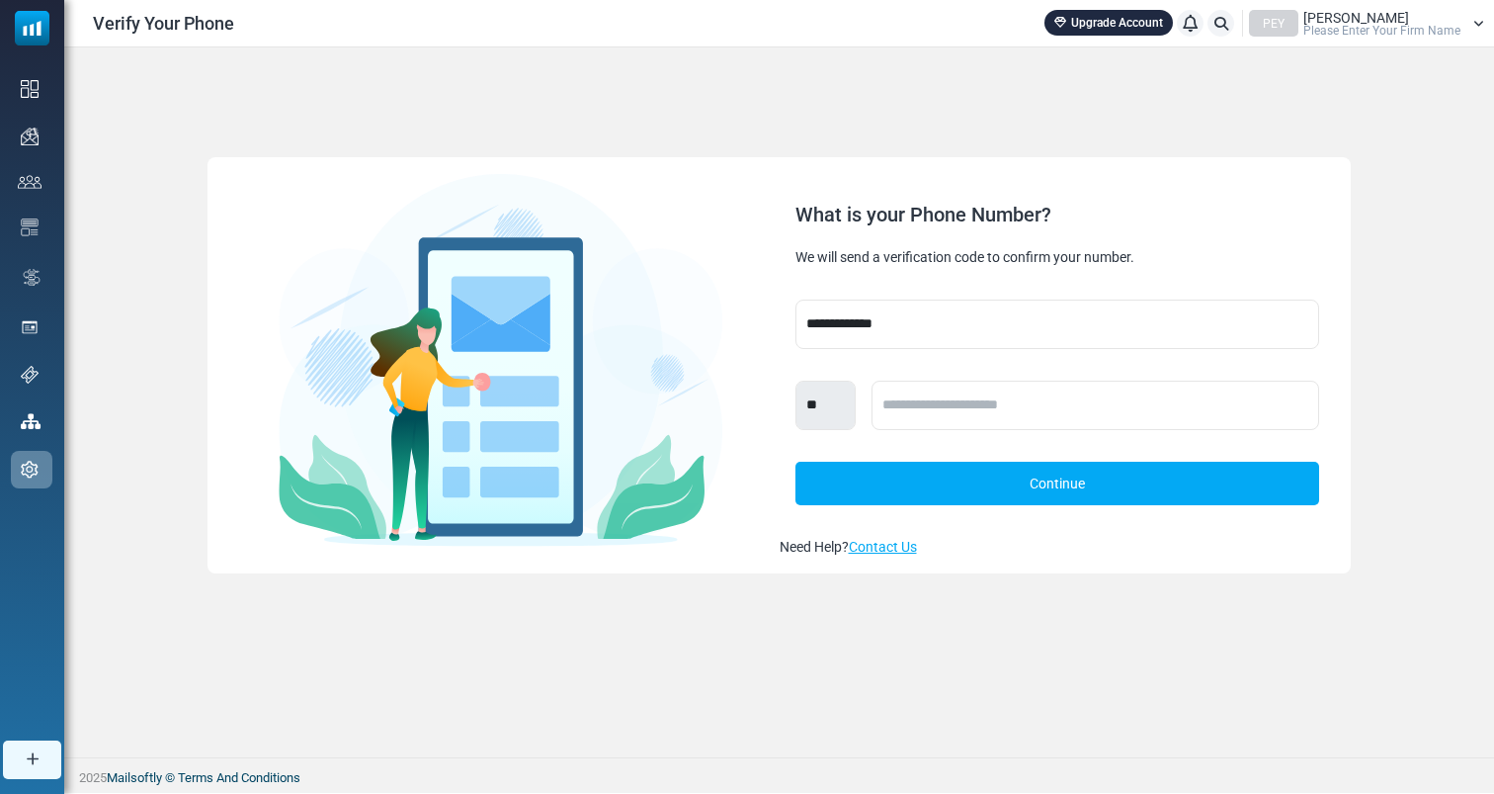
click at [1309, 17] on span "[PERSON_NAME]" at bounding box center [1356, 18] width 106 height 14
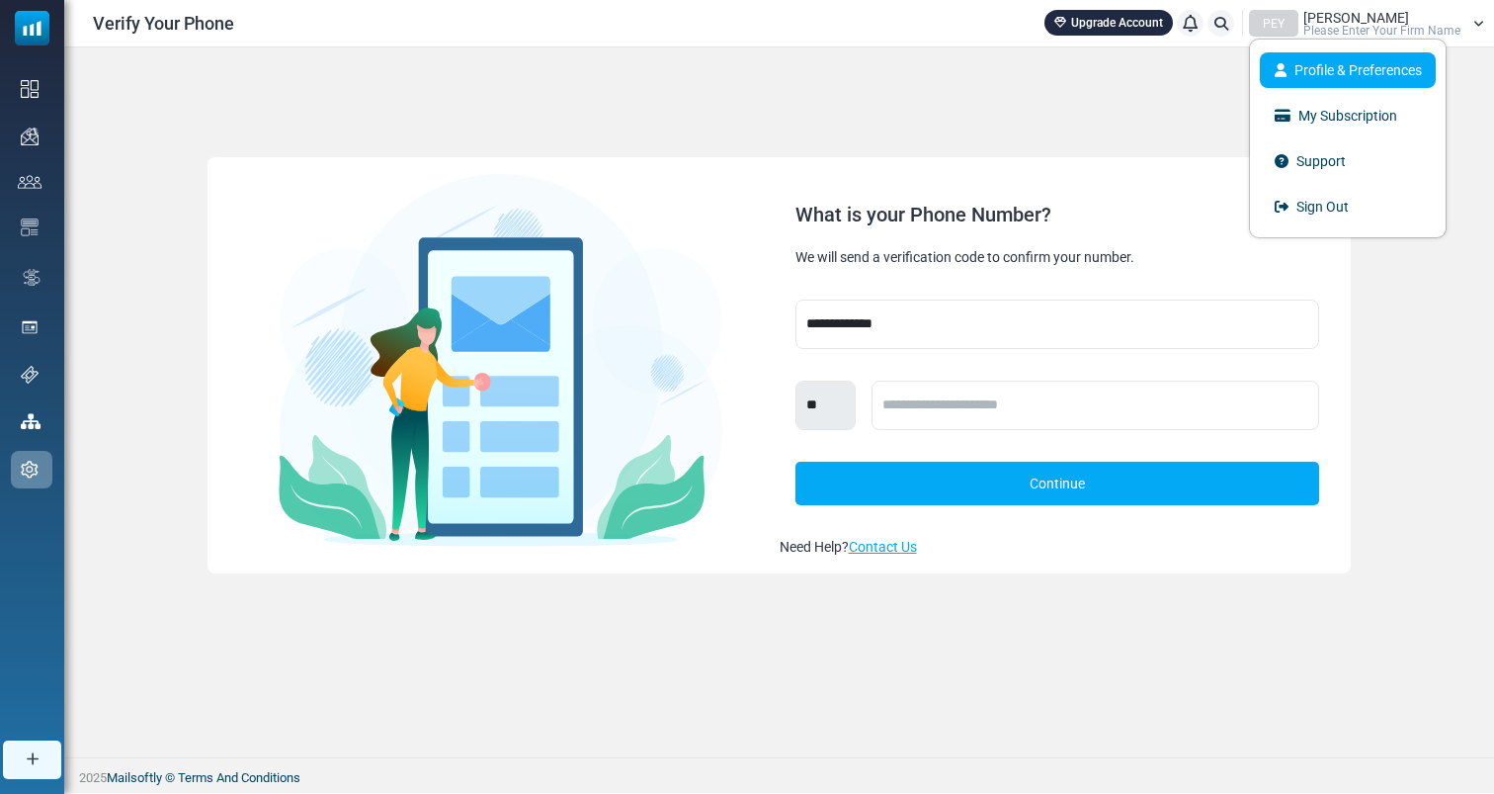
click at [1321, 57] on link "Profile & Preferences" at bounding box center [1348, 70] width 176 height 36
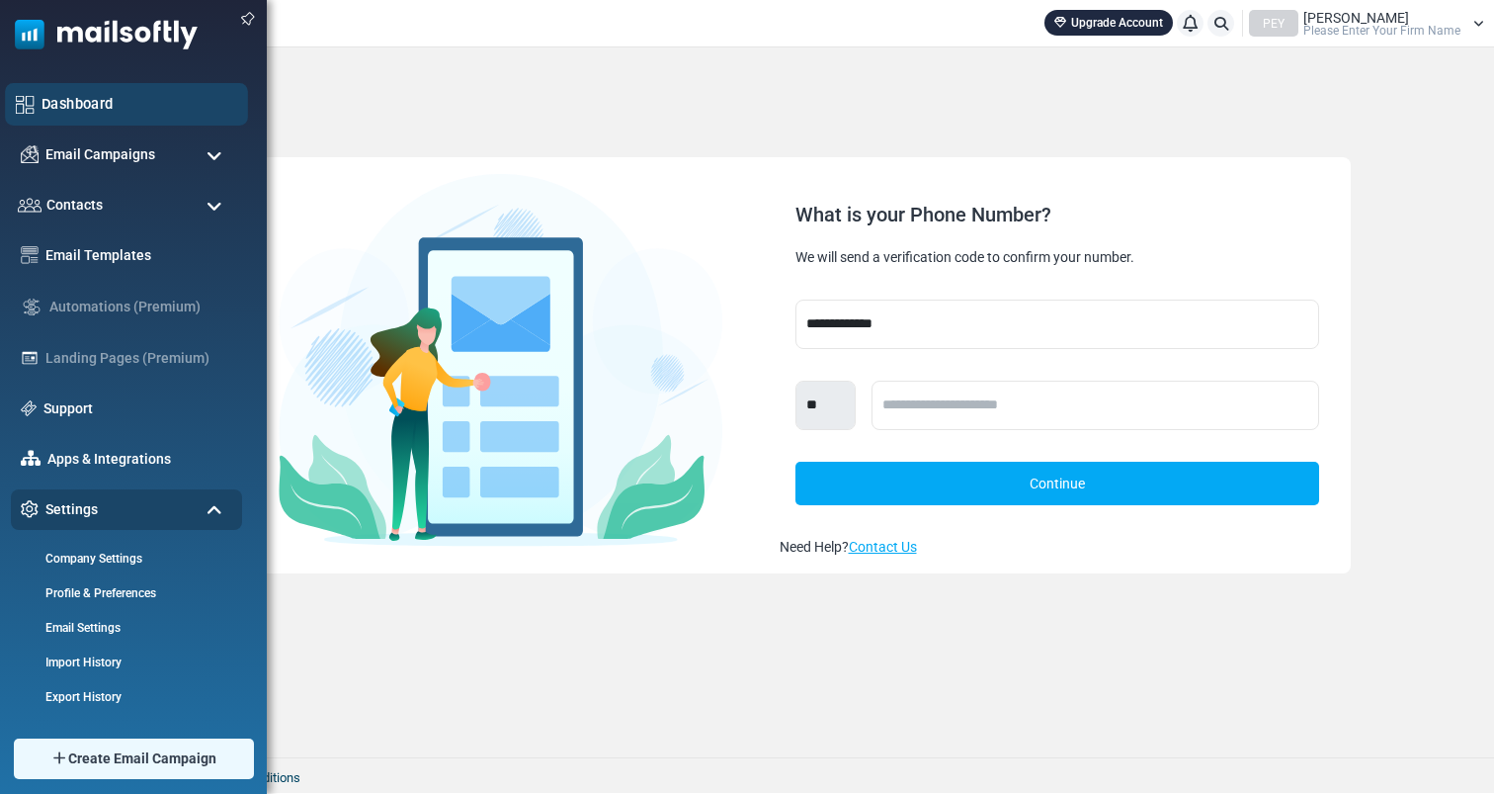
click at [106, 111] on link "Dashboard" at bounding box center [140, 104] width 196 height 22
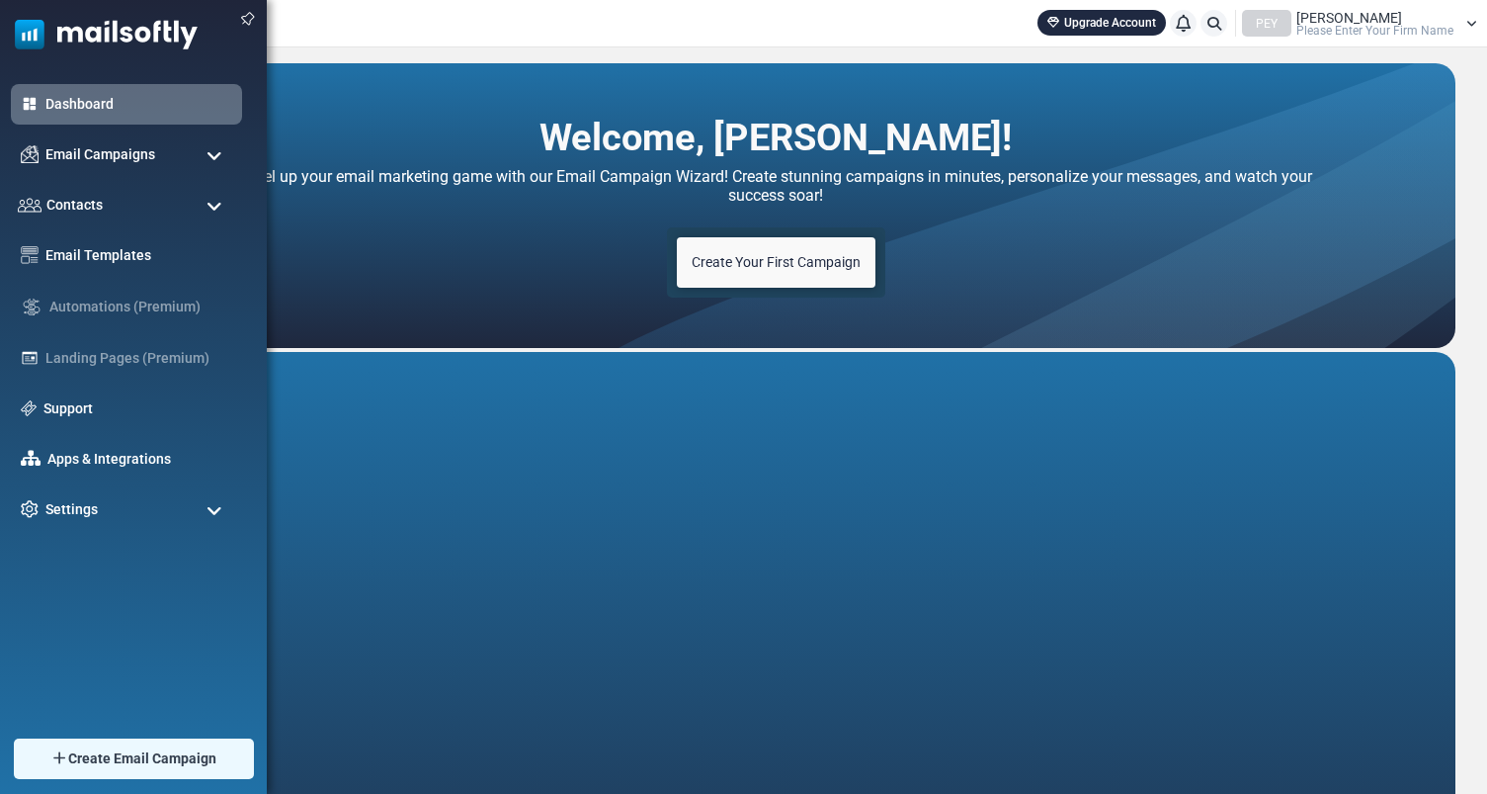
click at [50, 42] on img at bounding box center [99, 29] width 198 height 59
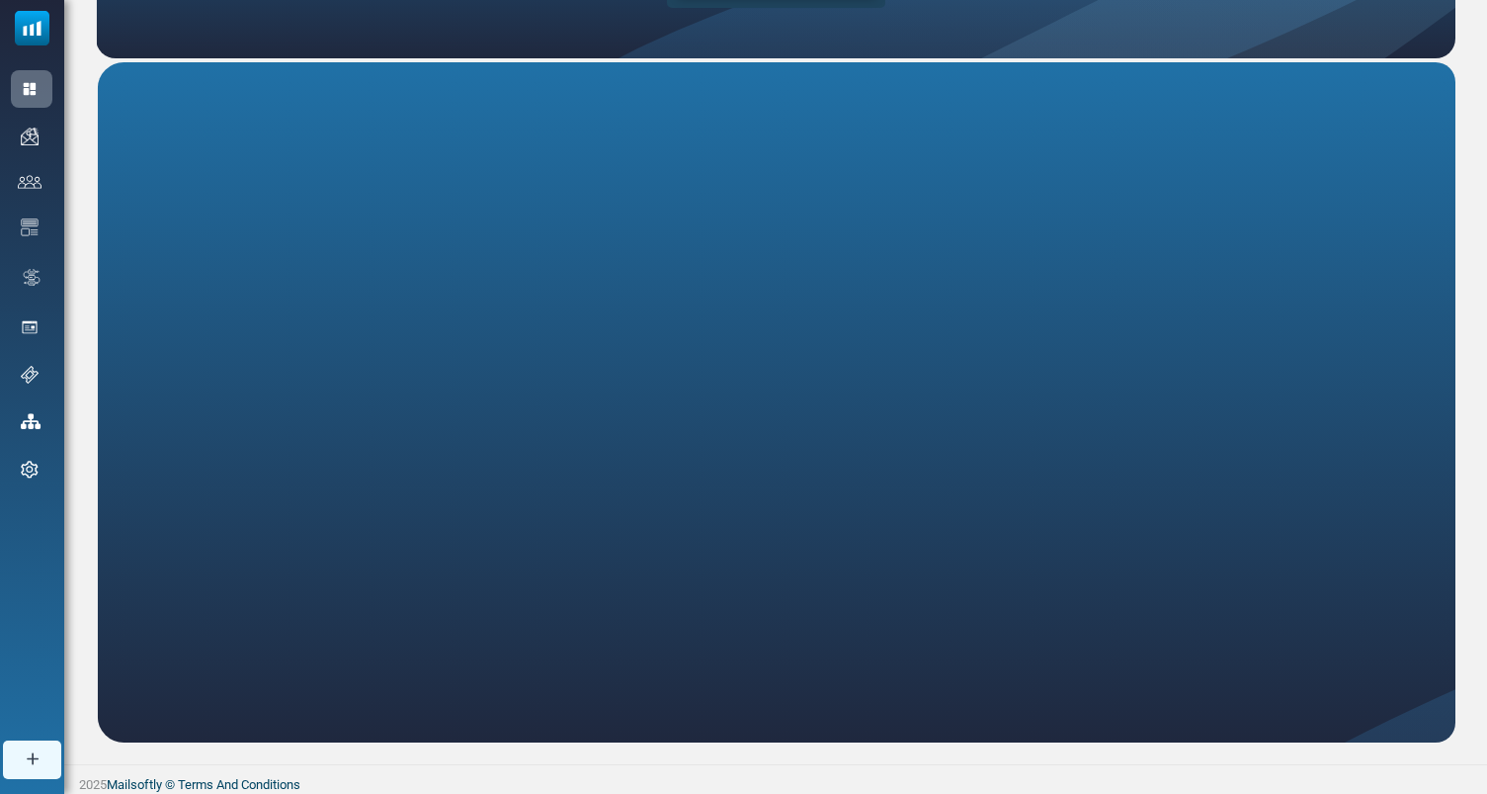
scroll to position [294, 0]
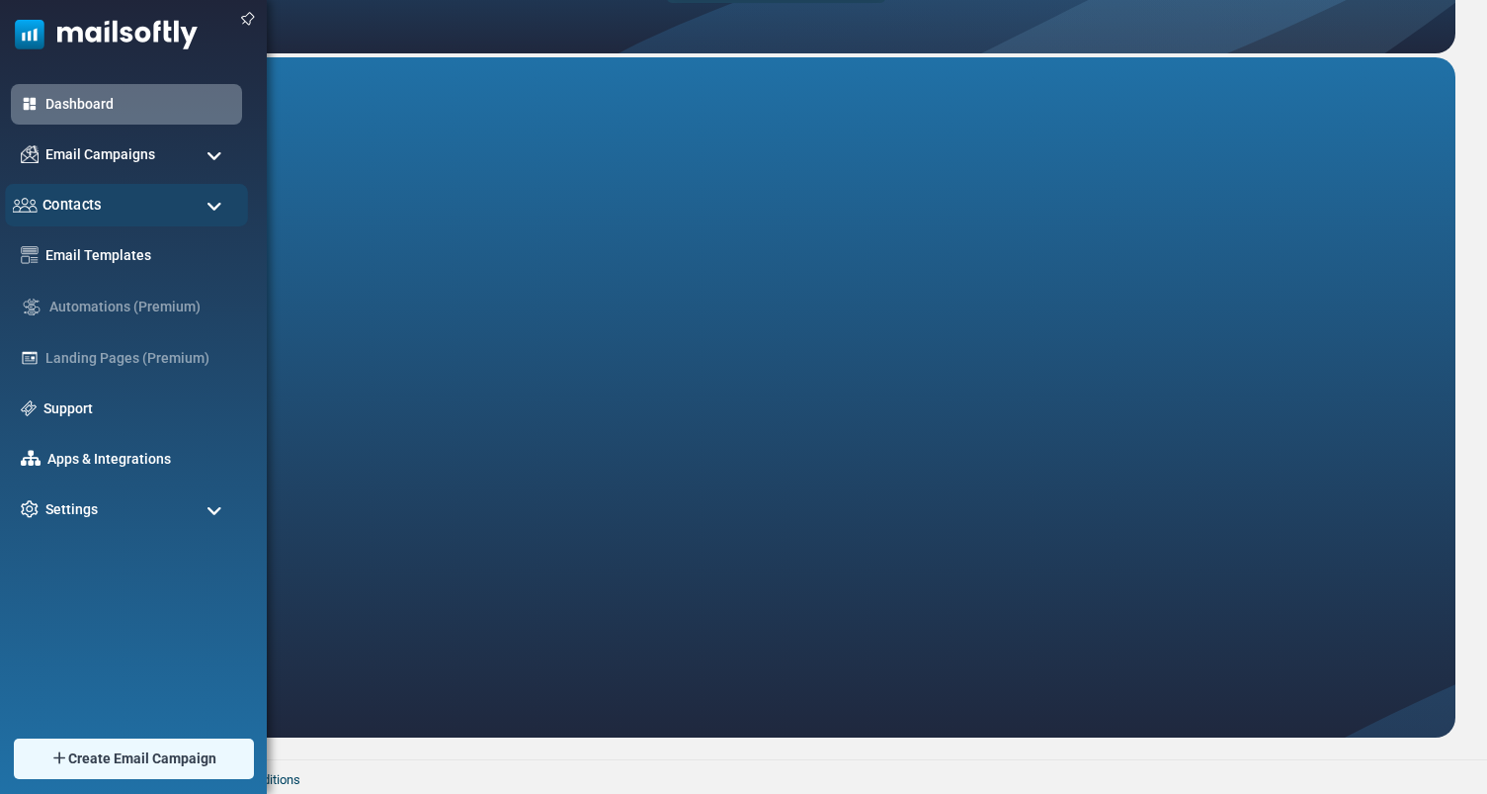
click at [126, 209] on div "Contacts" at bounding box center [126, 205] width 243 height 42
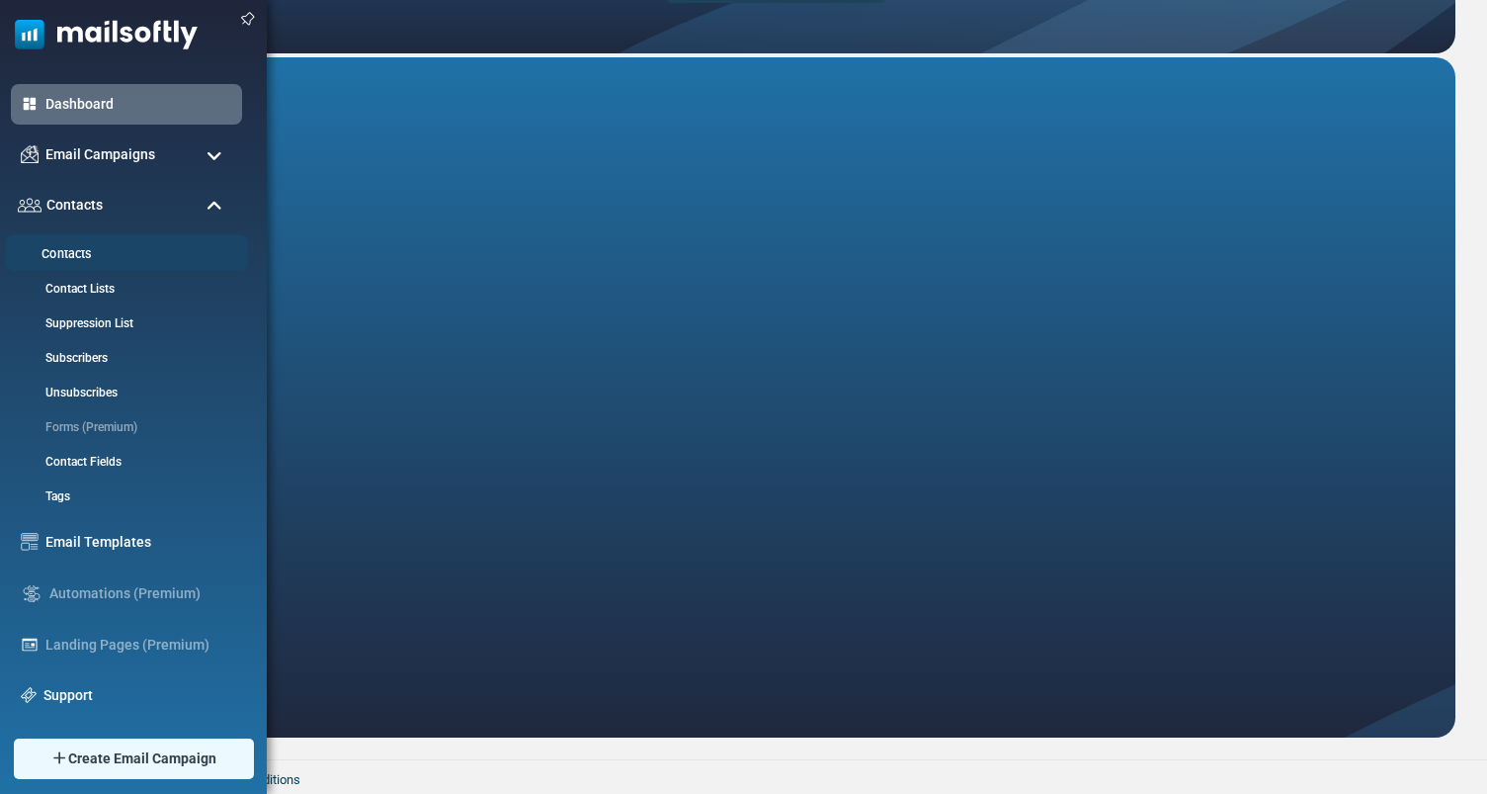
click at [74, 250] on link "Contacts" at bounding box center [123, 254] width 237 height 19
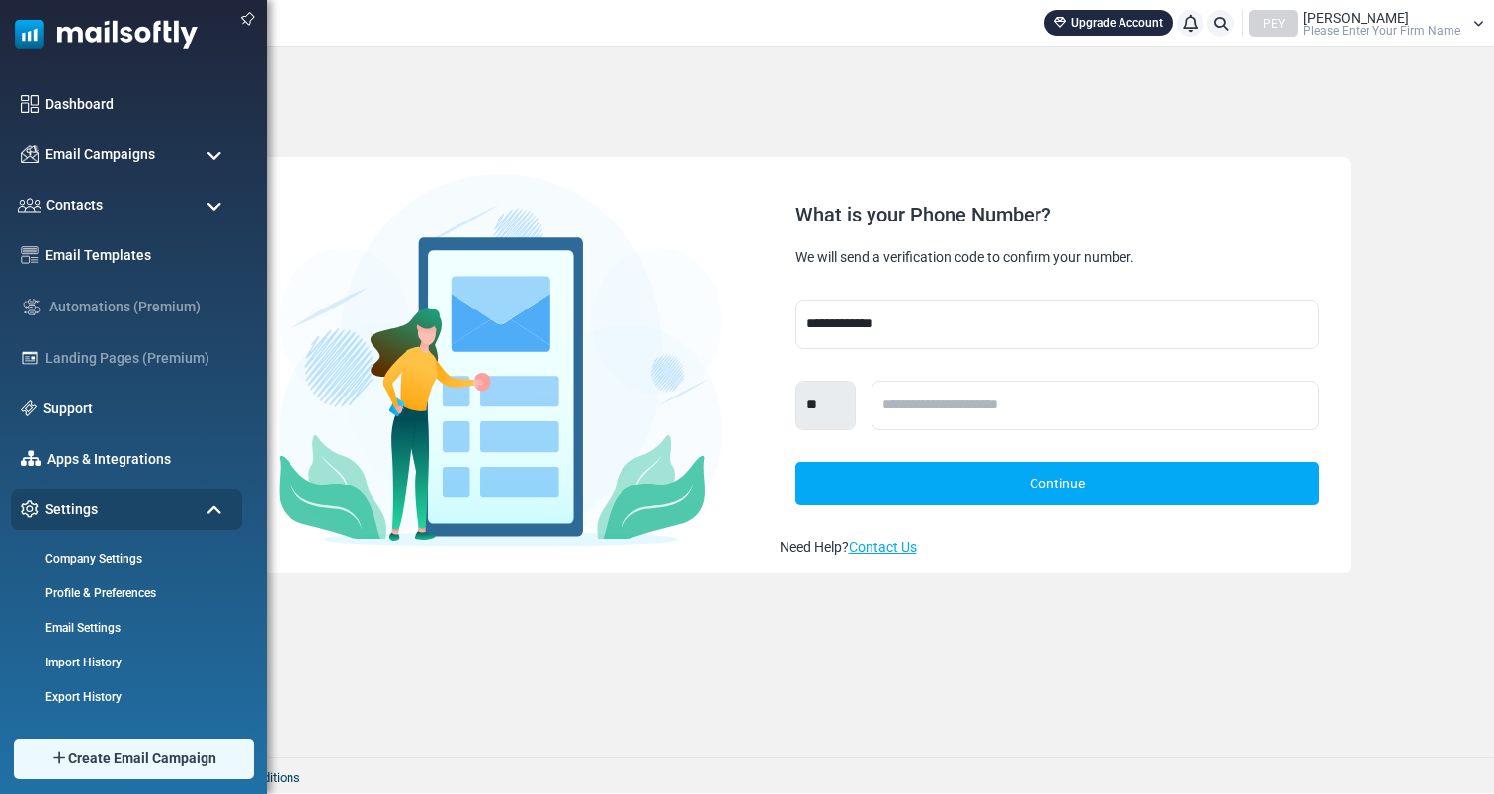
click at [69, 39] on img at bounding box center [99, 29] width 198 height 59
click at [86, 25] on img at bounding box center [99, 29] width 198 height 59
click at [203, 195] on div "Contacts" at bounding box center [126, 205] width 243 height 42
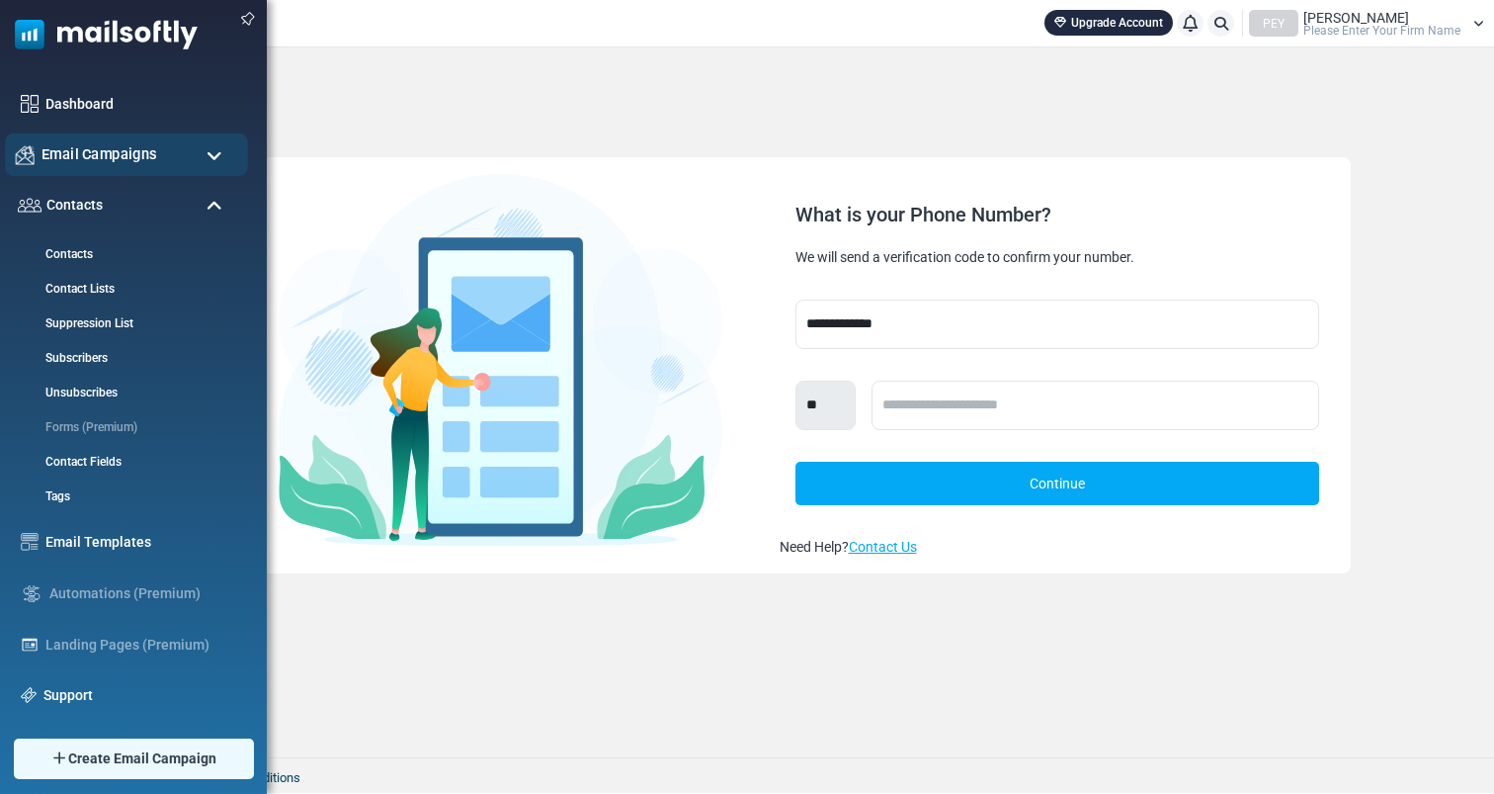
click at [199, 160] on div "Email Campaigns" at bounding box center [126, 154] width 243 height 42
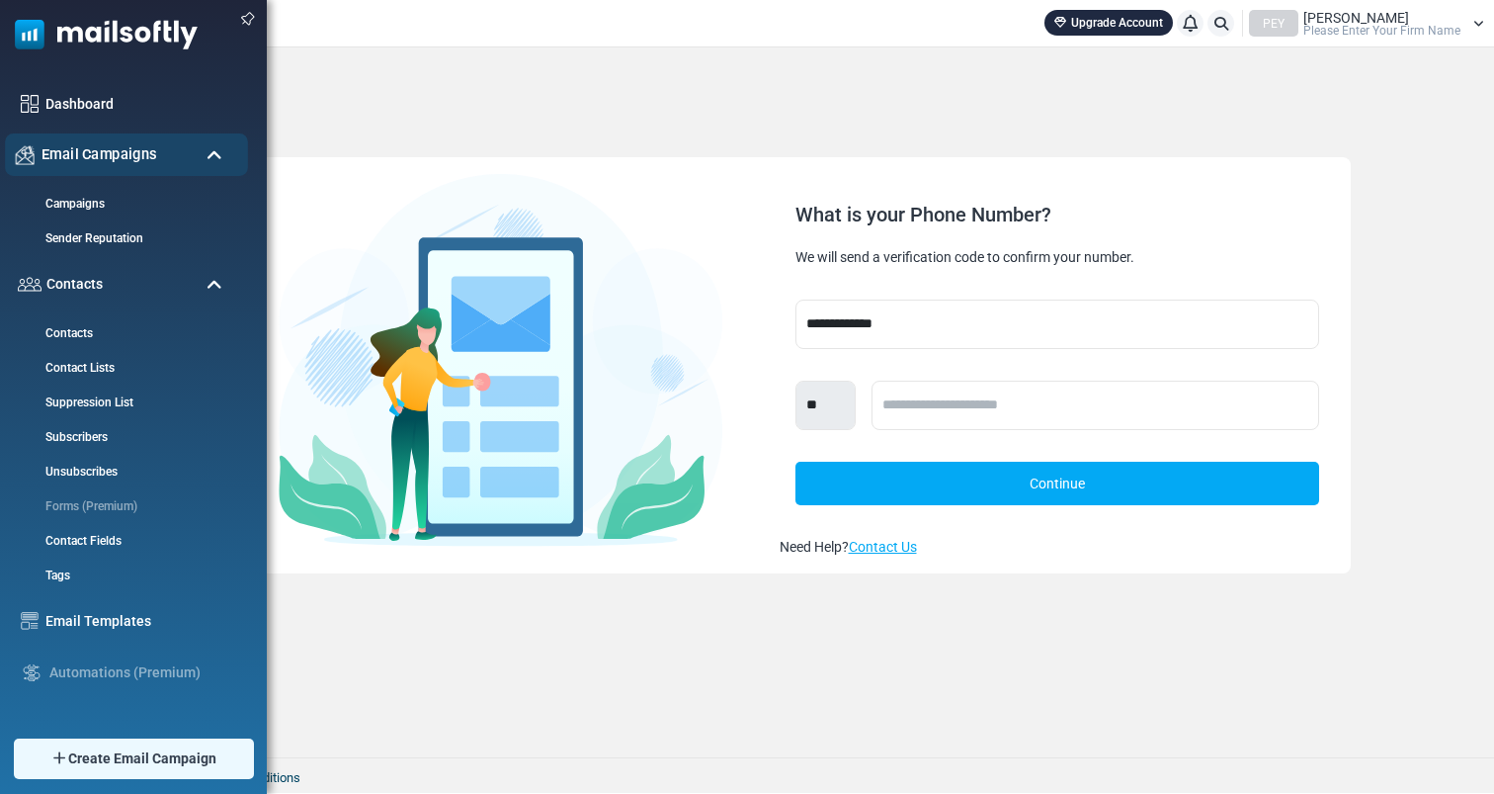
click at [205, 150] on div "Email Campaigns" at bounding box center [126, 154] width 243 height 42
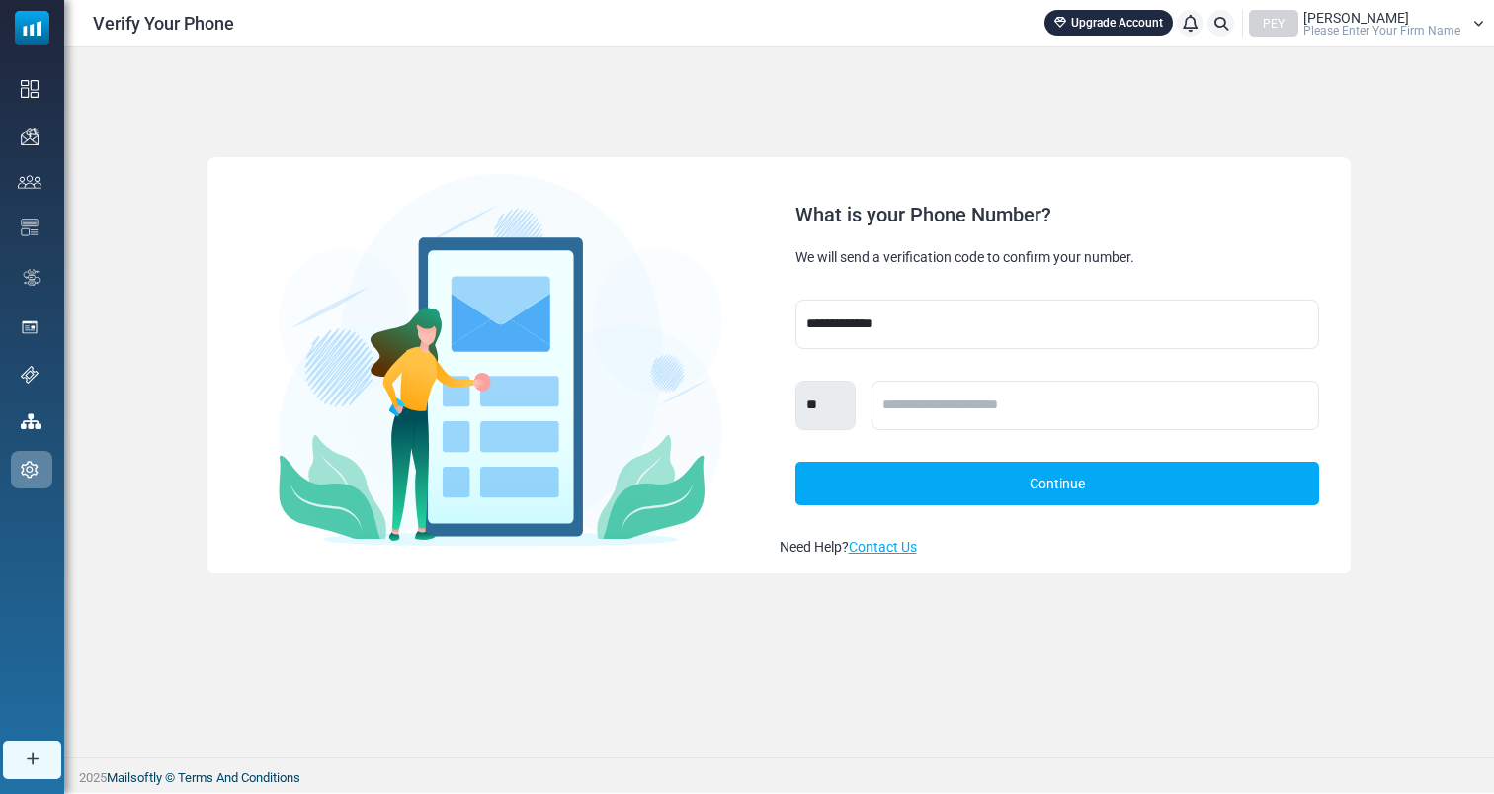
click at [1379, 11] on span "Kayra Ayrancı" at bounding box center [1356, 18] width 106 height 14
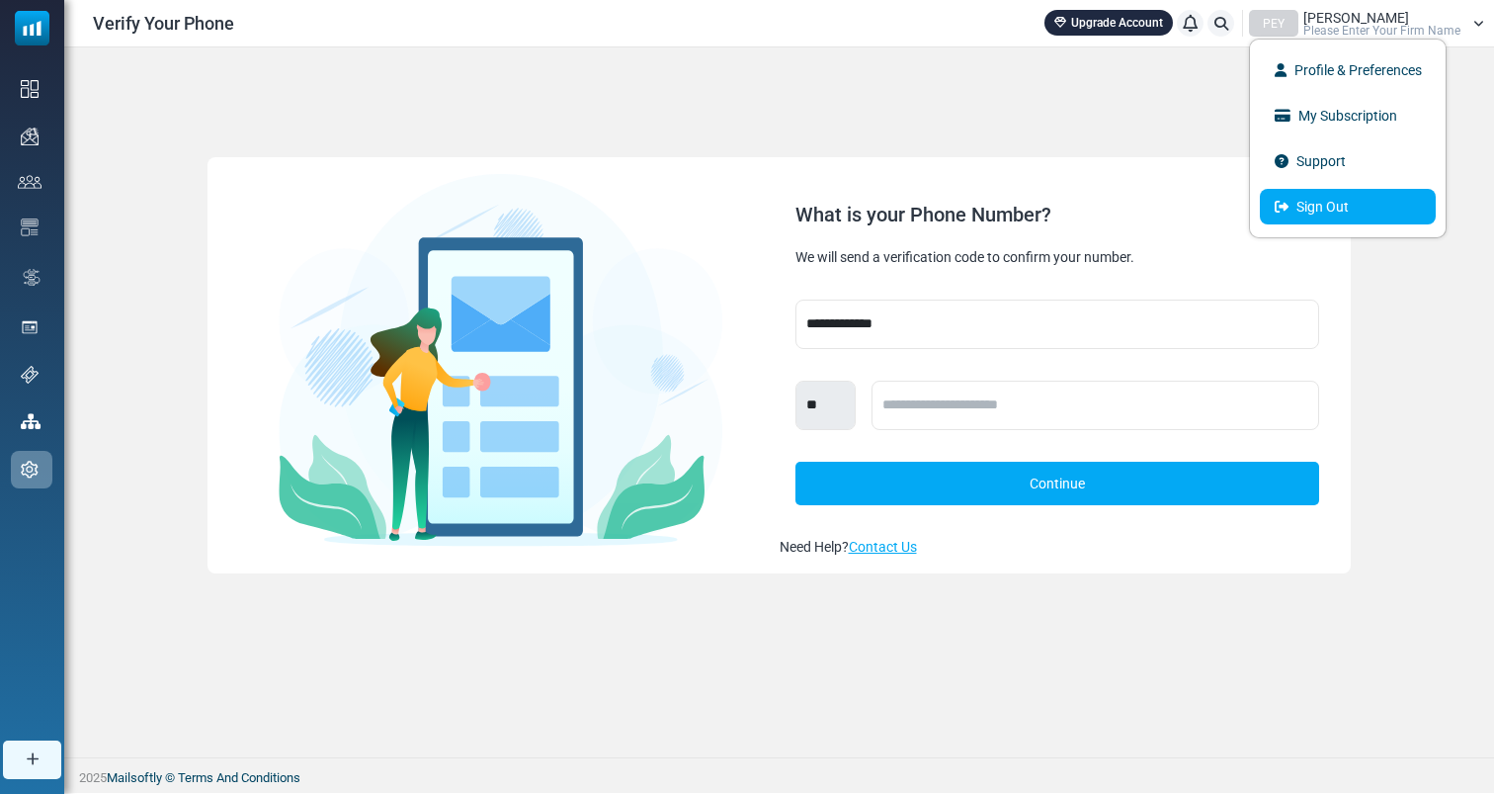
click at [1309, 200] on link "Sign Out" at bounding box center [1348, 207] width 176 height 36
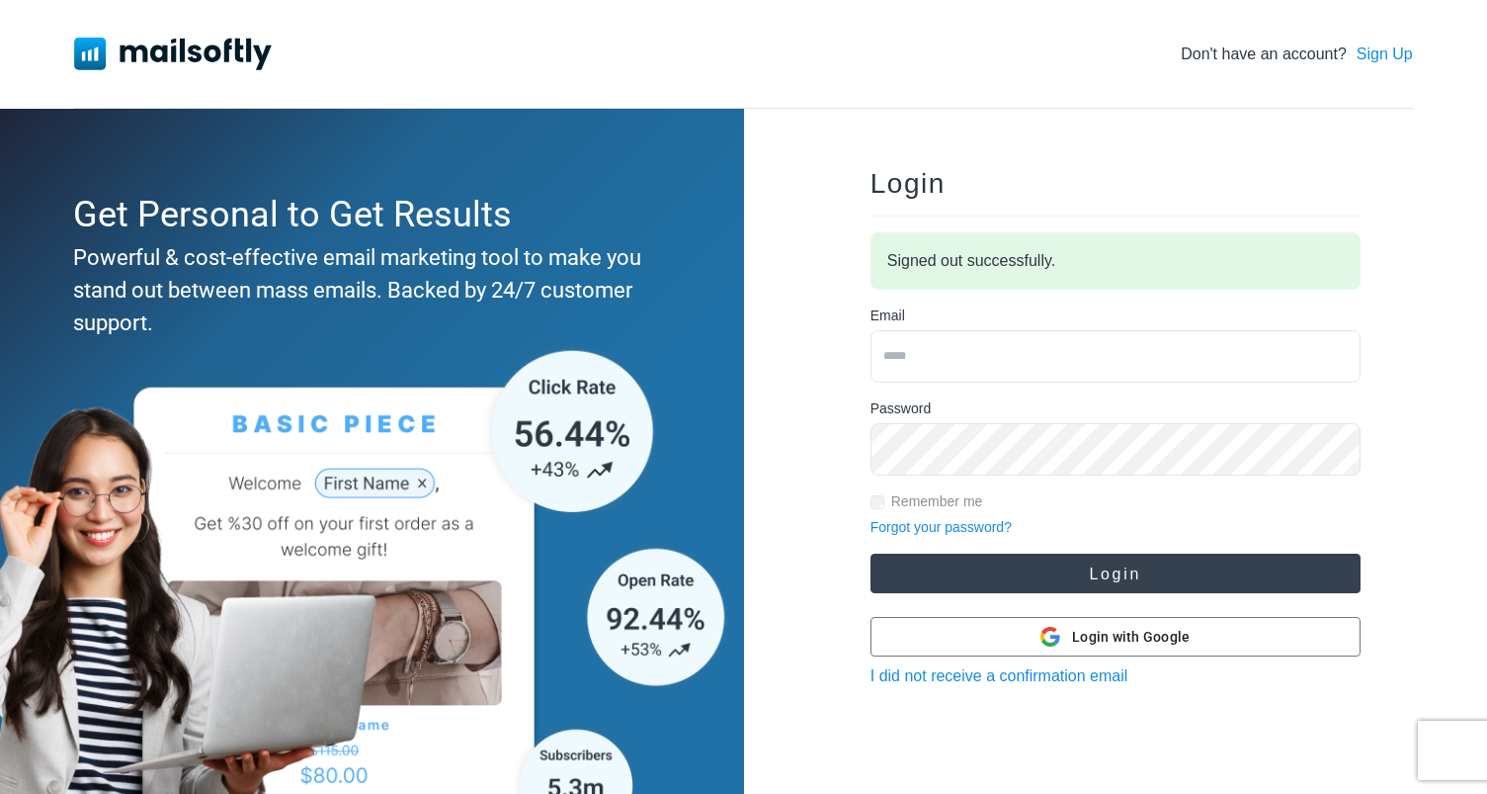
type input "**********"
click at [1058, 568] on button "Login" at bounding box center [1116, 573] width 490 height 40
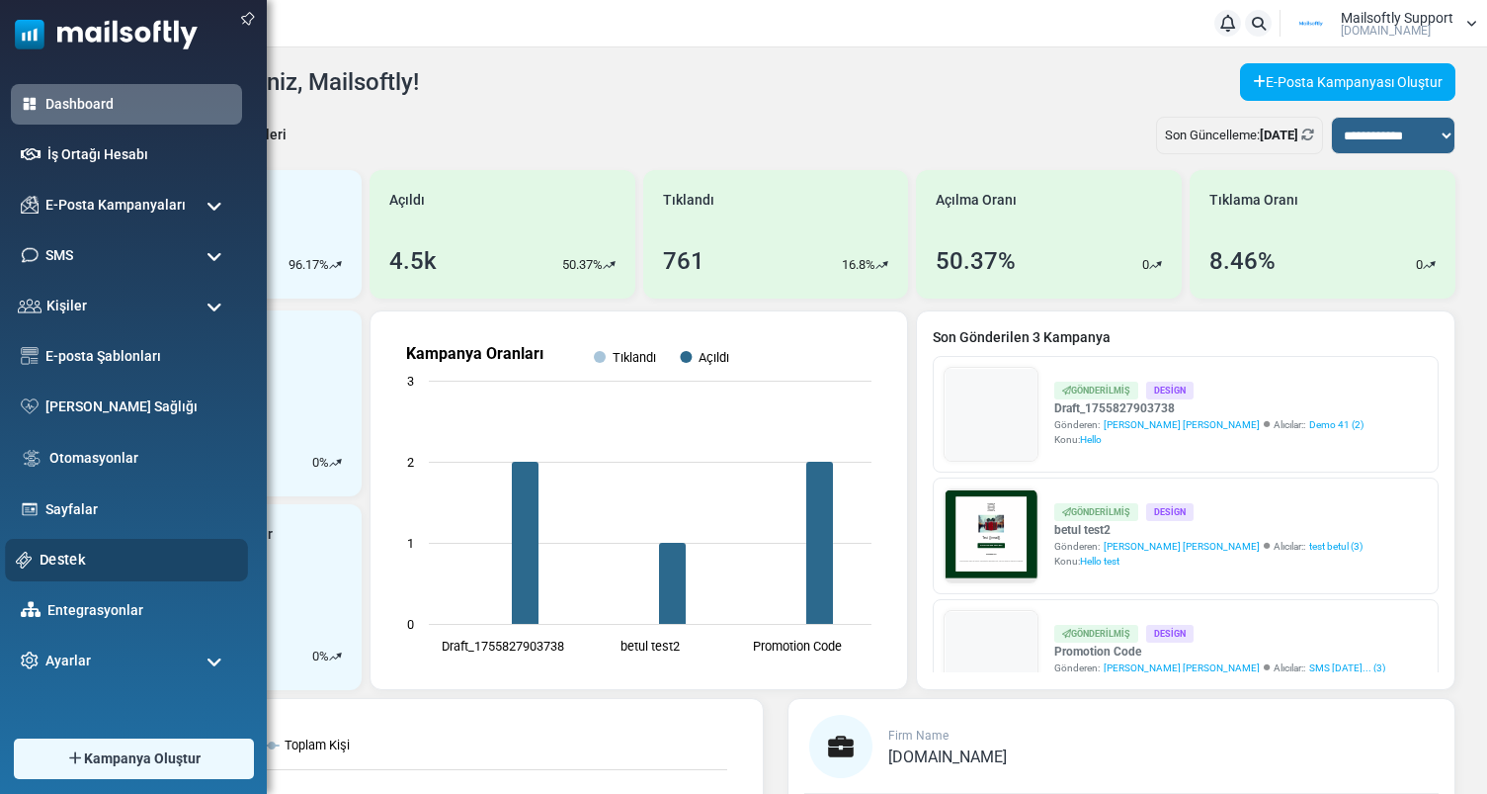
click at [68, 555] on link "Destek" at bounding box center [139, 559] width 198 height 22
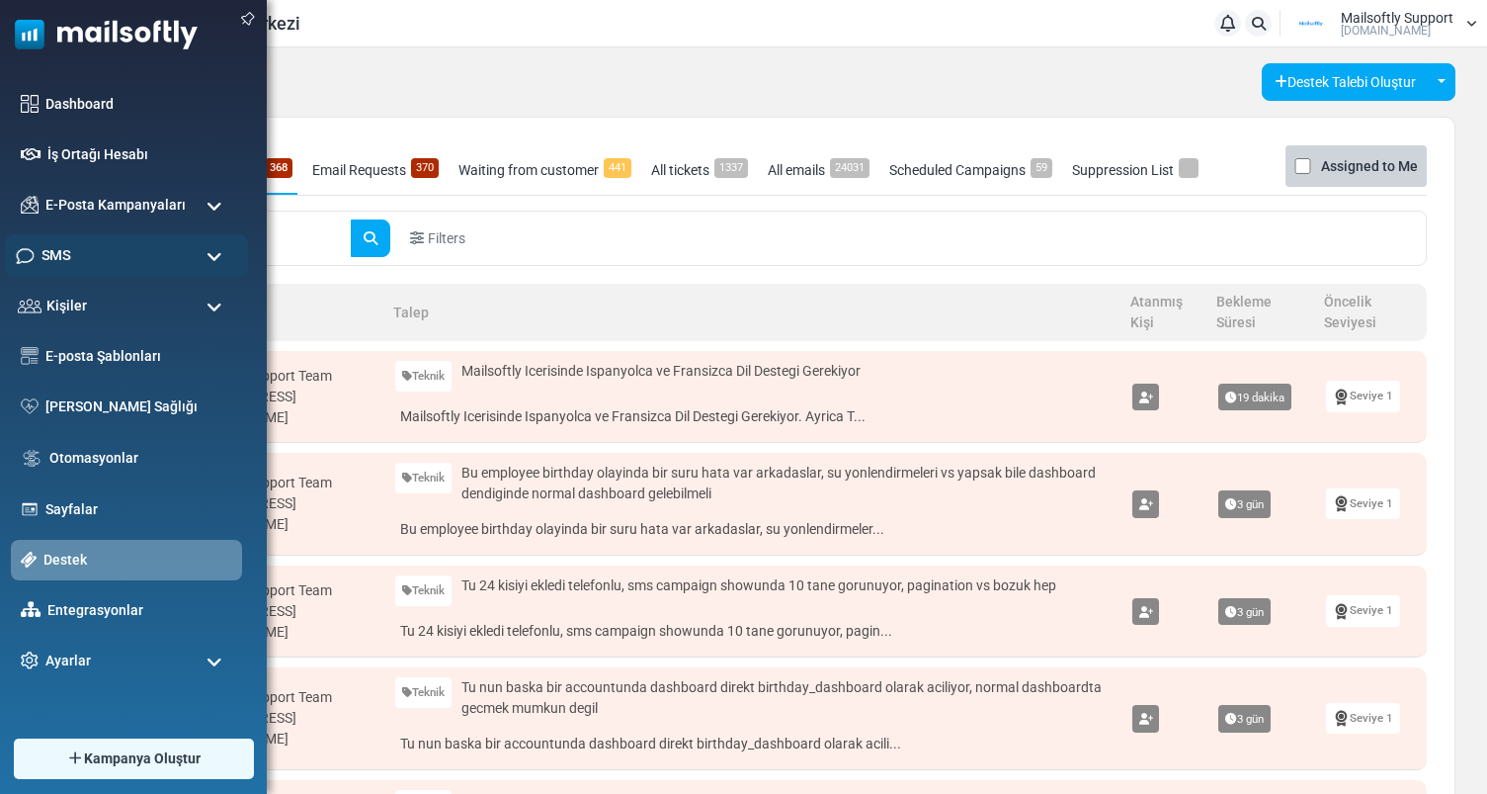
click at [154, 245] on div "SMS" at bounding box center [126, 255] width 243 height 42
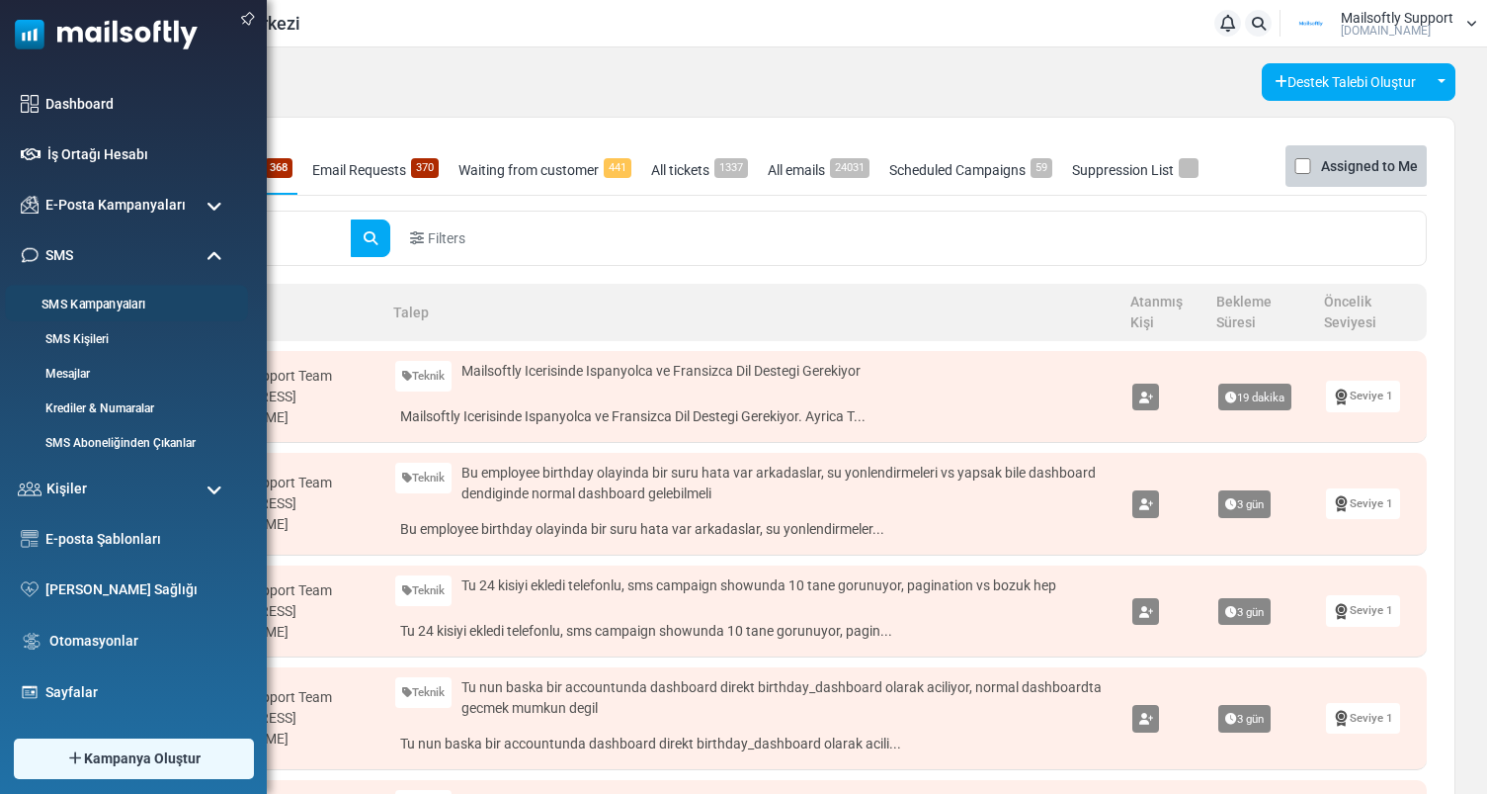
click at [109, 297] on link "SMS Kampanyaları" at bounding box center [123, 304] width 237 height 19
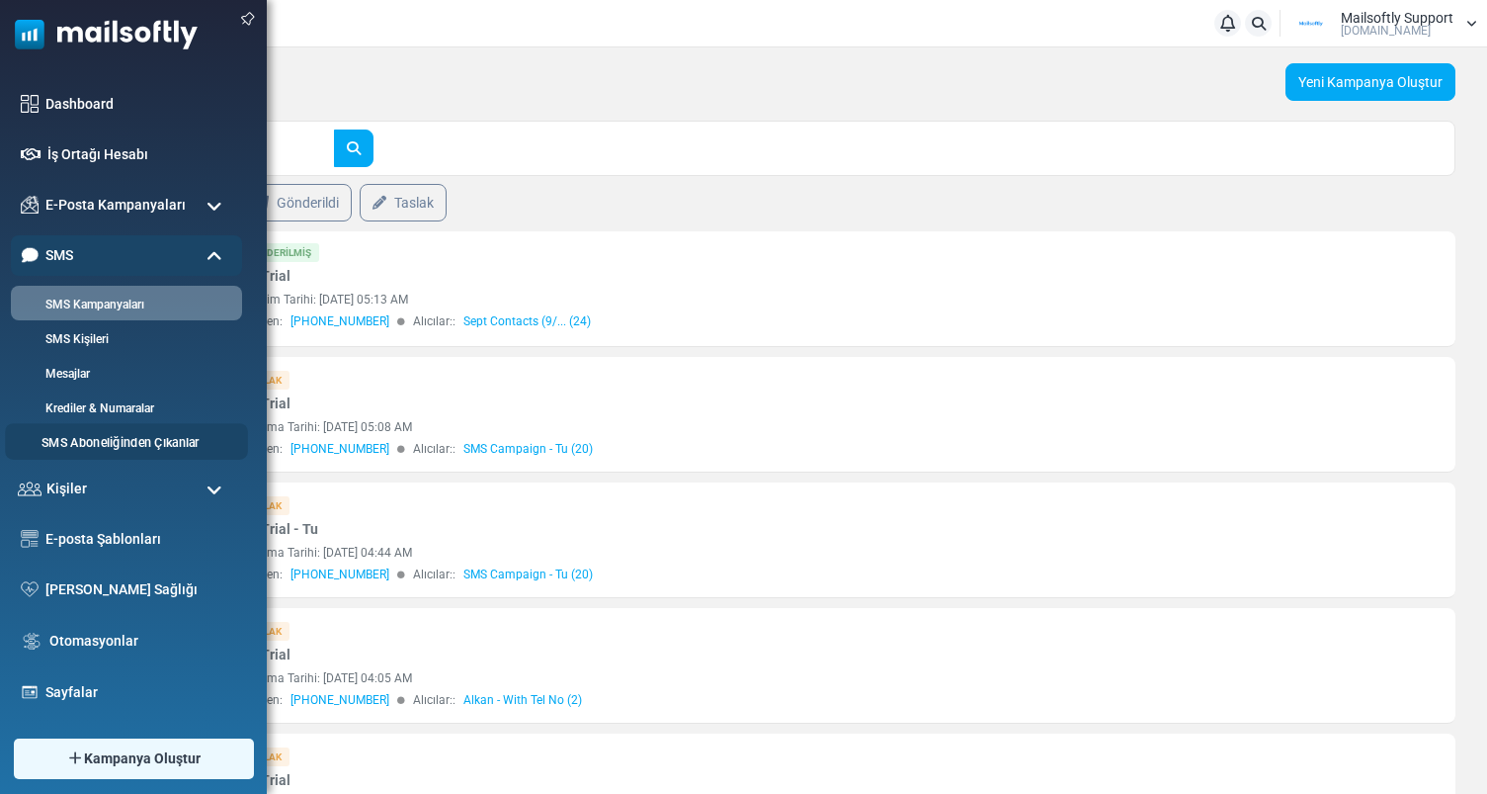
click at [81, 439] on link "SMS Aboneliğinden Çıkanlar" at bounding box center [123, 443] width 237 height 19
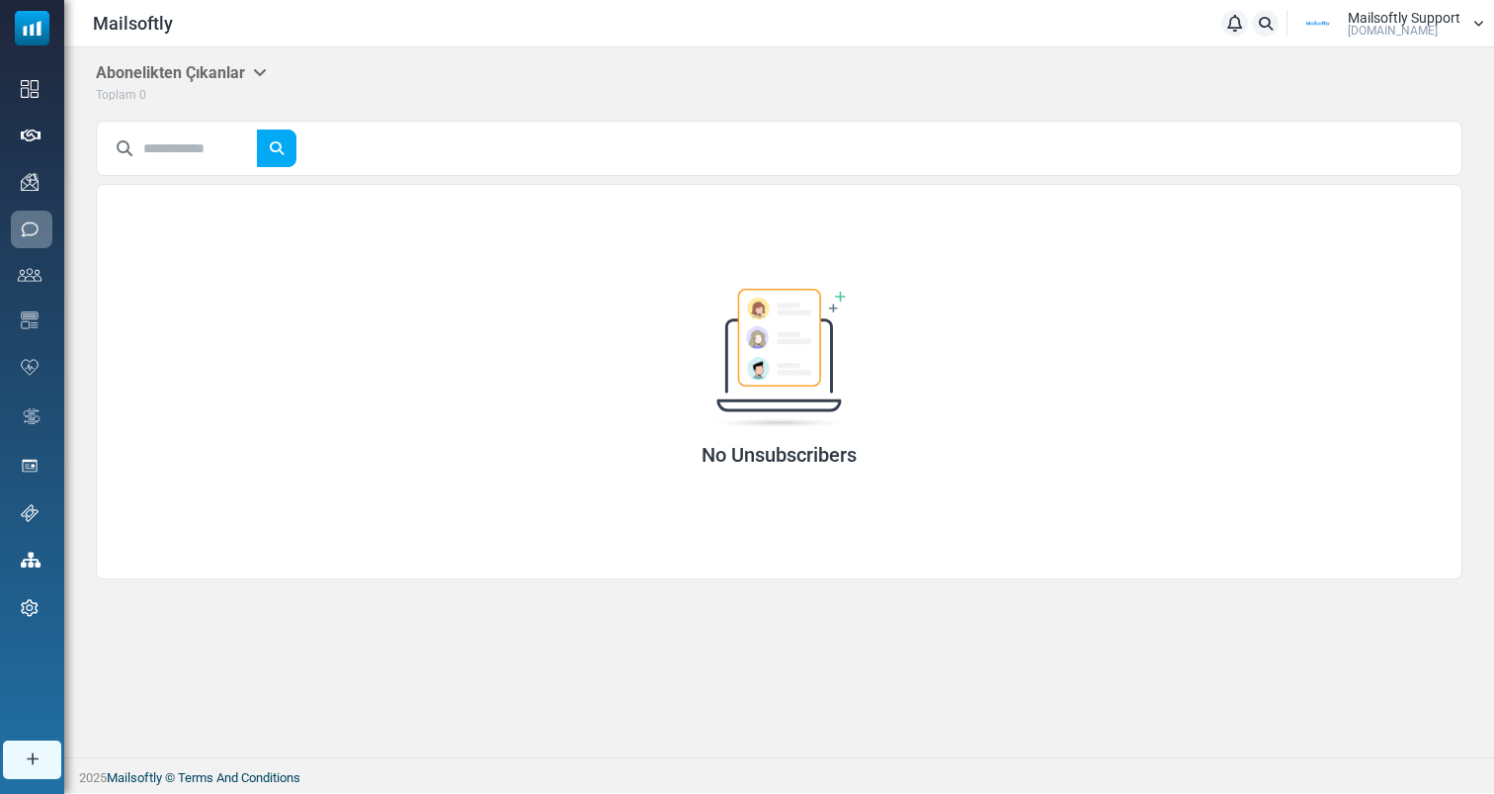
click at [248, 84] on div "Toplam 0" at bounding box center [181, 94] width 171 height 21
click at [260, 73] on icon at bounding box center [260, 72] width 14 height 16
click at [516, 43] on div "Mailsoftly Bildirimler Mailsoftly Support Mailsoftly.Com Profil & Tercihler Hes…" at bounding box center [779, 23] width 1430 height 46
click at [216, 66] on h5 "Abonelikten Çıkanlar" at bounding box center [181, 72] width 171 height 19
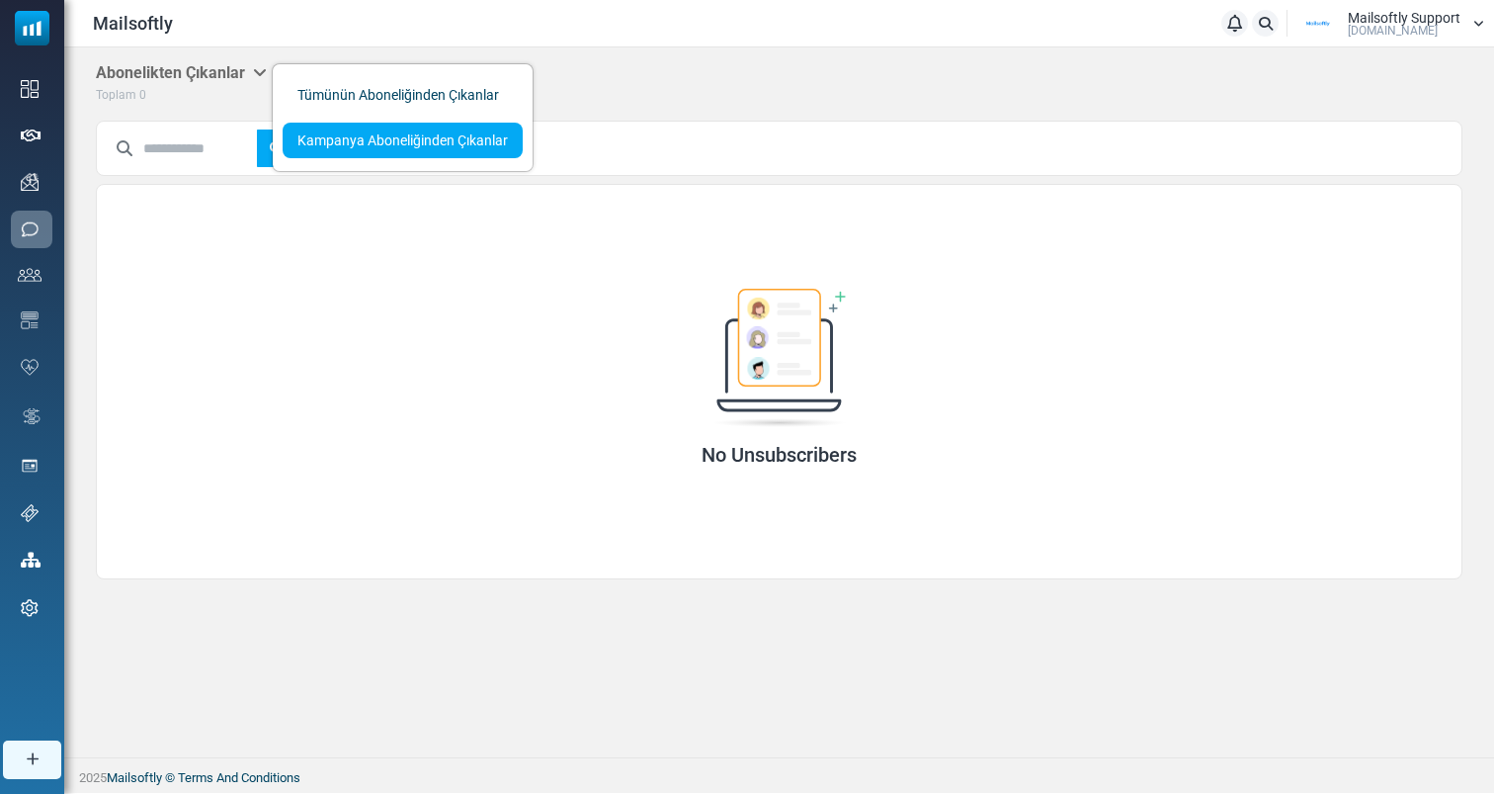
click at [436, 134] on link "Kampanya Aboneliğinden Çıkanlar" at bounding box center [403, 141] width 240 height 36
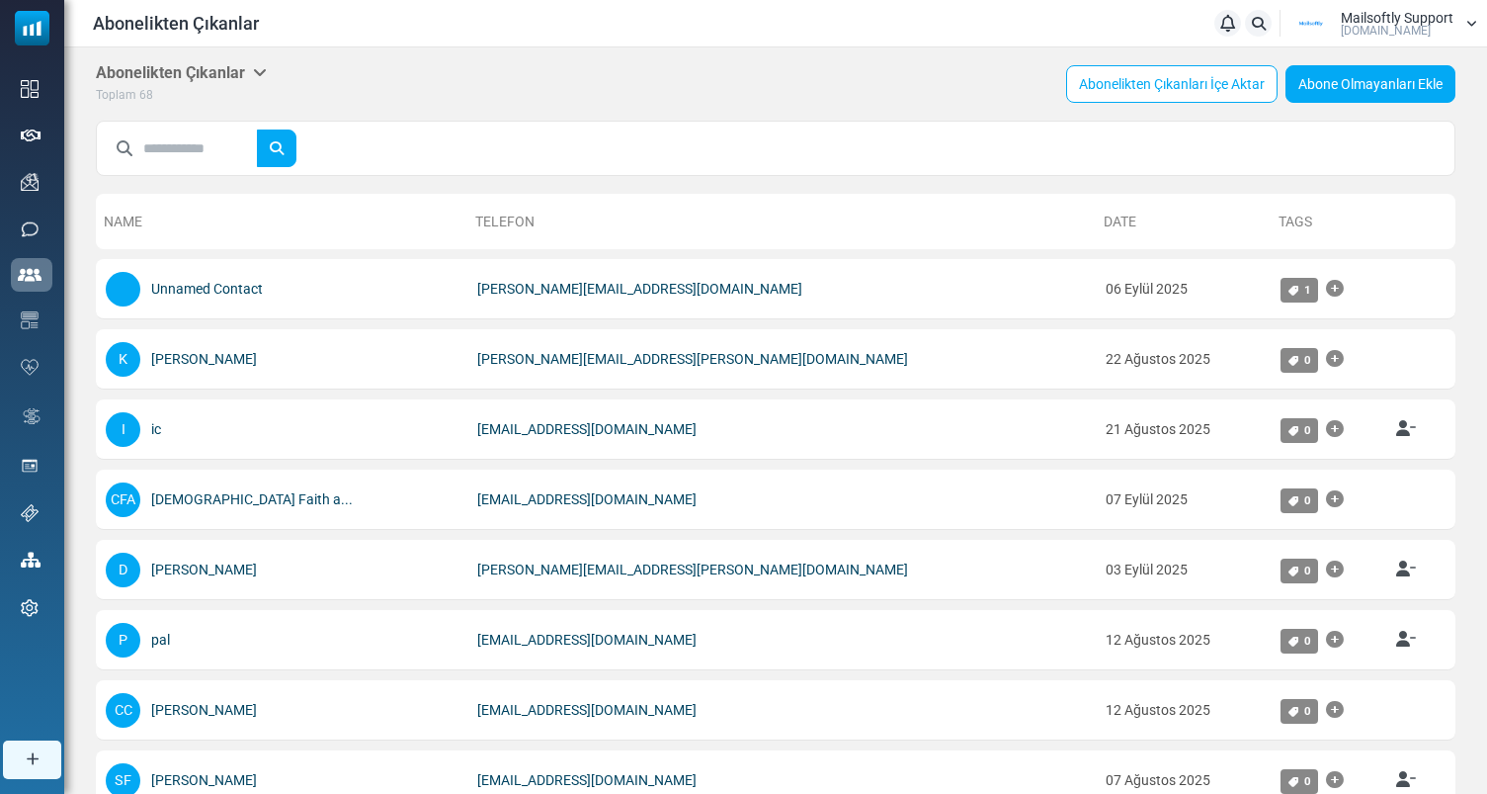
click at [269, 71] on div "Abonelikten Çıkanlar Tümünün Aboneliğinden Çıkanlar Kampanya Aboneliğinden Çıka…" at bounding box center [776, 84] width 1360 height 42
click at [264, 71] on icon at bounding box center [260, 72] width 14 height 16
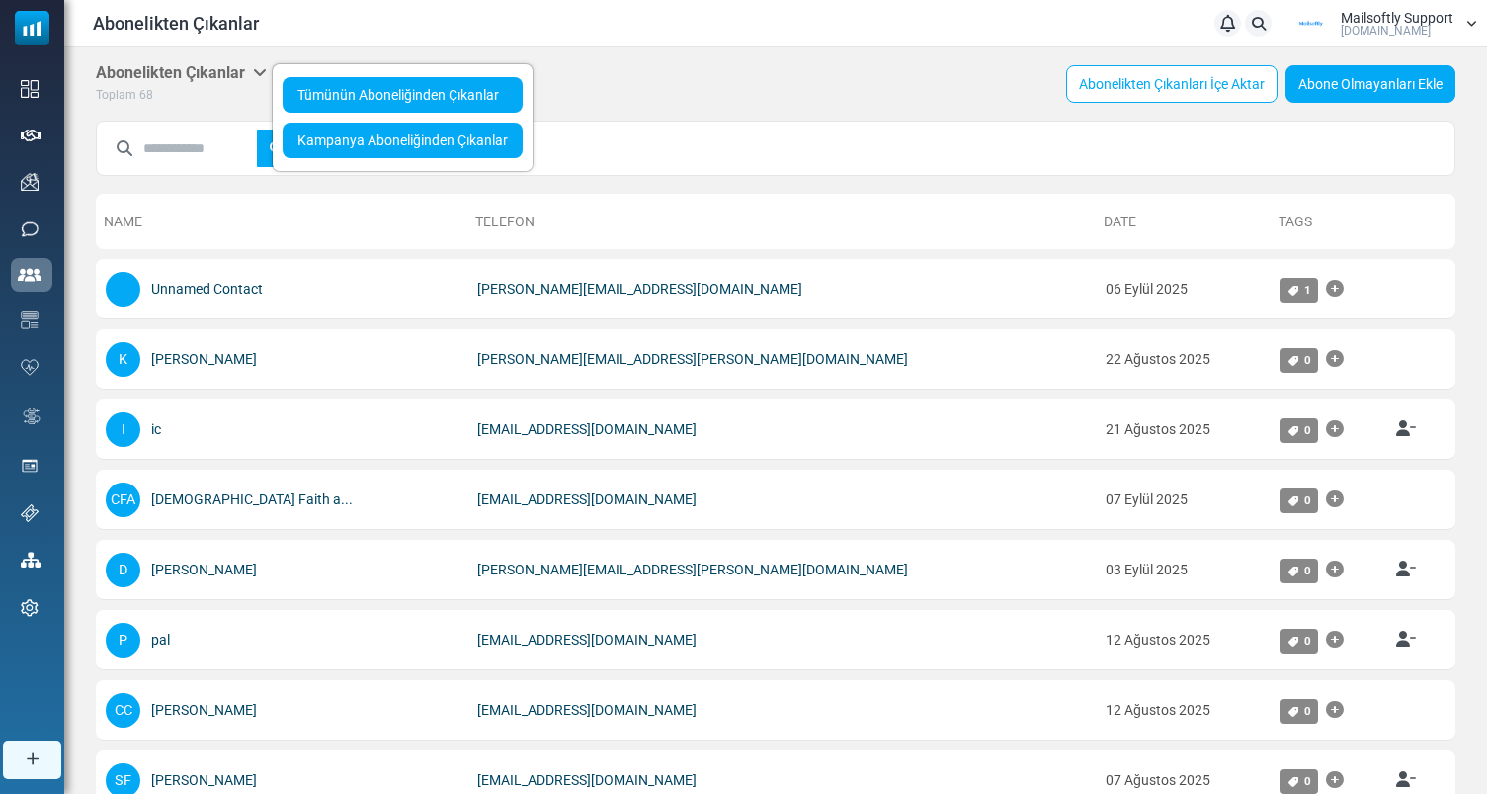
click at [339, 95] on link "Tümünün Aboneliğinden Çıkanlar" at bounding box center [403, 95] width 240 height 36
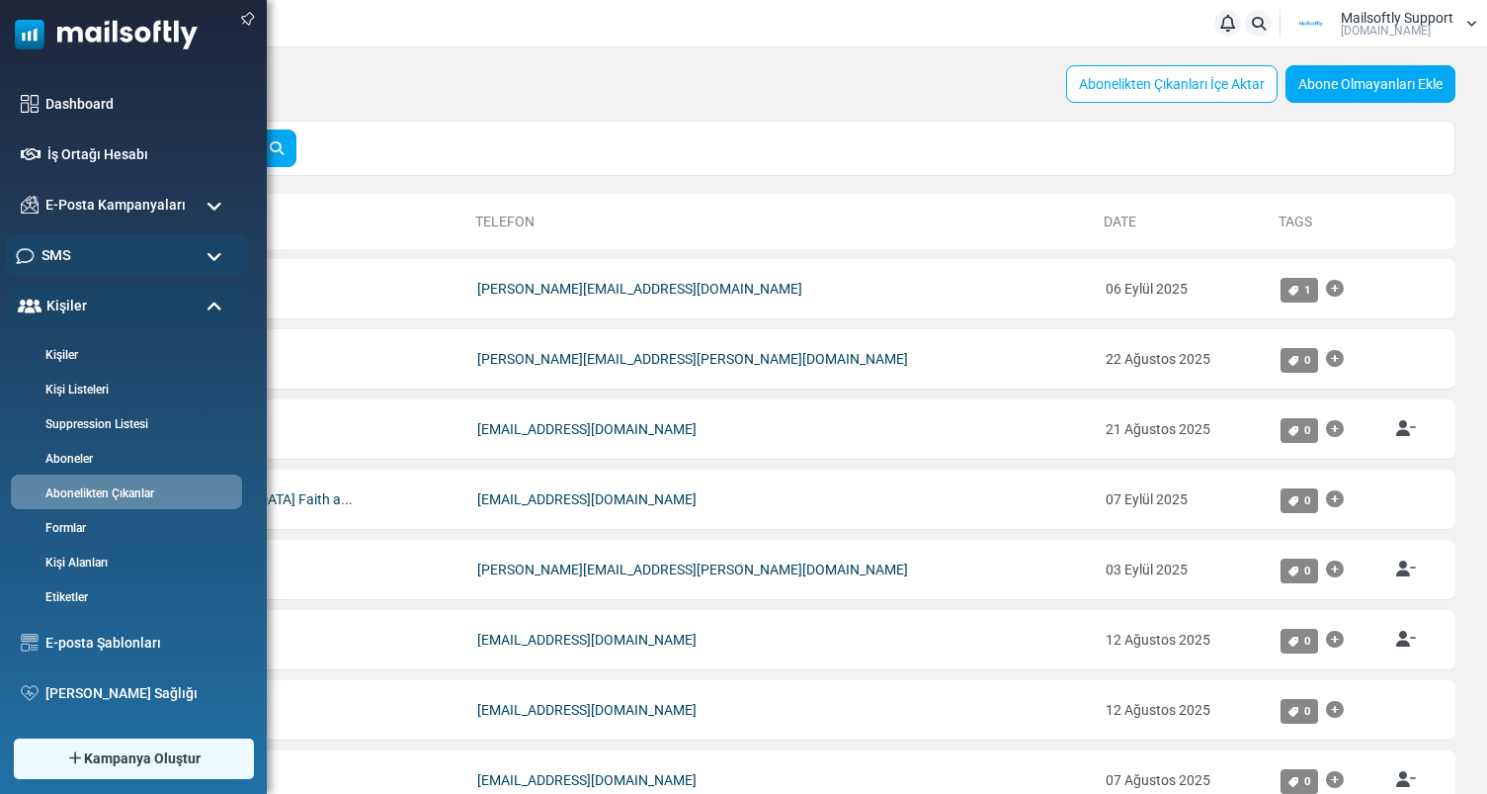
click at [179, 262] on div "SMS" at bounding box center [126, 255] width 243 height 42
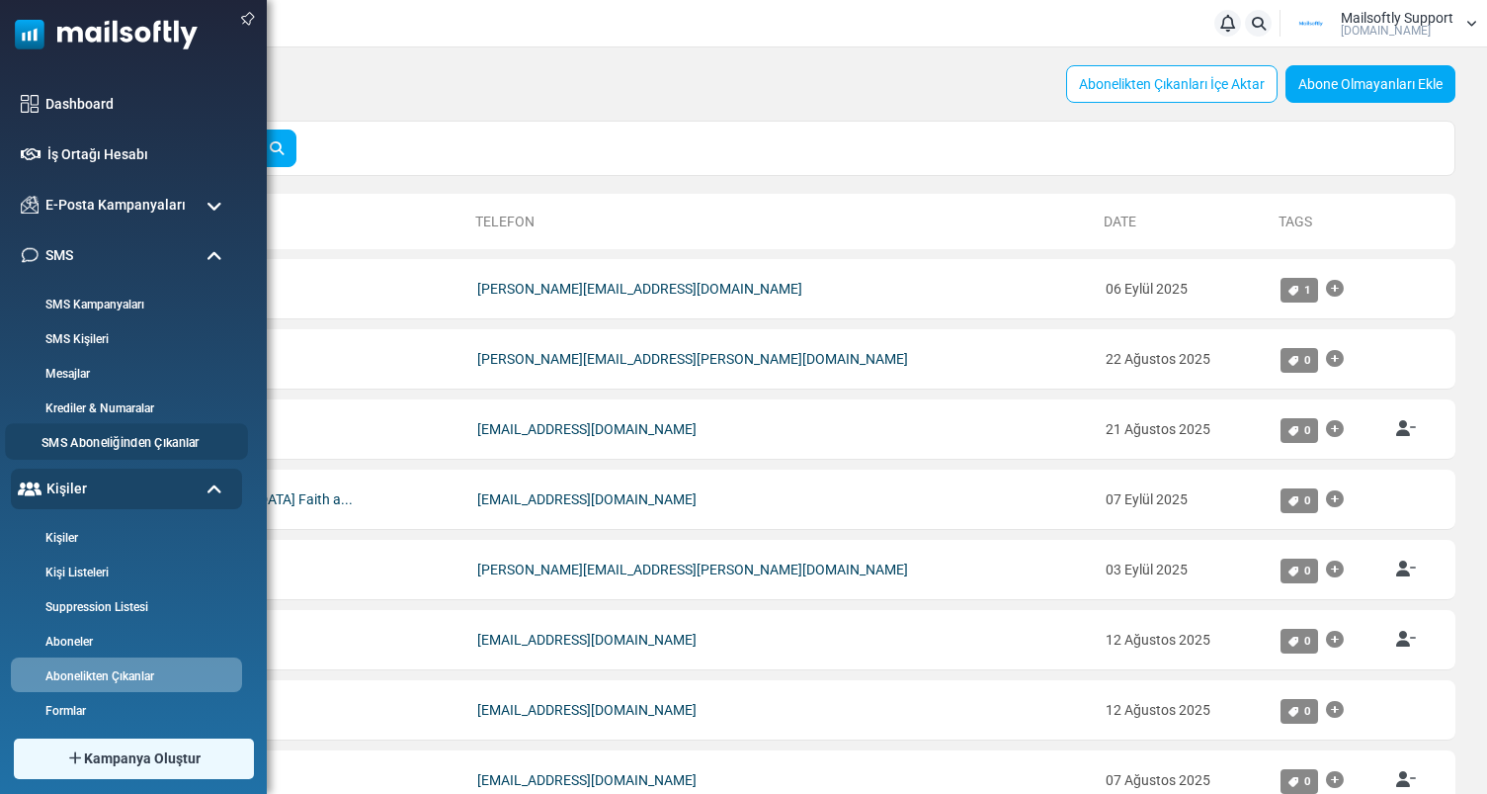
click at [94, 439] on link "SMS Aboneliğinden Çıkanlar" at bounding box center [123, 443] width 237 height 19
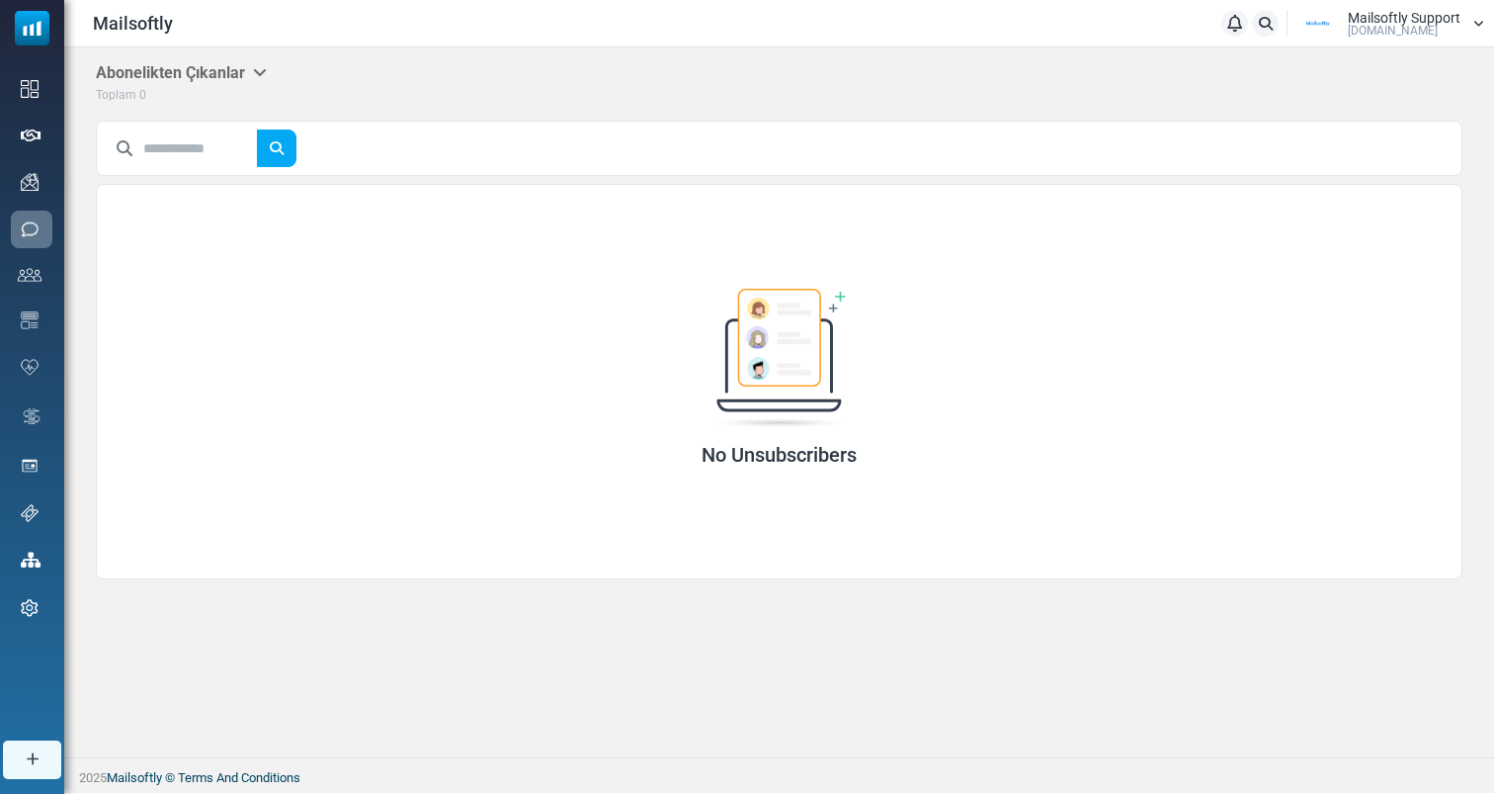
click at [263, 68] on icon at bounding box center [260, 72] width 14 height 16
click at [155, 66] on h5 "Abonelikten Çıkanlar" at bounding box center [181, 72] width 171 height 19
click at [245, 75] on h5 "Abonelikten Çıkanlar" at bounding box center [181, 72] width 171 height 19
click at [613, 79] on div "Abonelikten Çıkanlar Tümünün Aboneliğinden Çıkanlar Kampanya Aboneliğinden Çıka…" at bounding box center [779, 84] width 1367 height 42
drag, startPoint x: 92, startPoint y: 68, endPoint x: 350, endPoint y: 68, distance: 257.9
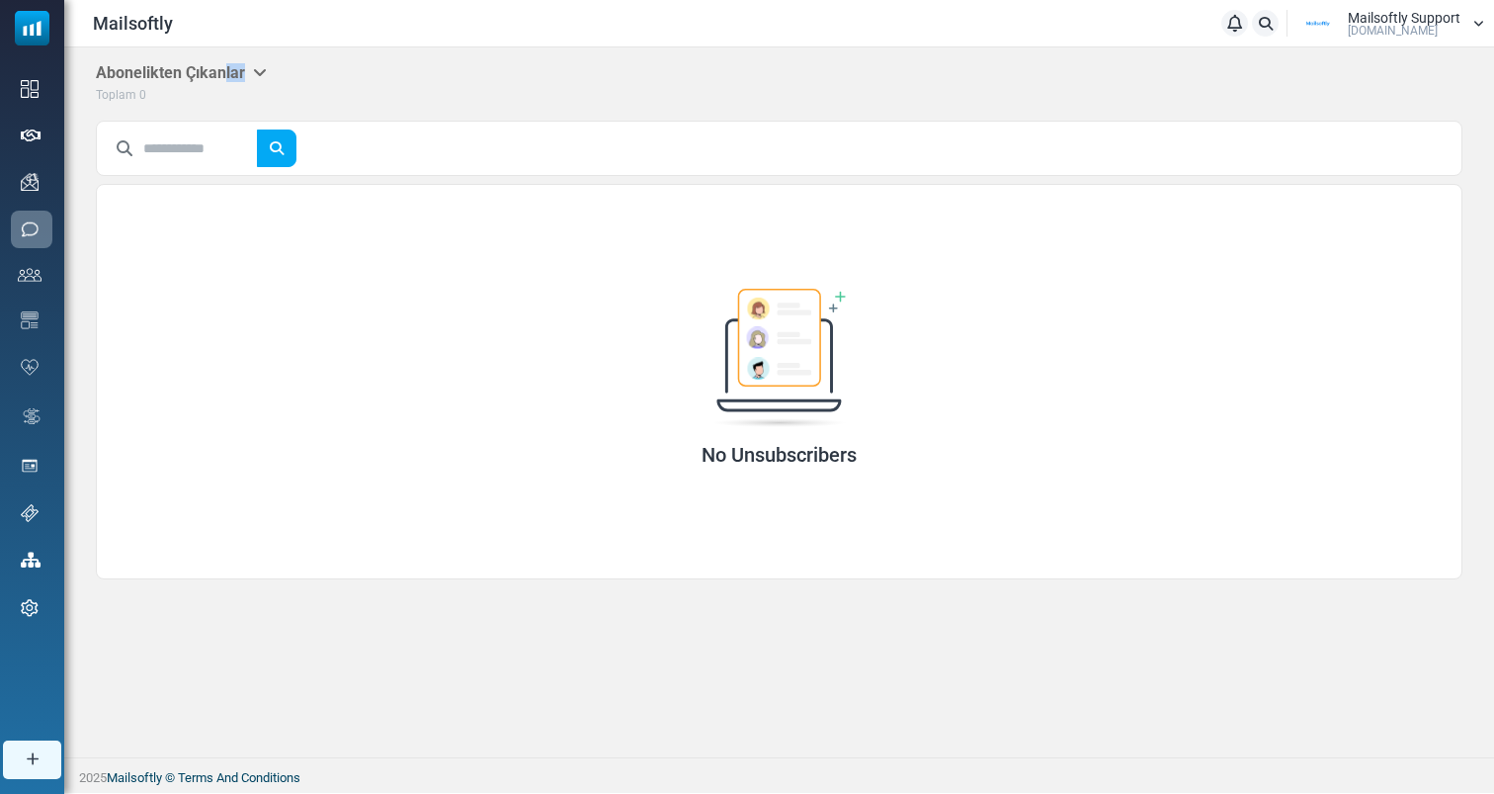
click at [351, 68] on div "Abonelikten Çıkanlar Tümünün Aboneliğinden Çıkanlar Kampanya Aboneliğinden Çıka…" at bounding box center [779, 320] width 1430 height 547
click at [350, 68] on div "Abonelikten Çıkanlar Tümünün Aboneliğinden Çıkanlar Kampanya Aboneliğinden Çıka…" at bounding box center [779, 84] width 1367 height 42
click at [597, 113] on div "Abonelikten Çıkanlar Tümünün Aboneliğinden Çıkanlar Kampanya Aboneliğinden Çıka…" at bounding box center [779, 320] width 1430 height 547
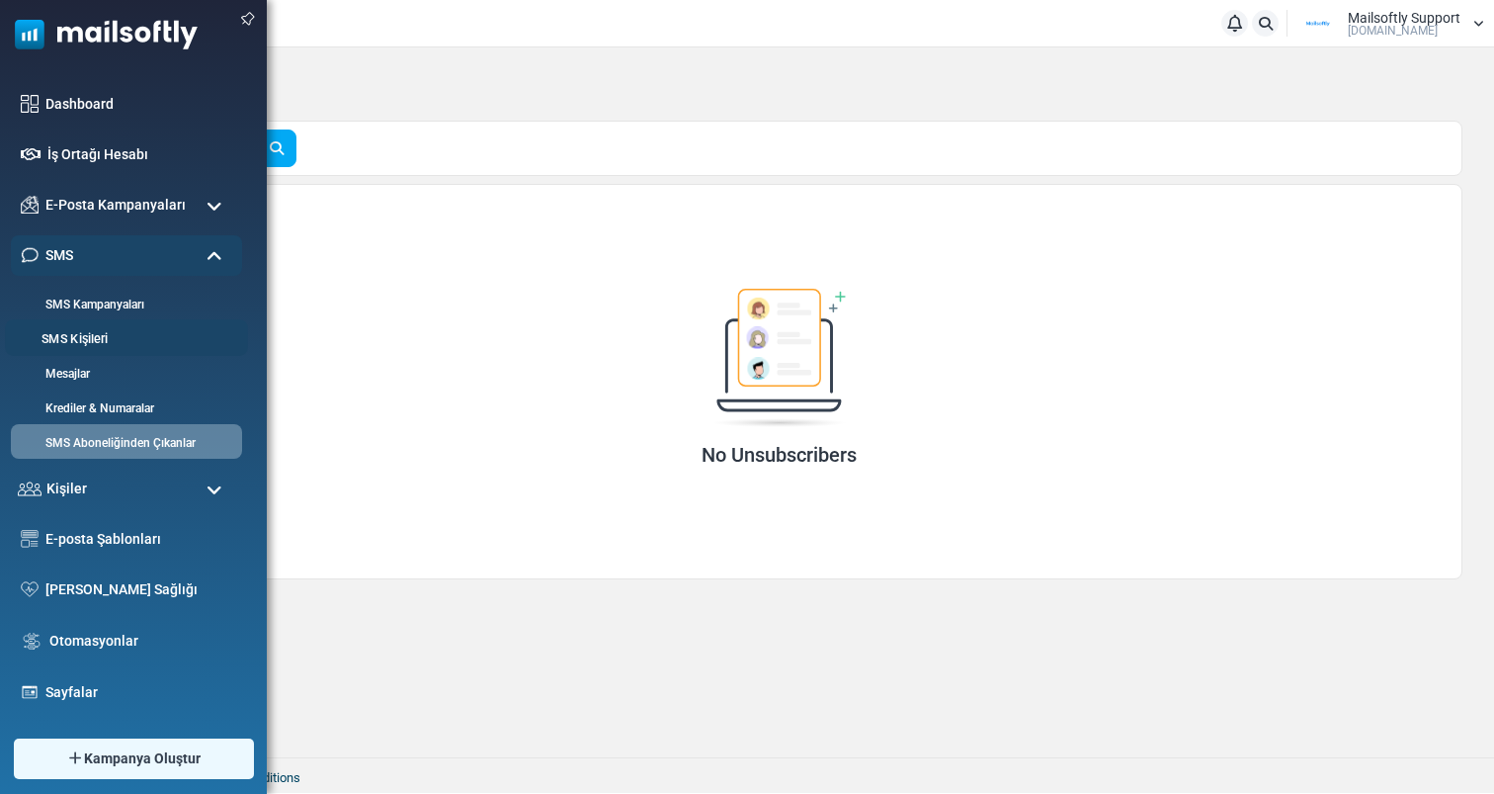
click at [77, 348] on li "SMS Kişileri" at bounding box center [126, 337] width 243 height 37
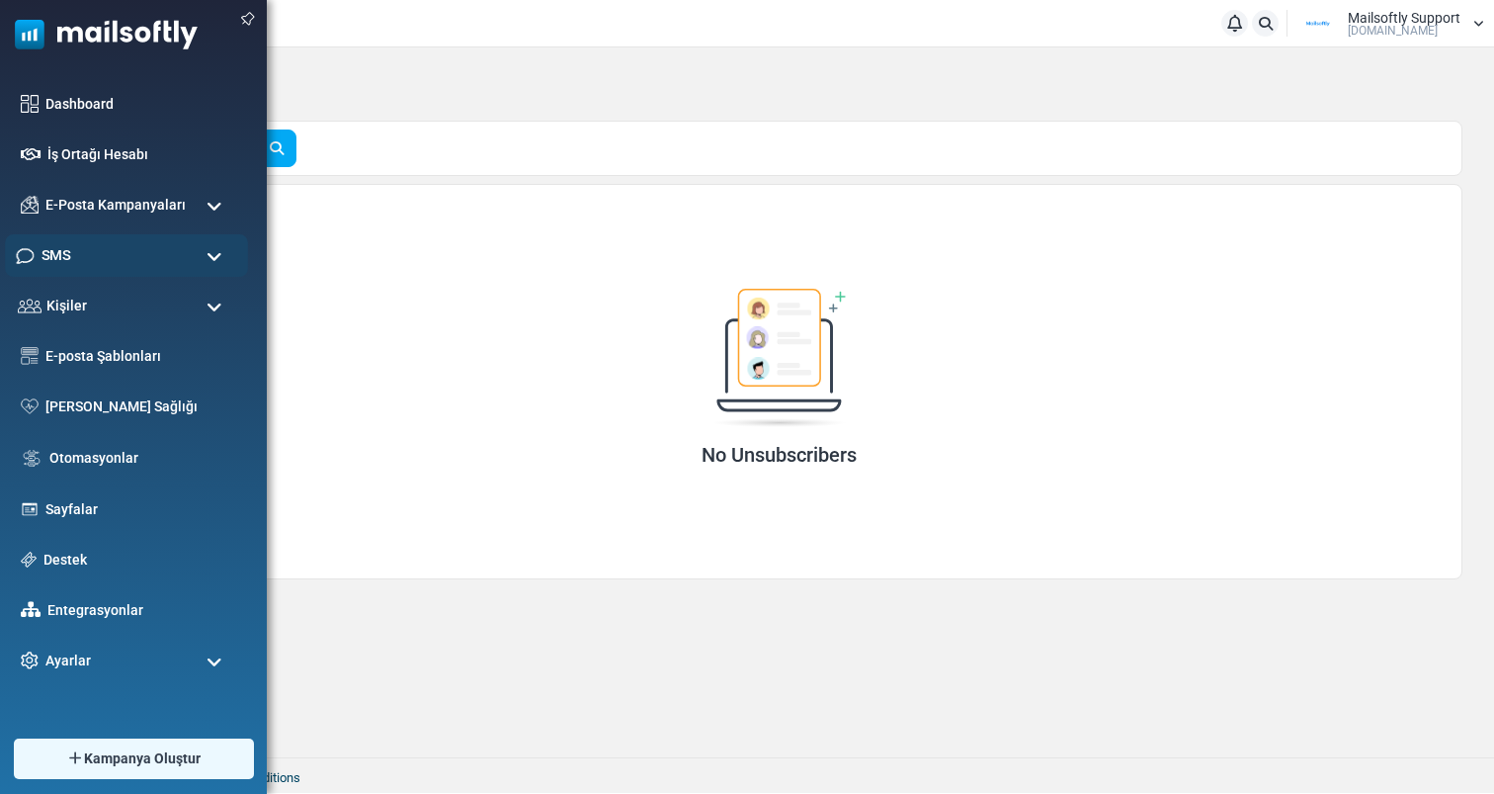
click at [223, 253] on div "SMS" at bounding box center [126, 255] width 243 height 42
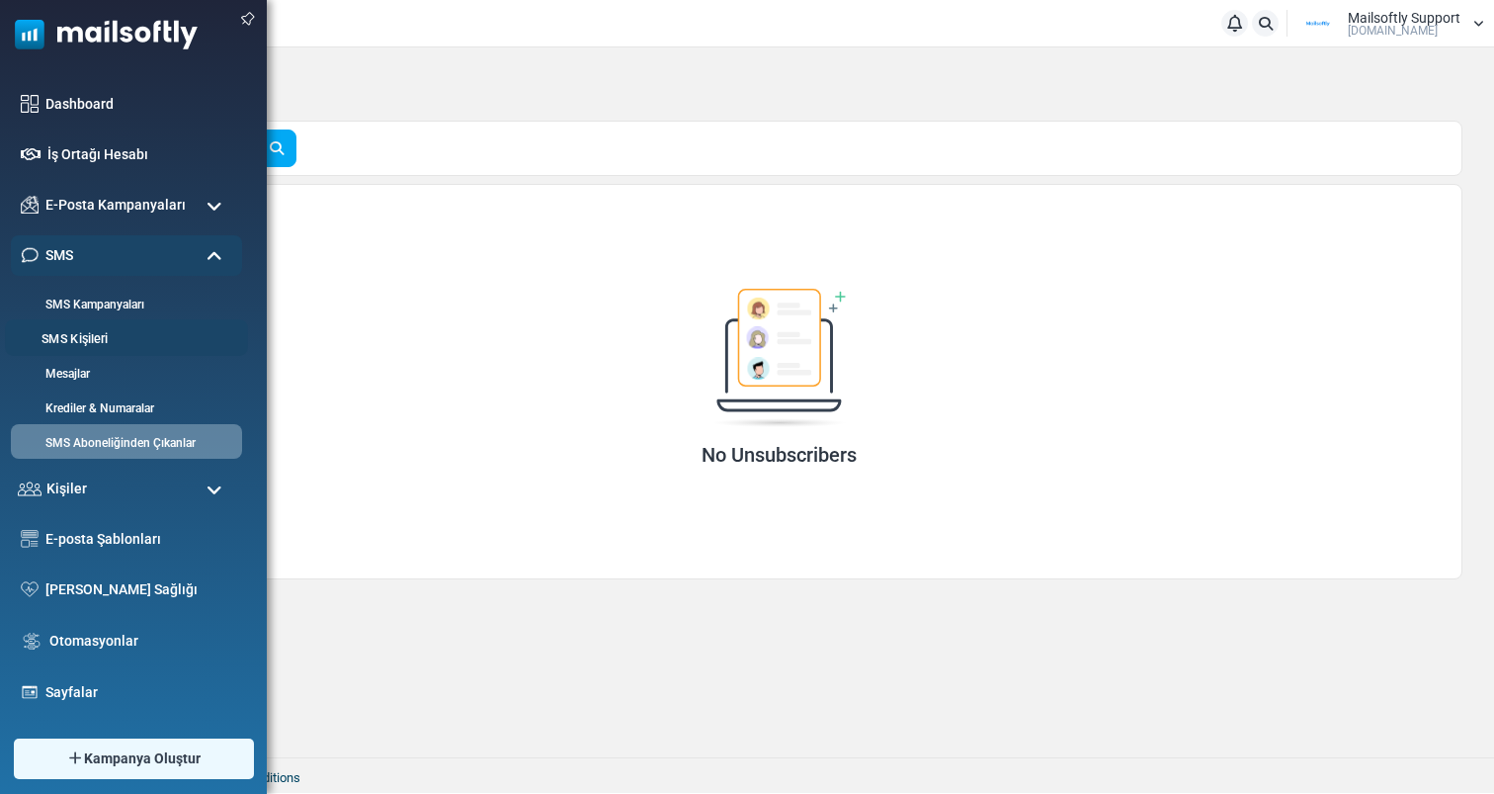
click at [68, 327] on li "SMS Kişileri" at bounding box center [126, 337] width 243 height 37
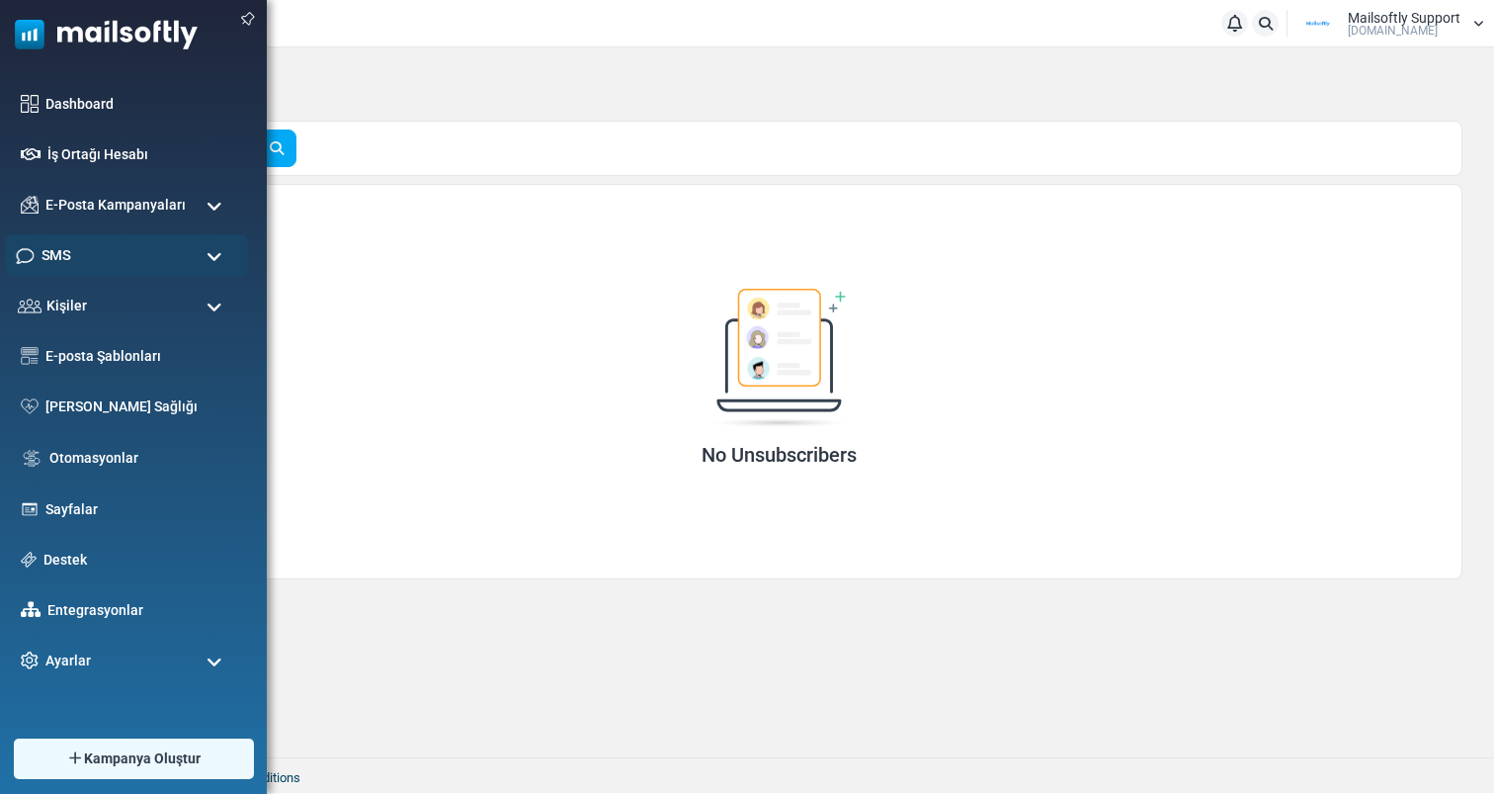
click at [202, 256] on div "SMS" at bounding box center [126, 255] width 243 height 42
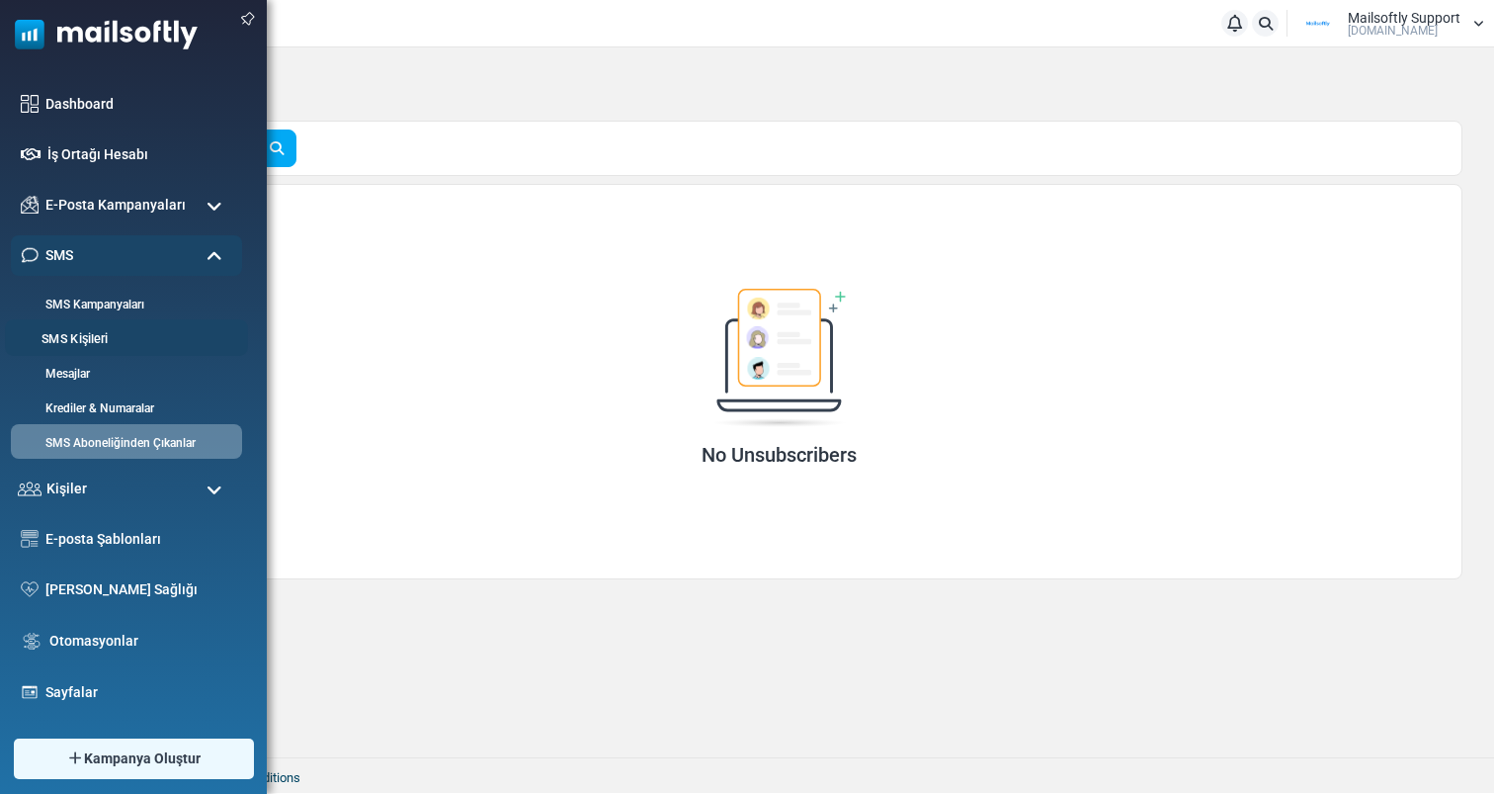
click at [83, 339] on link "SMS Kişileri" at bounding box center [123, 339] width 237 height 19
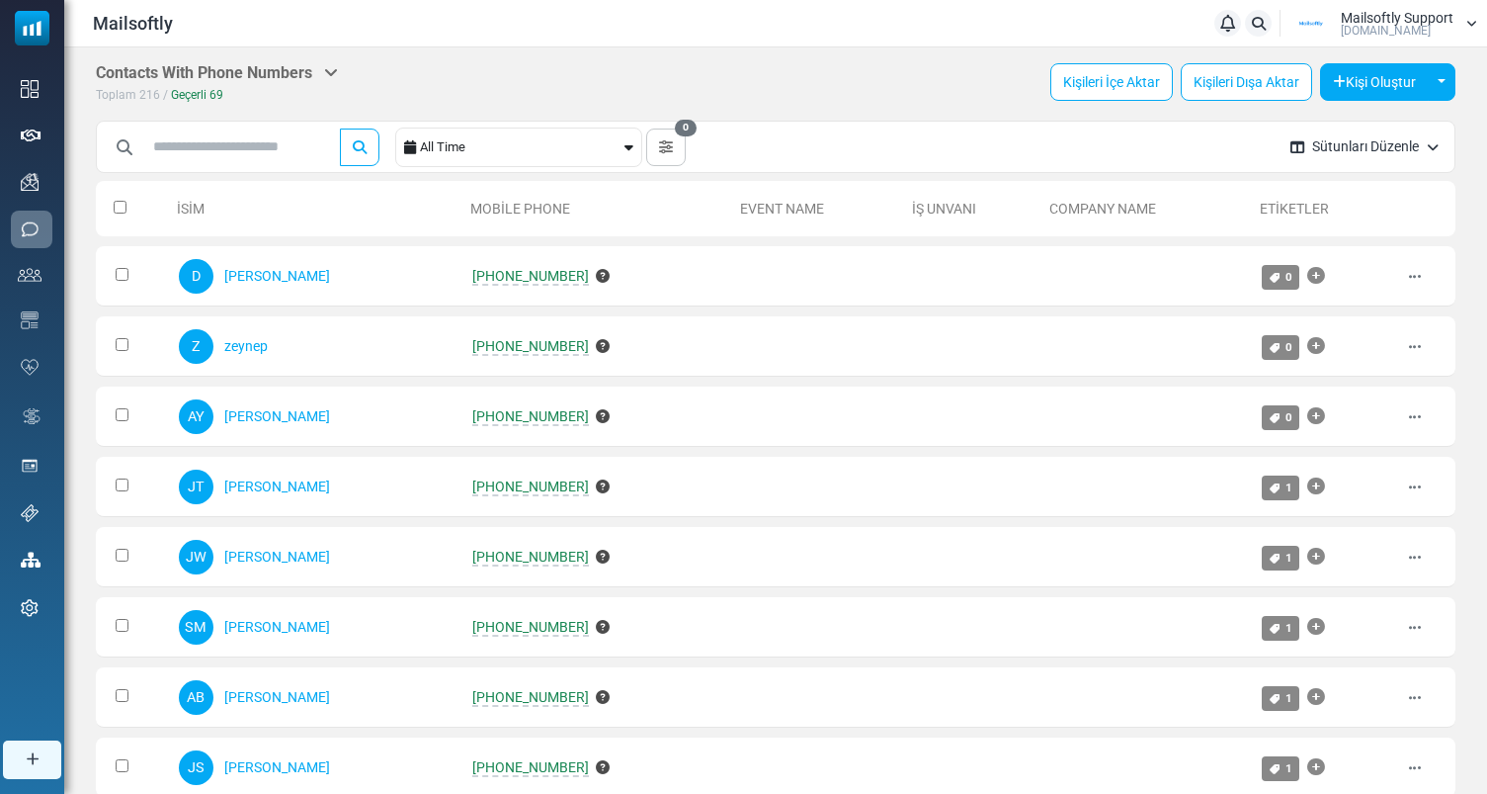
click at [113, 213] on th at bounding box center [132, 208] width 73 height 55
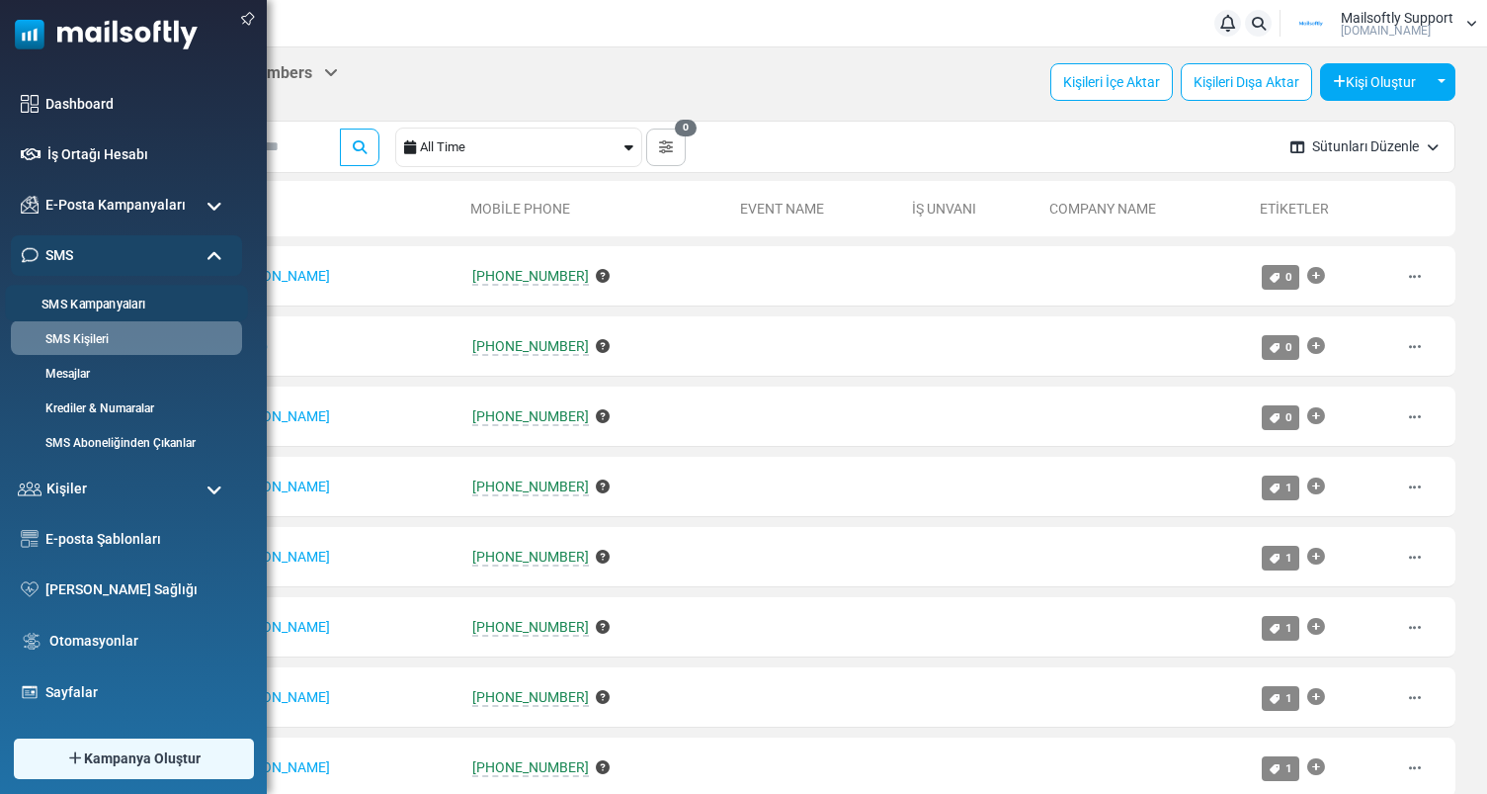
click at [106, 303] on link "SMS Kampanyaları" at bounding box center [123, 304] width 237 height 19
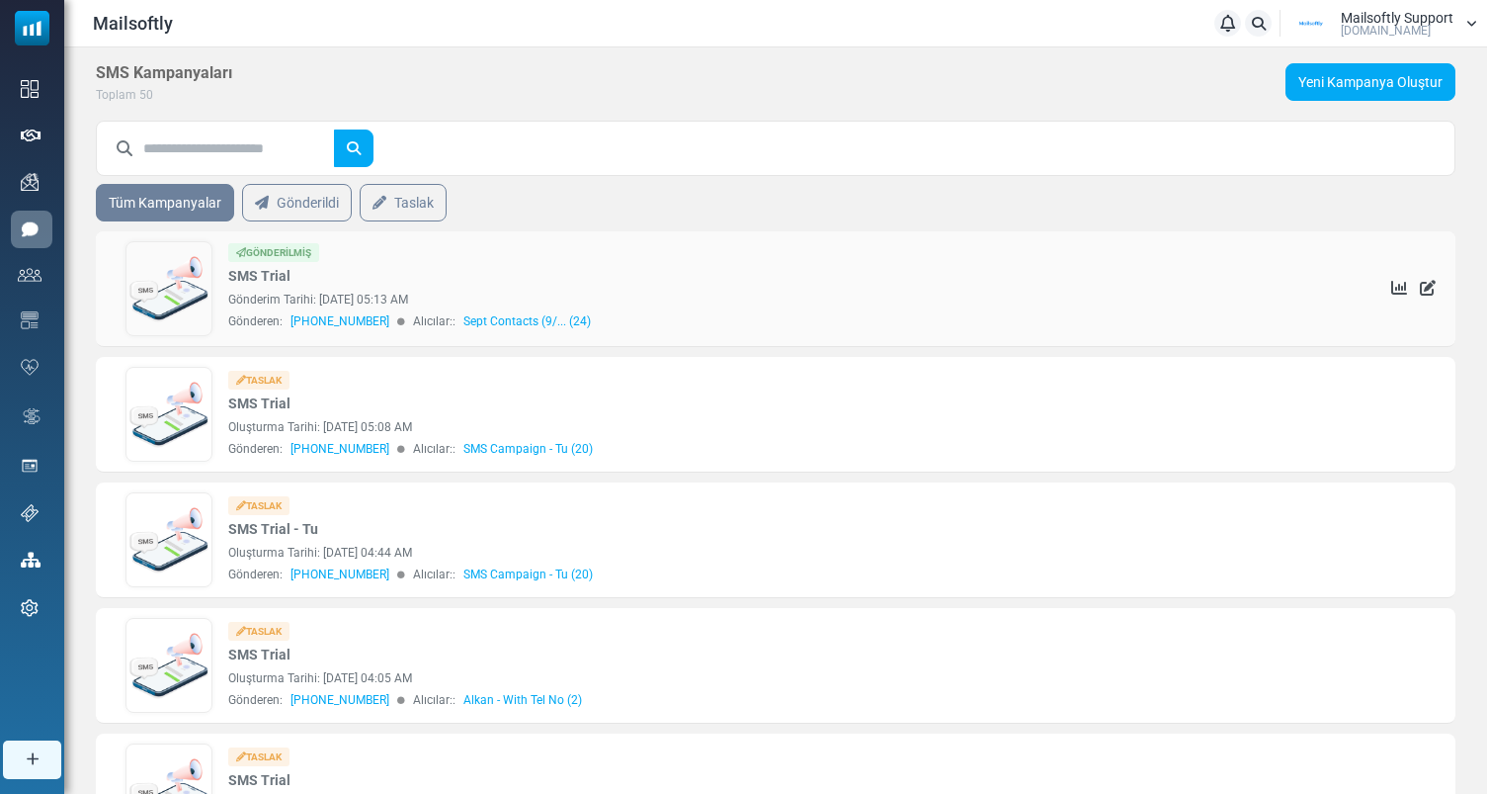
click at [486, 328] on link "Sept Contacts (9/... (24)" at bounding box center [526, 321] width 127 height 18
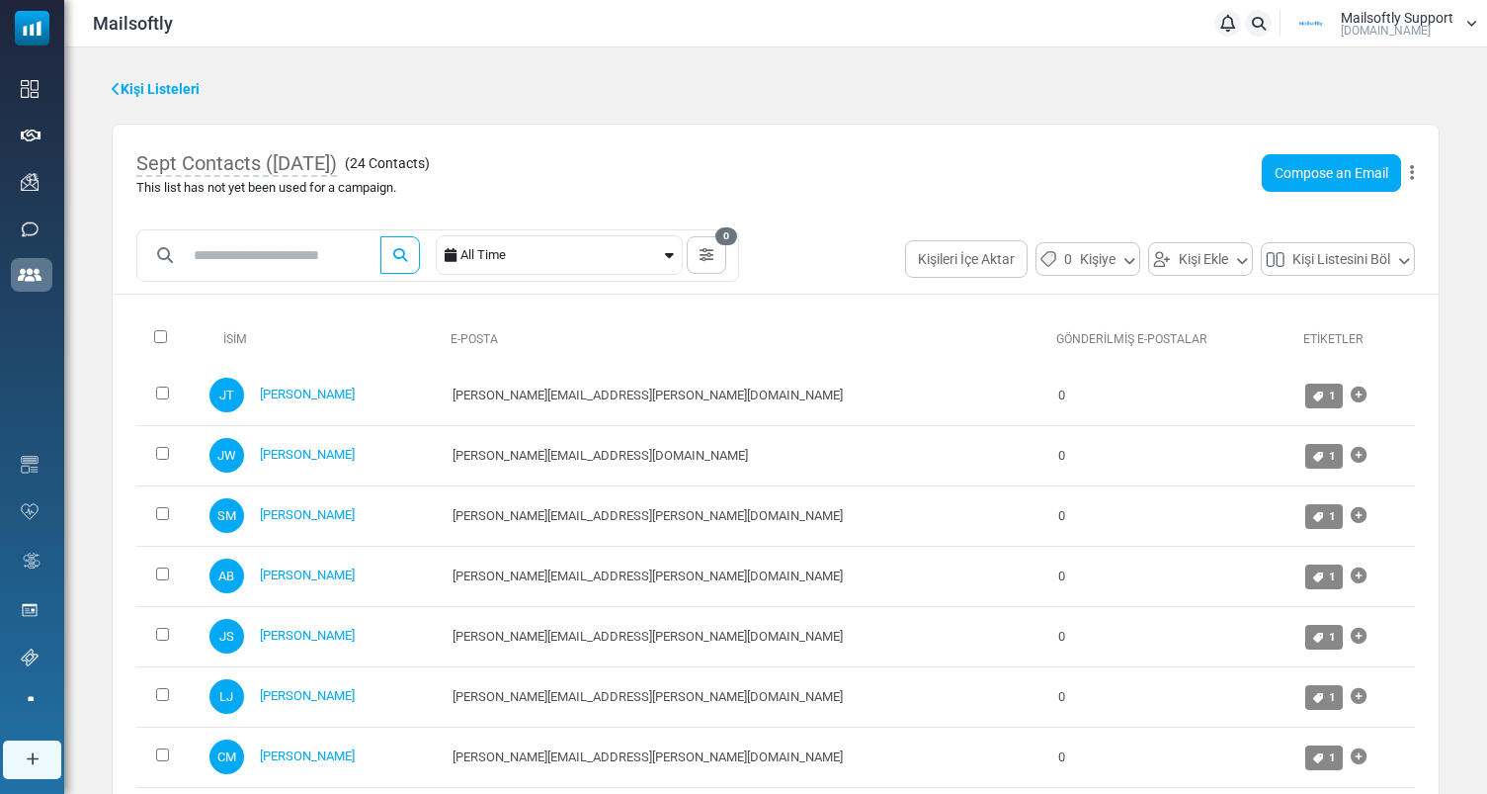
click at [497, 170] on div "Sept Contacts (9/4/2025) ( 24 Contacts ) This list has not yet been used for a …" at bounding box center [776, 173] width 1326 height 97
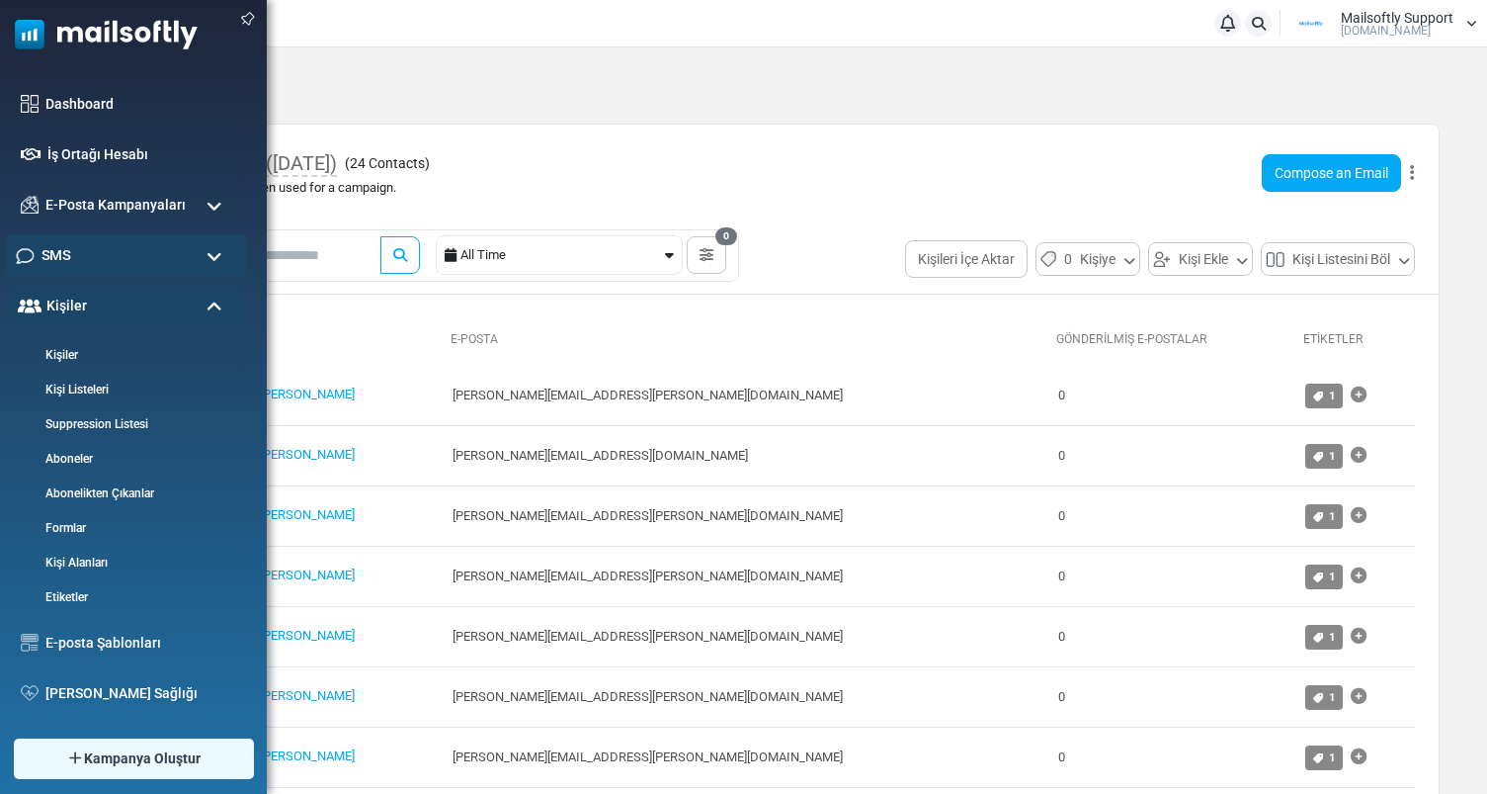
click at [143, 260] on div "SMS" at bounding box center [126, 255] width 243 height 42
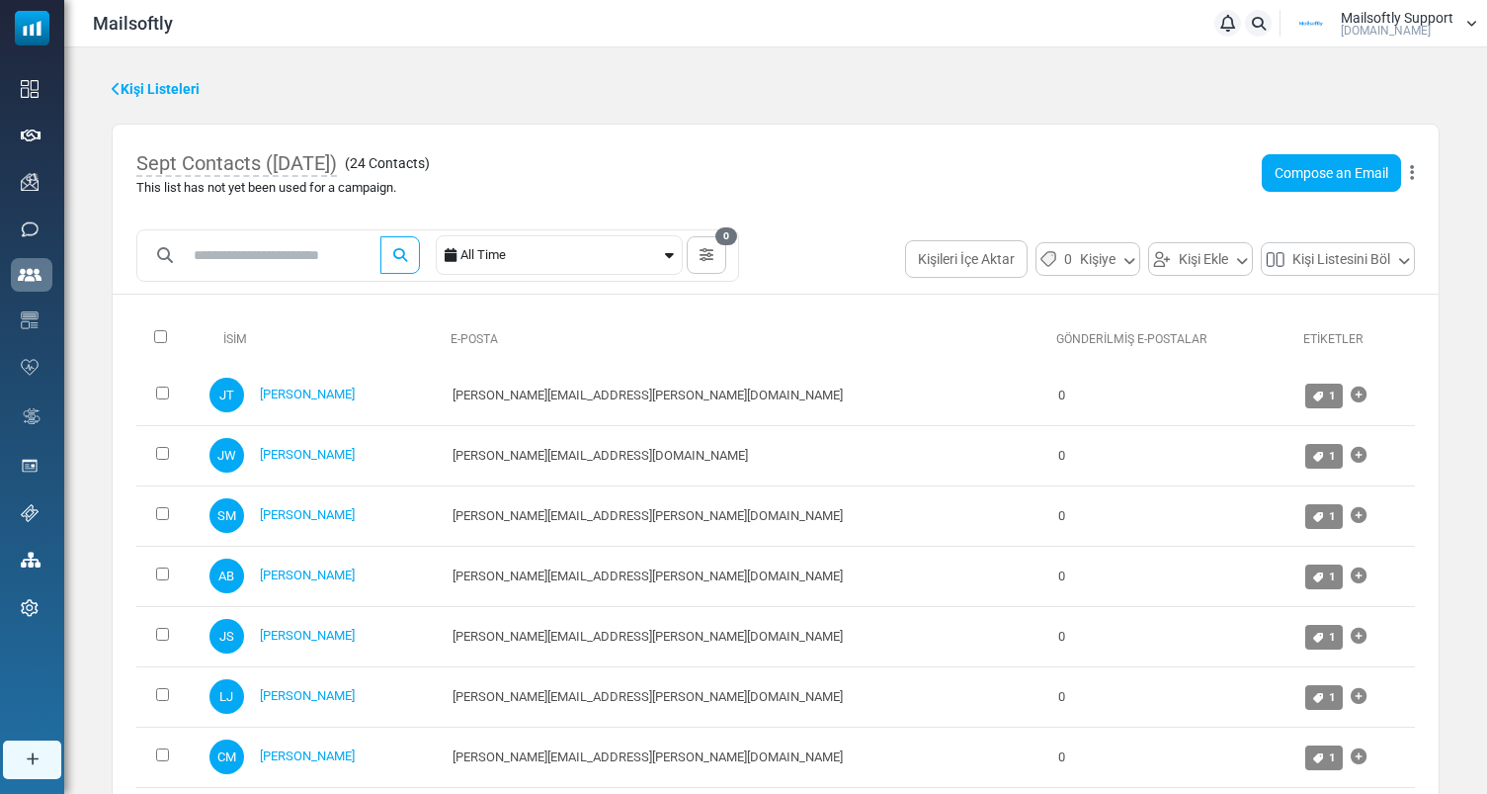
click at [598, 187] on div "Sept Contacts (9/4/2025) ( 24 Contacts ) This list has not yet been used for a …" at bounding box center [776, 173] width 1326 height 97
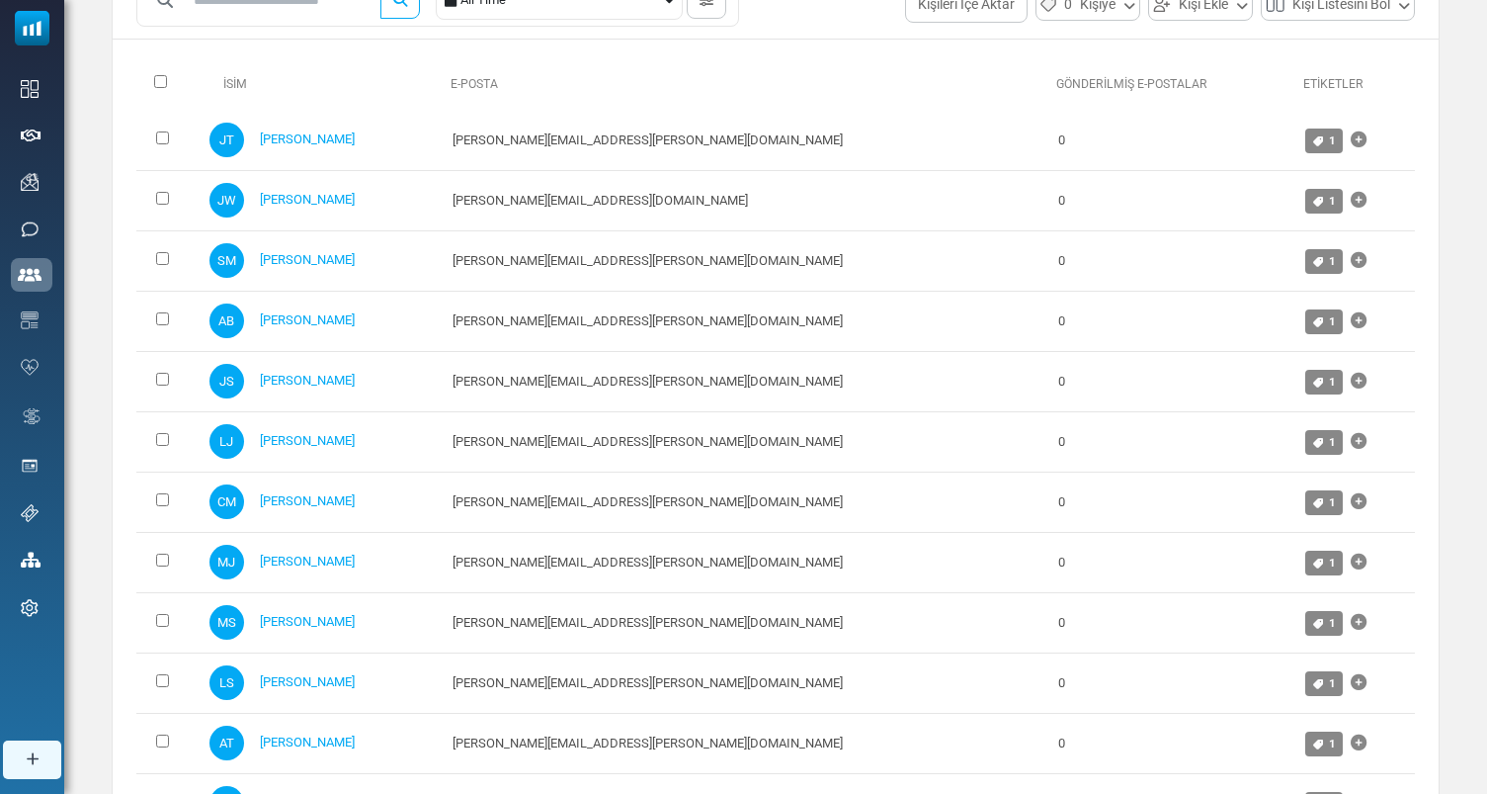
scroll to position [406, 0]
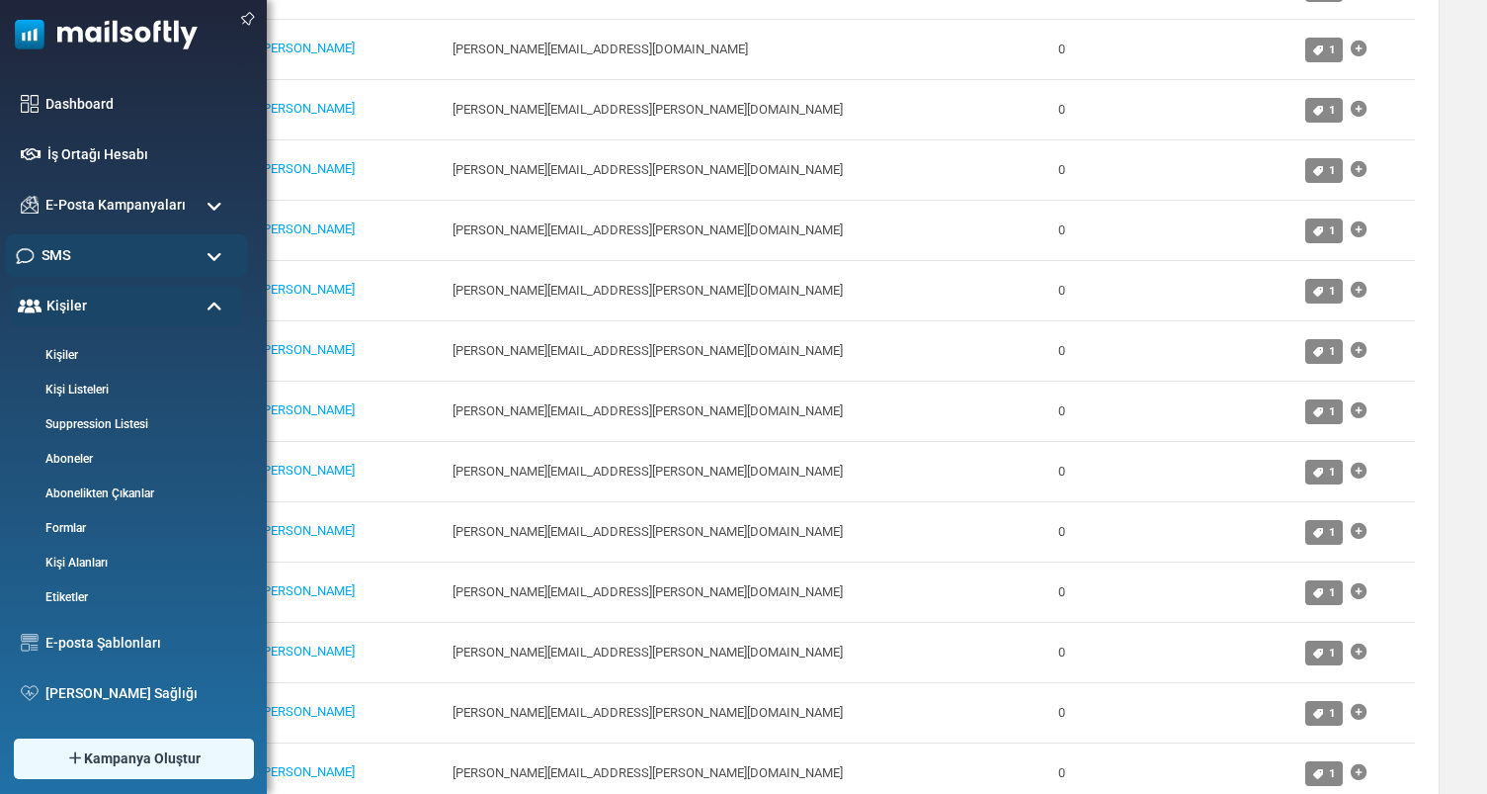
click at [150, 262] on div "SMS" at bounding box center [126, 255] width 243 height 42
click at [67, 254] on span "SMS" at bounding box center [56, 255] width 29 height 22
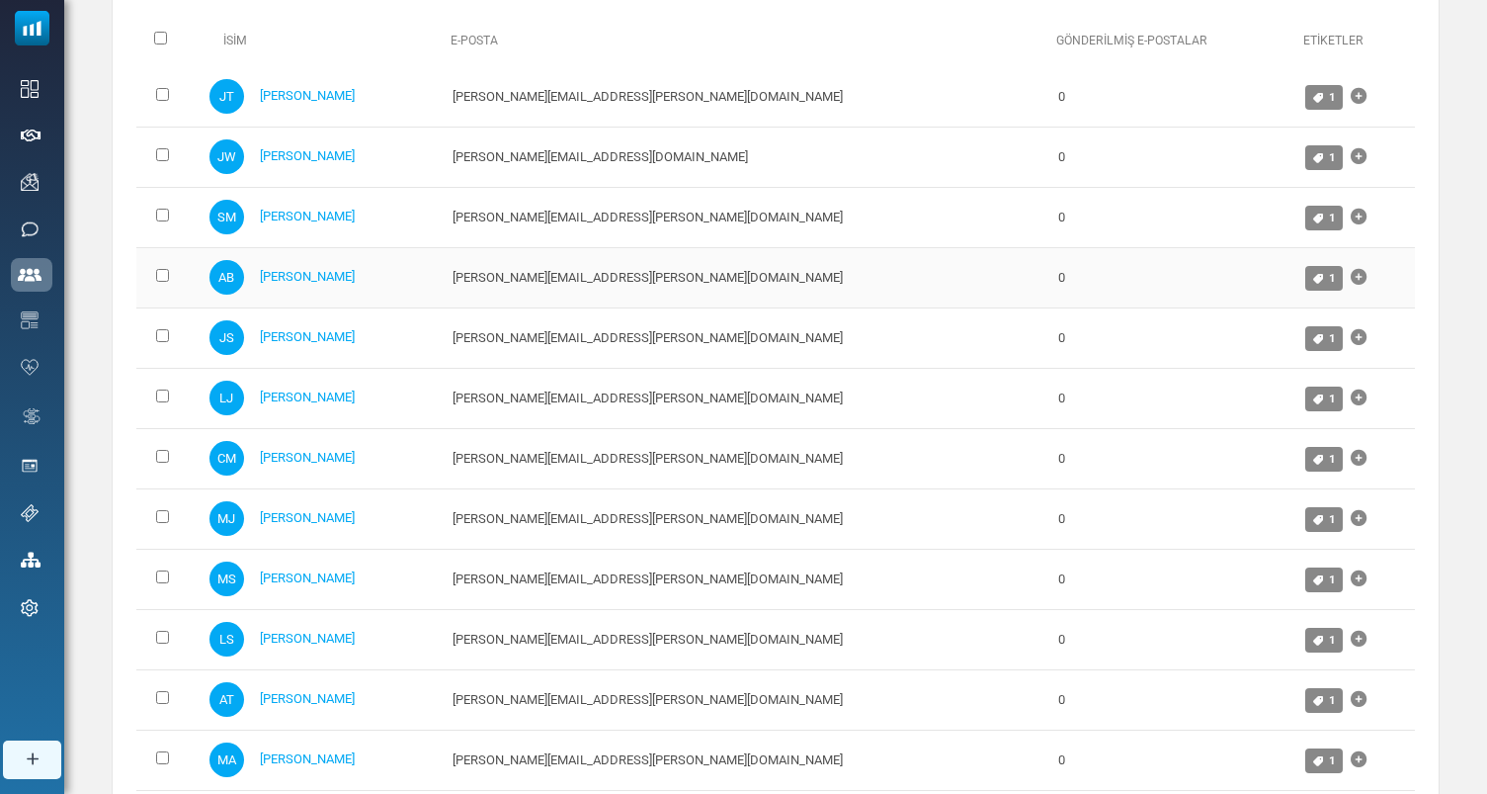
scroll to position [0, 0]
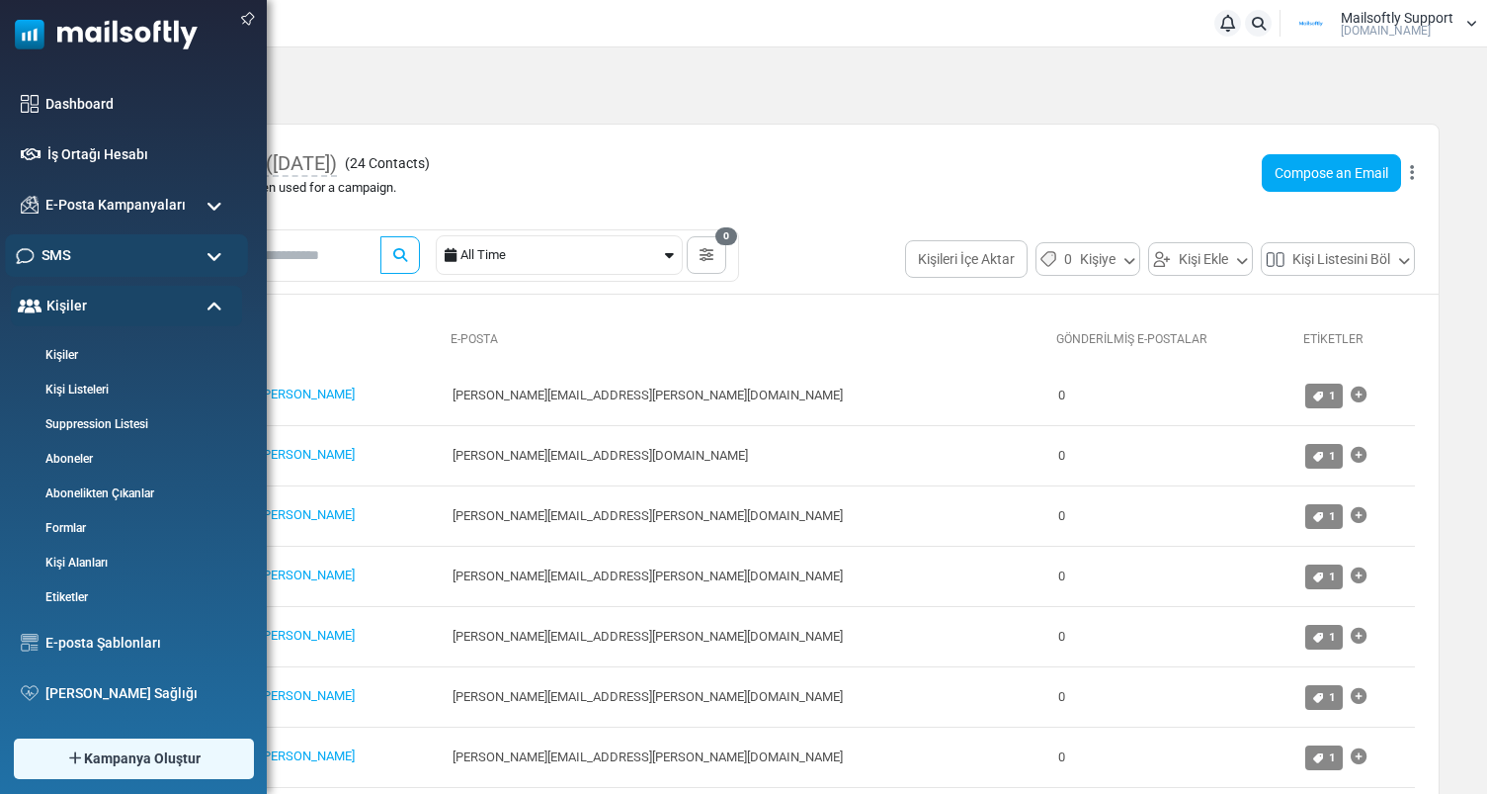
click at [139, 261] on div "SMS" at bounding box center [126, 255] width 243 height 42
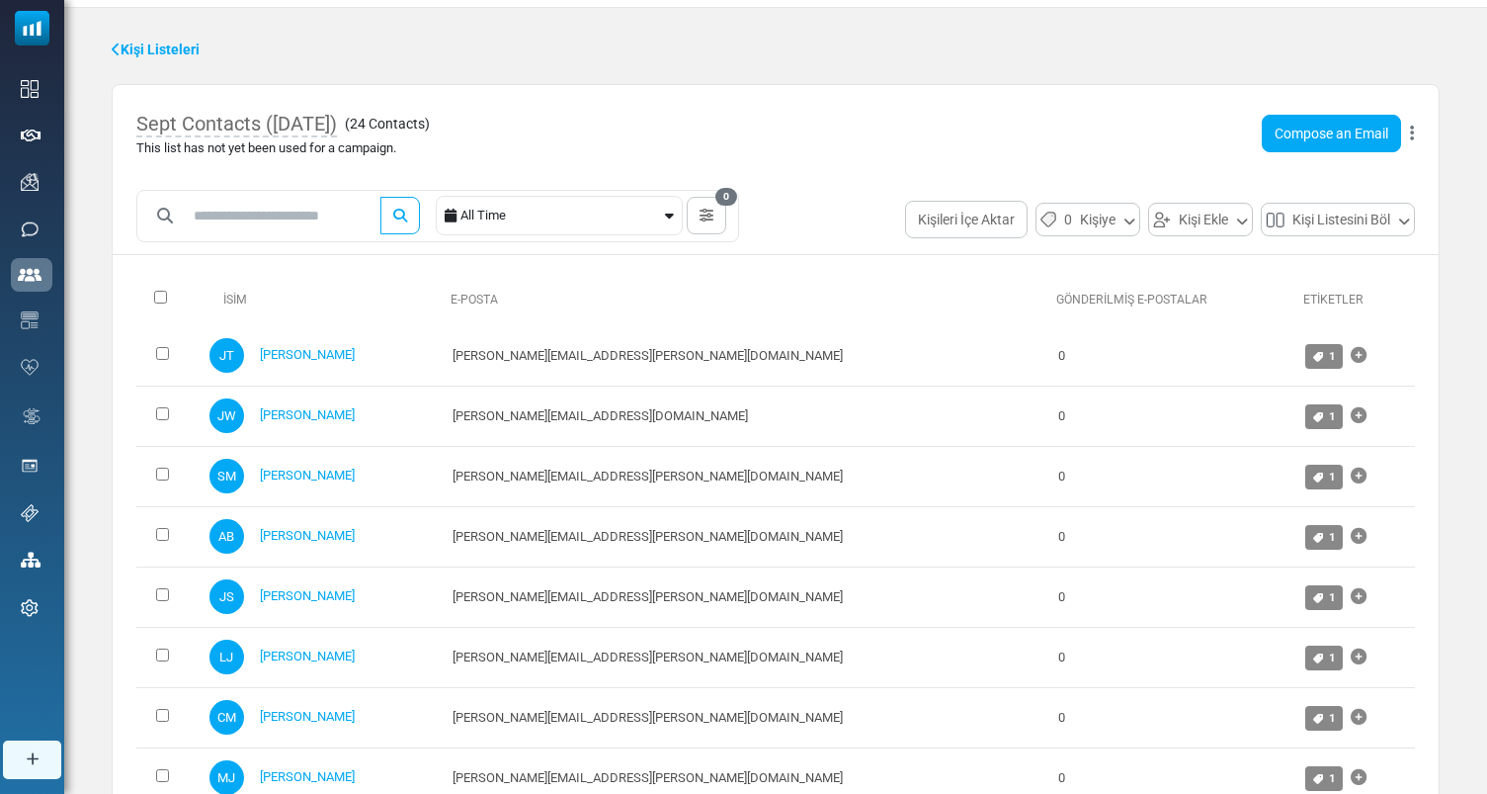
scroll to position [58, 0]
